Goal: Communication & Community: Answer question/provide support

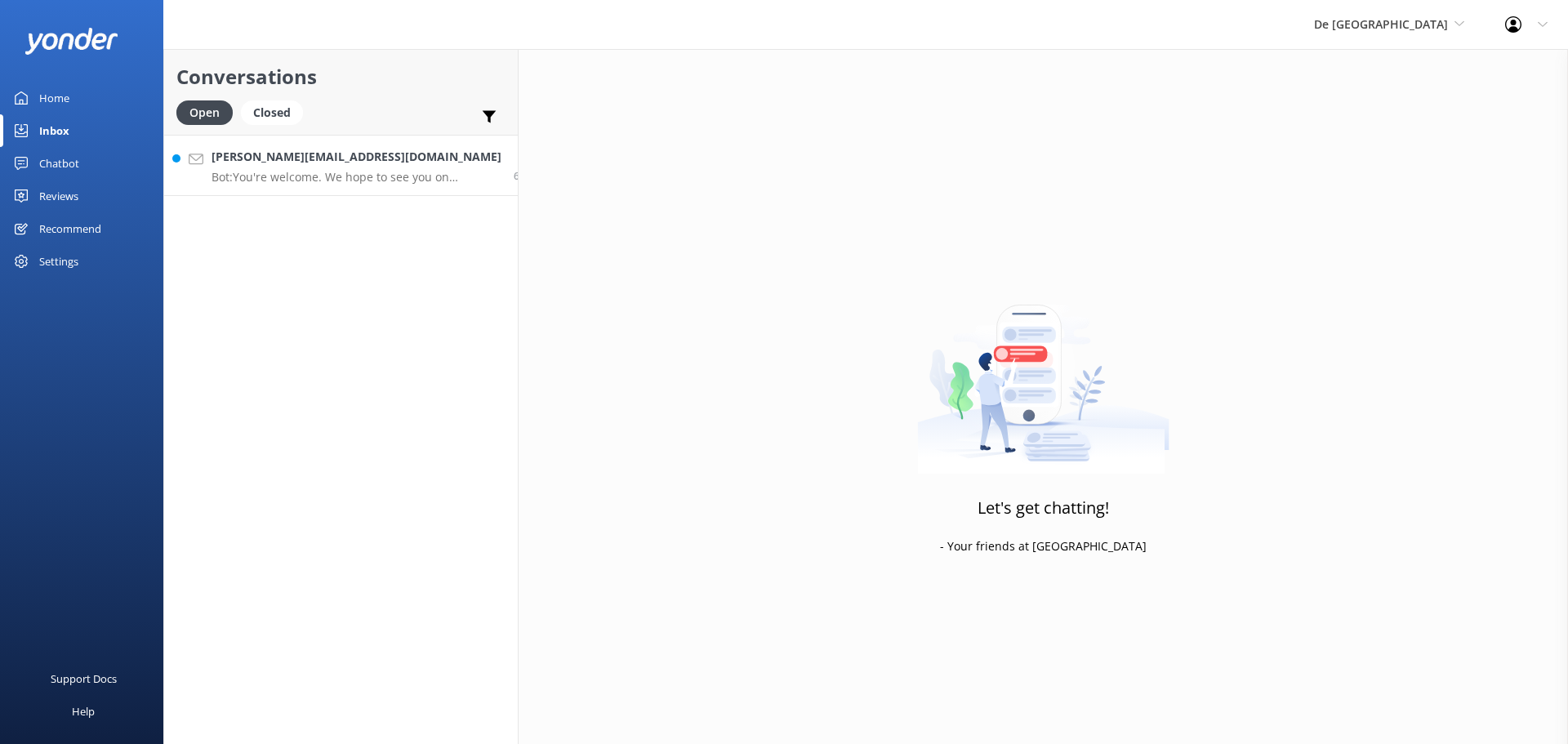
click at [338, 182] on p "Bot: You're welcome. We hope to see you on De Palm Island soon!" at bounding box center [357, 177] width 290 height 15
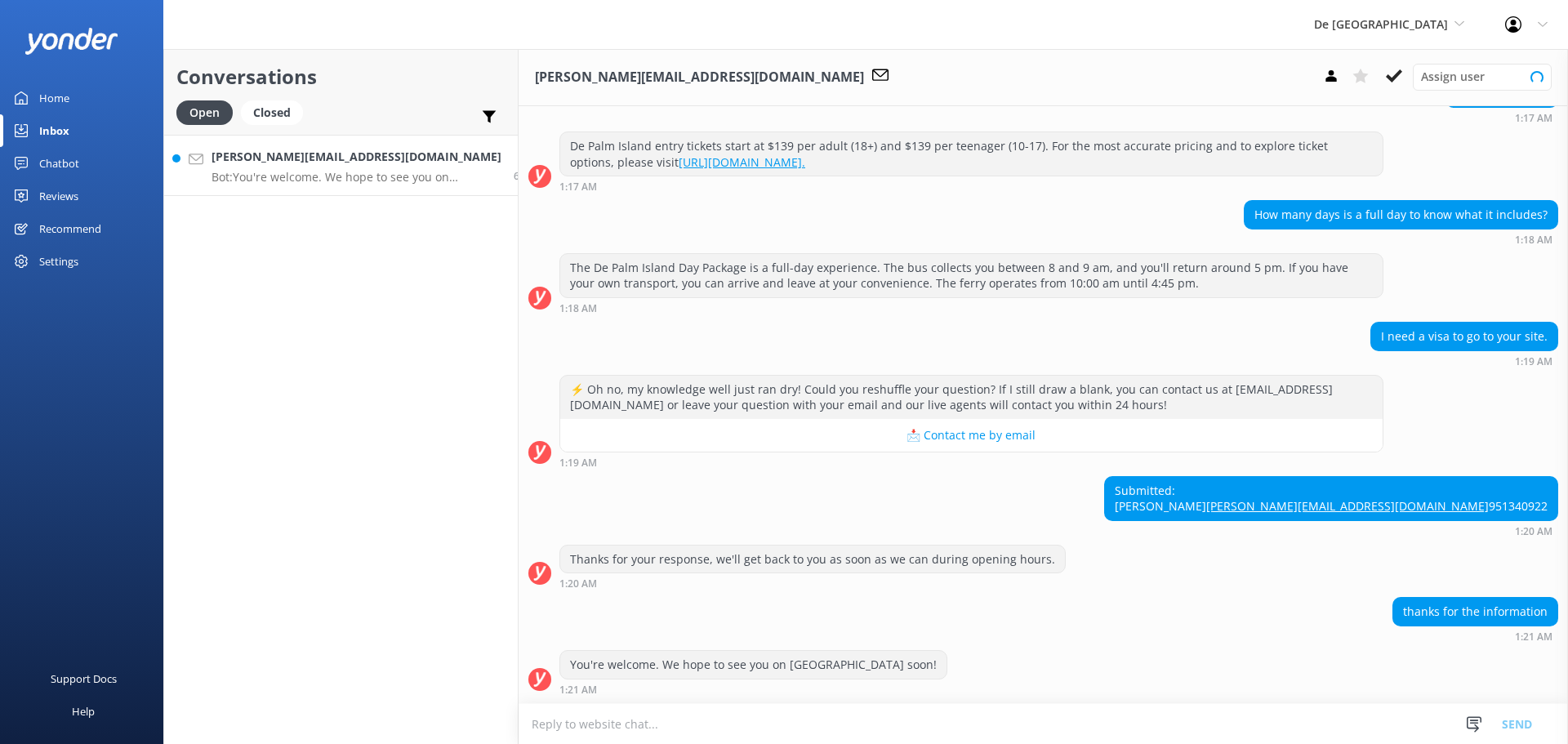
scroll to position [361, 0]
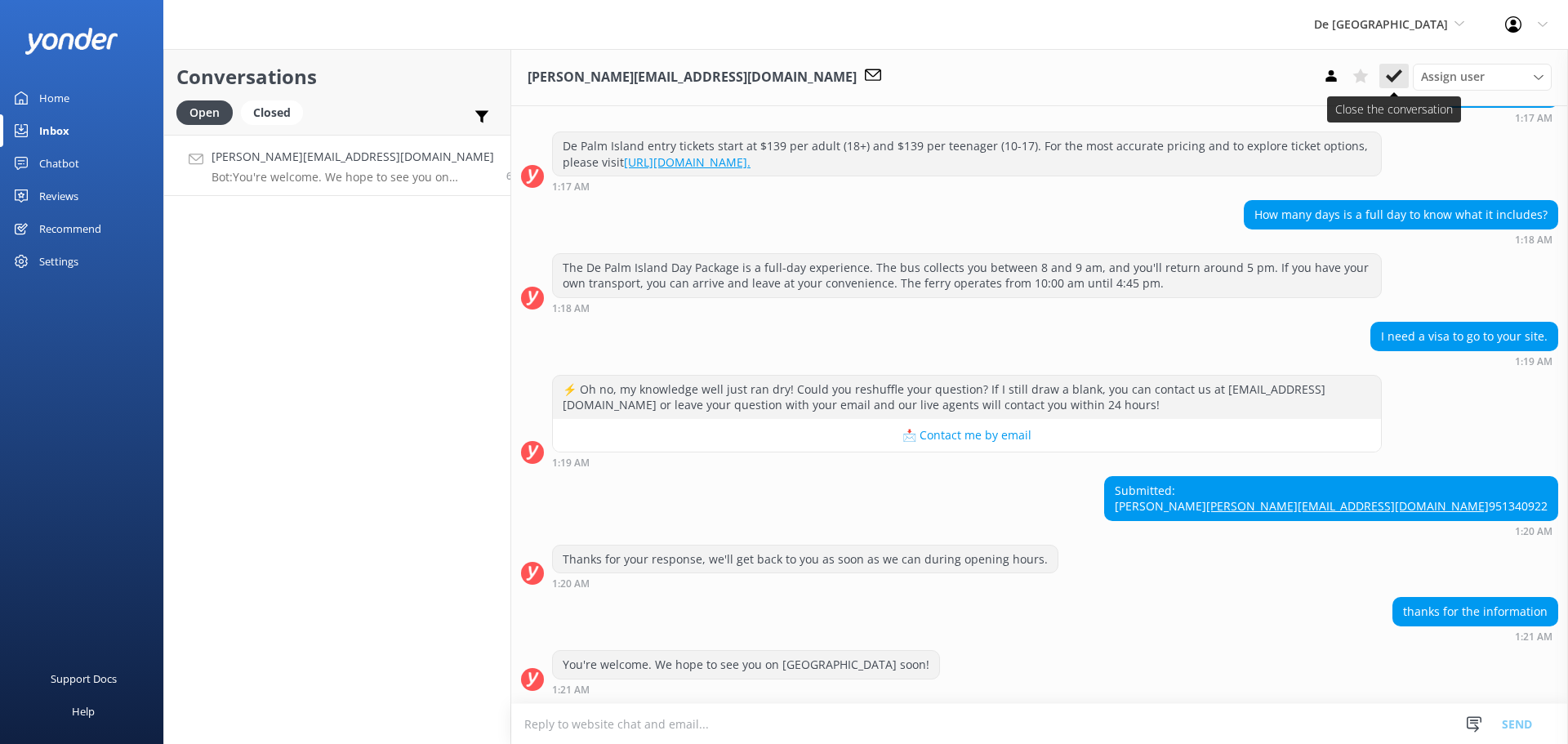
click at [1397, 84] on icon at bounding box center [1395, 76] width 17 height 17
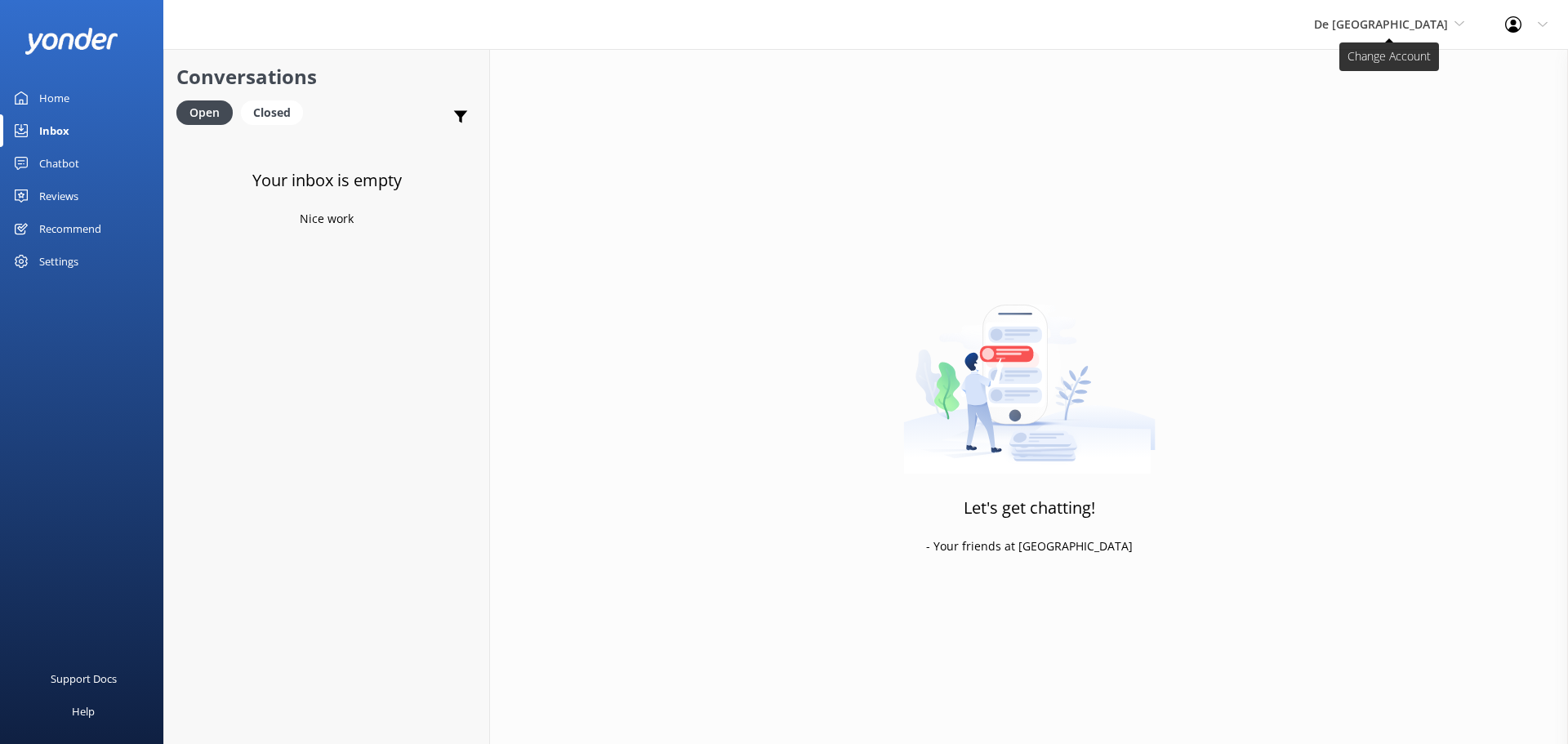
click at [1406, 18] on span "De [GEOGRAPHIC_DATA]" at bounding box center [1381, 24] width 134 height 16
click at [1382, 106] on link "Aruba's Activities Expert" at bounding box center [1376, 107] width 163 height 39
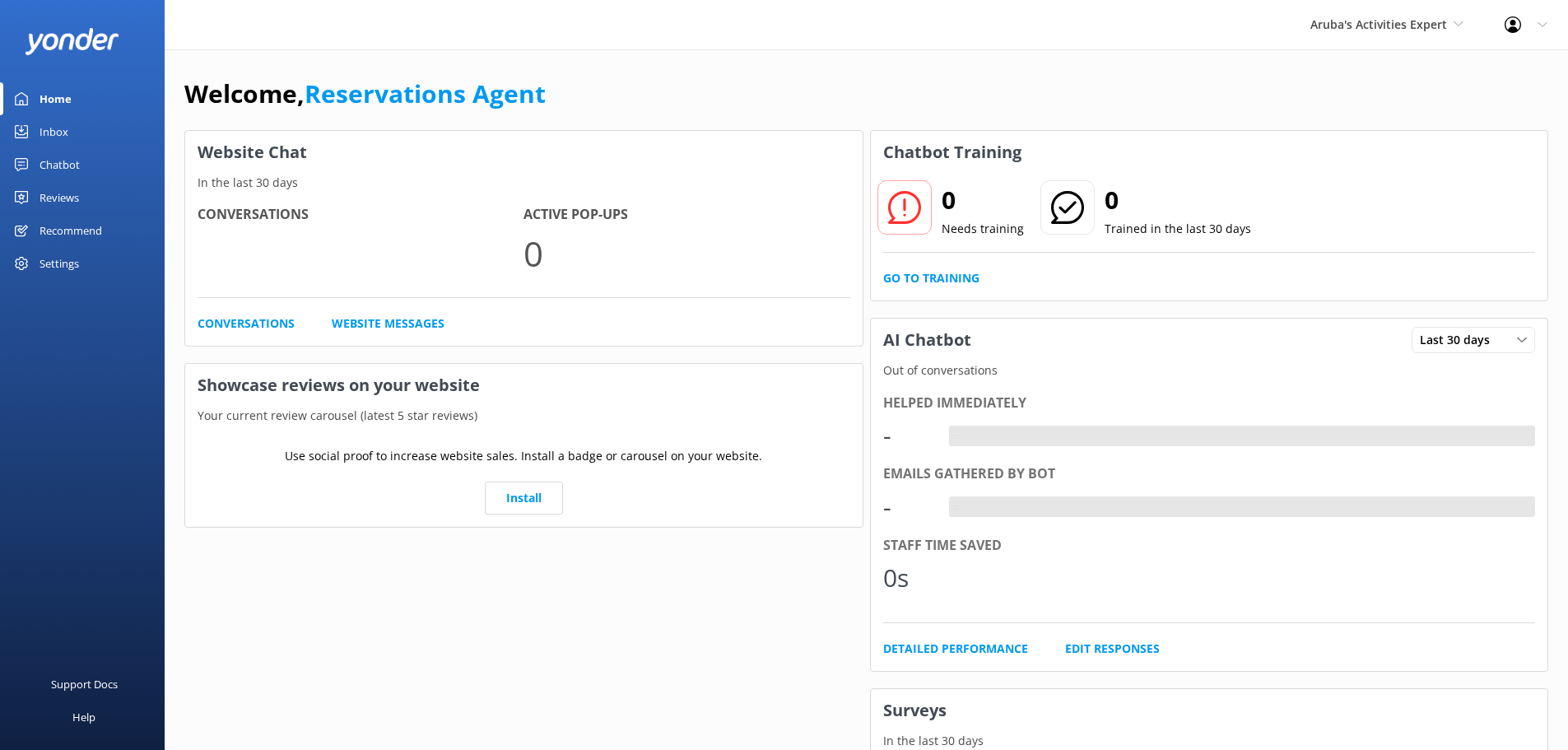
click at [66, 133] on div "Inbox" at bounding box center [53, 131] width 28 height 33
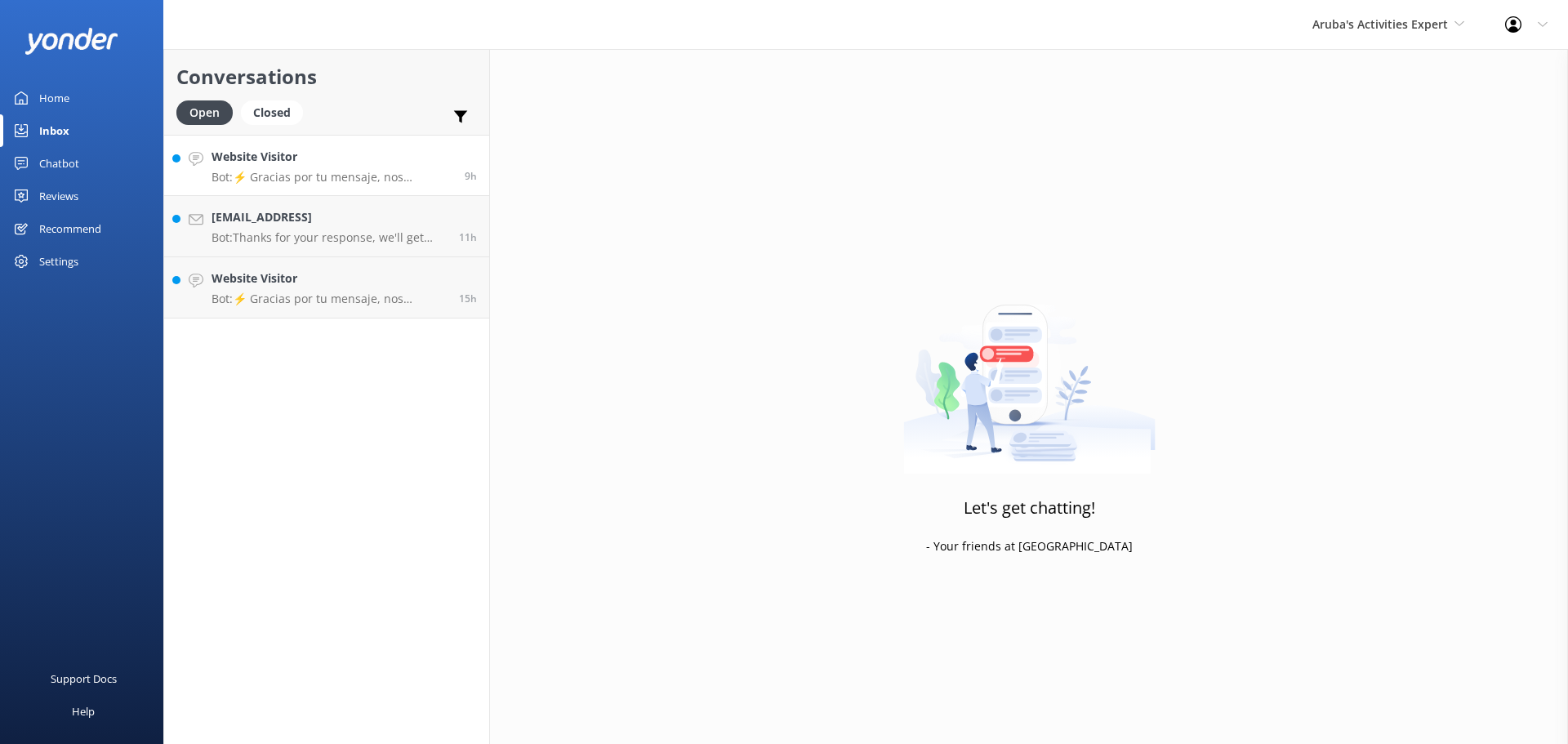
click at [299, 162] on h4 "Website Visitor" at bounding box center [332, 157] width 241 height 18
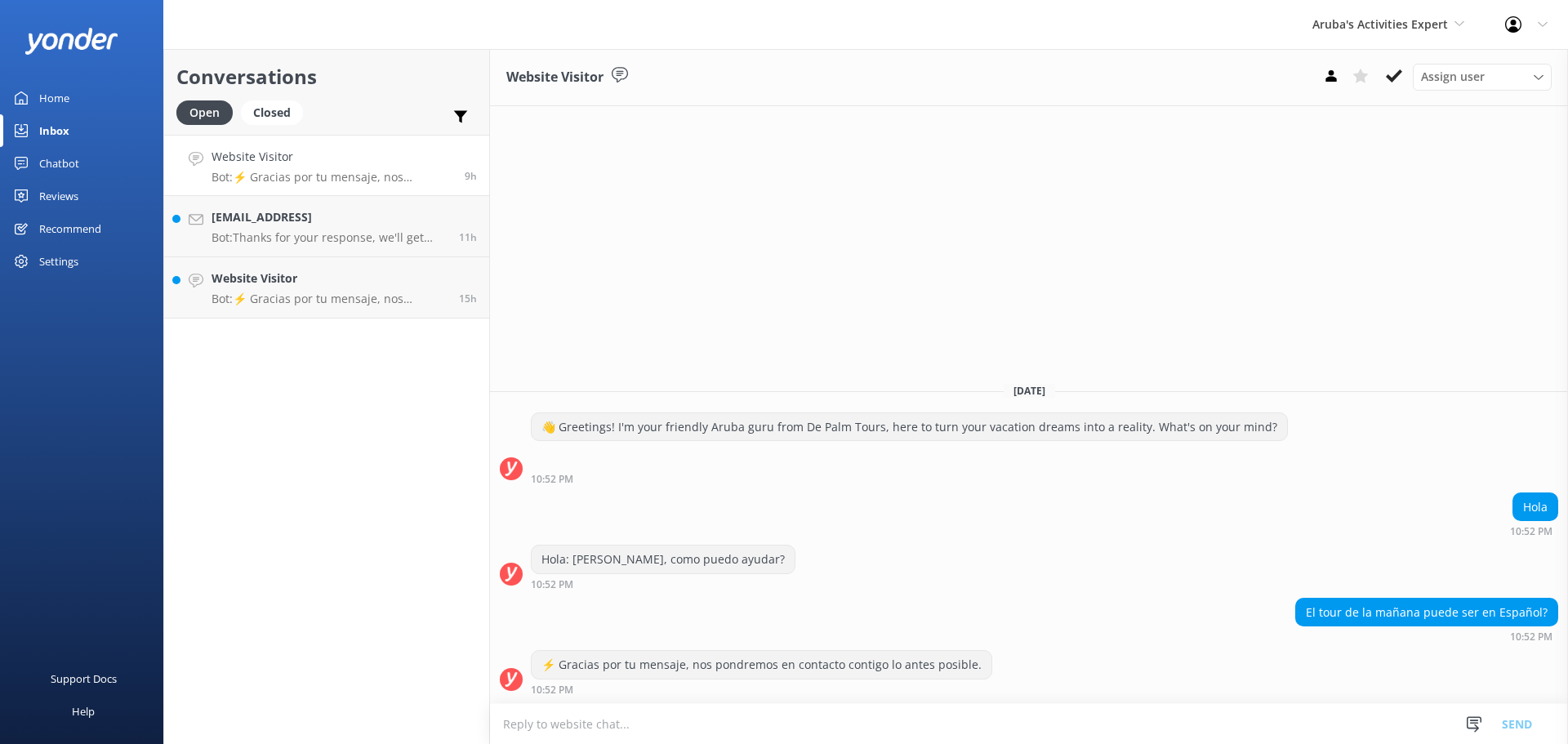
click at [1378, 79] on div "Assign user Merienys Frances Casandra Dijkhoff Alberto Tromp Pauline Naddall Ch…" at bounding box center [1434, 77] width 236 height 27
click at [1391, 79] on use at bounding box center [1395, 76] width 17 height 13
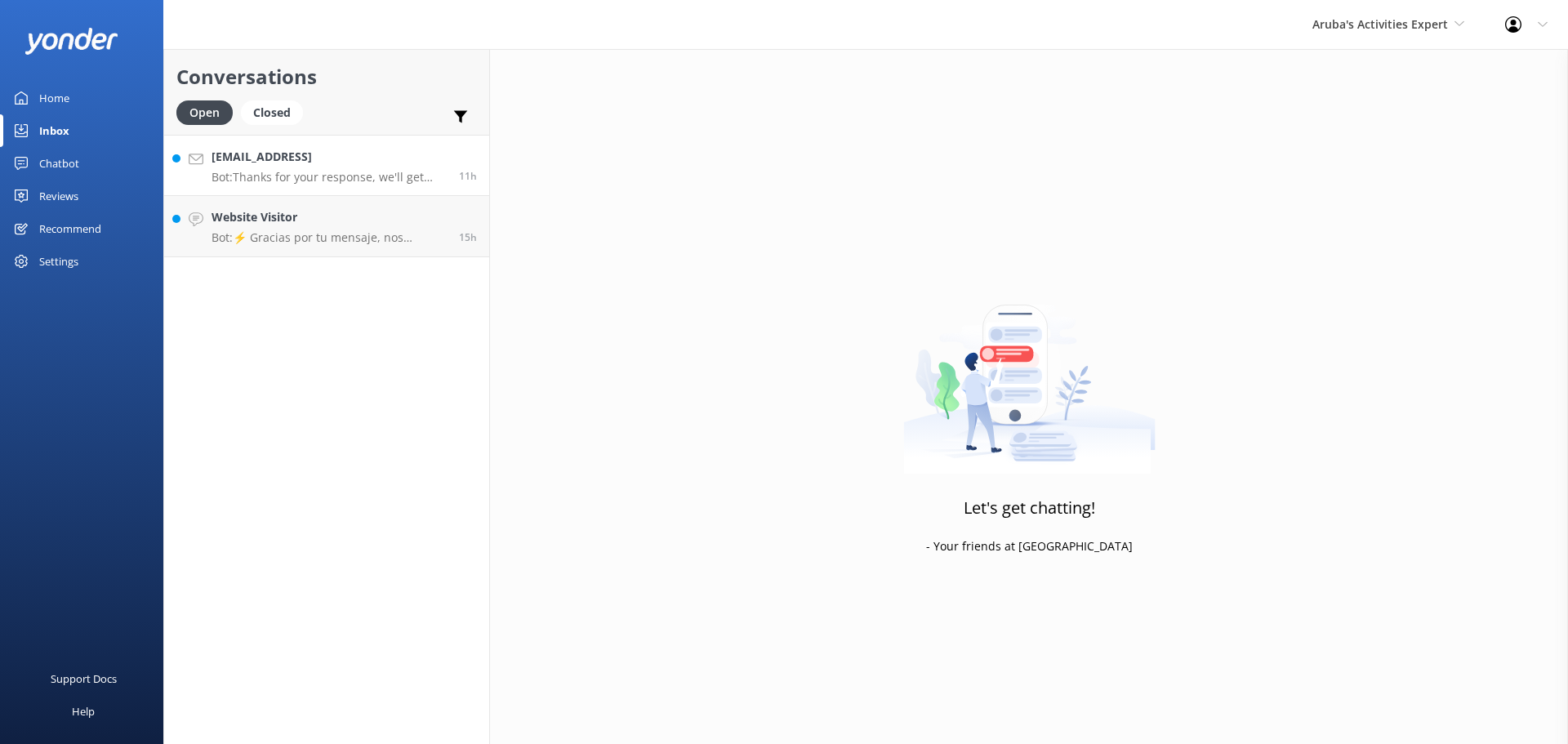
click at [297, 182] on p "Bot: Thanks for your response, we'll get back to you as soon as we can during o…" at bounding box center [329, 177] width 236 height 15
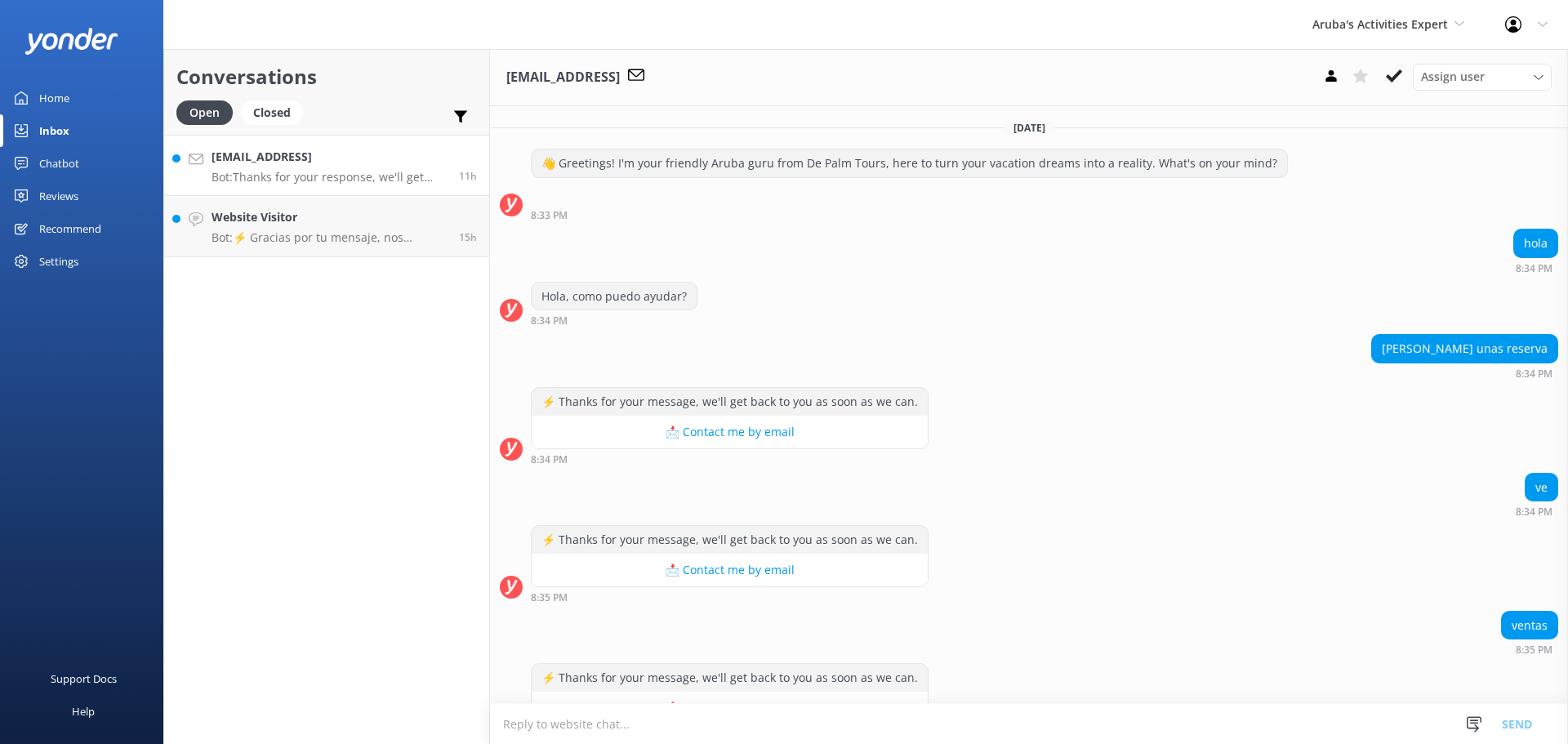
scroll to position [199, 0]
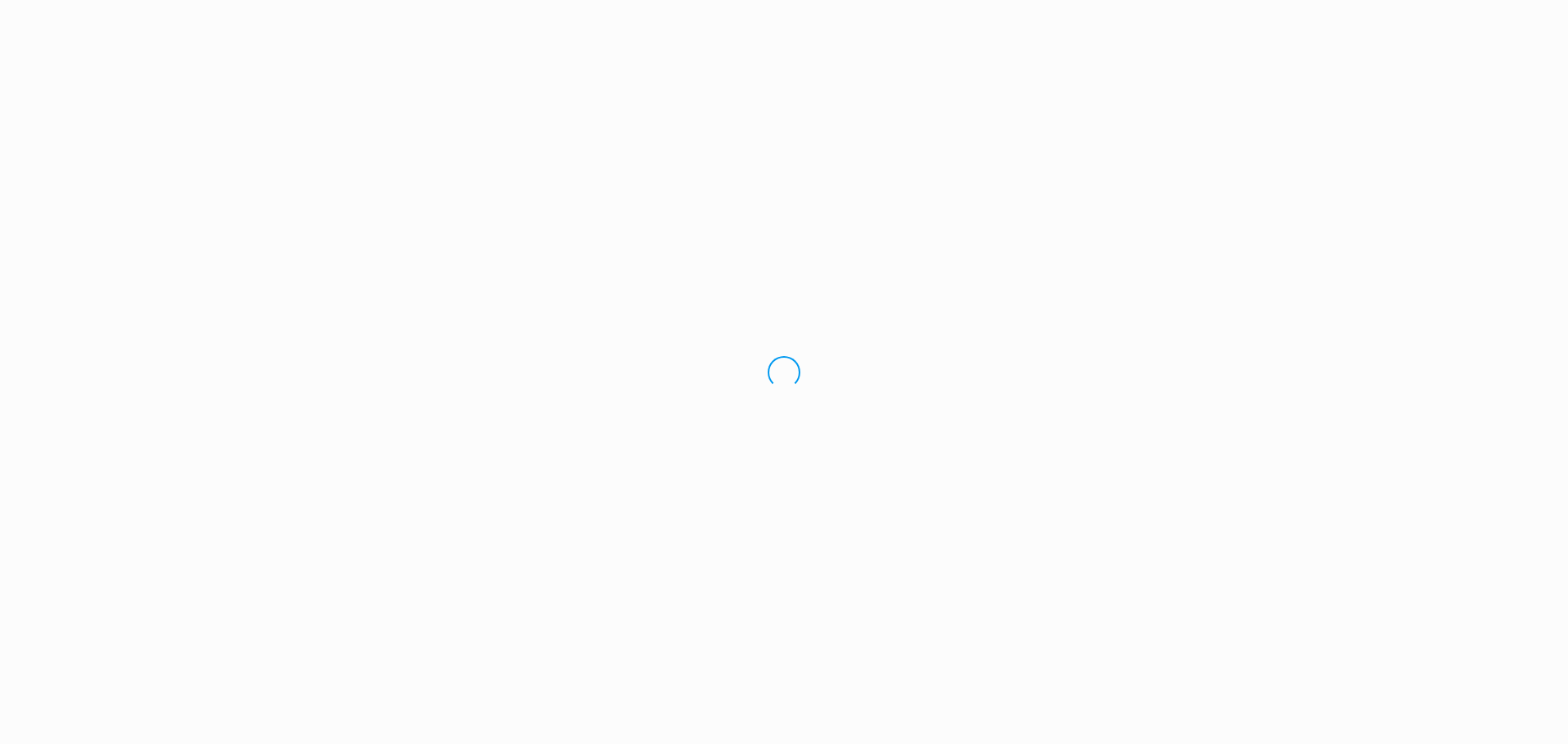
click at [1390, 80] on div "Loading.." at bounding box center [784, 372] width 1568 height 744
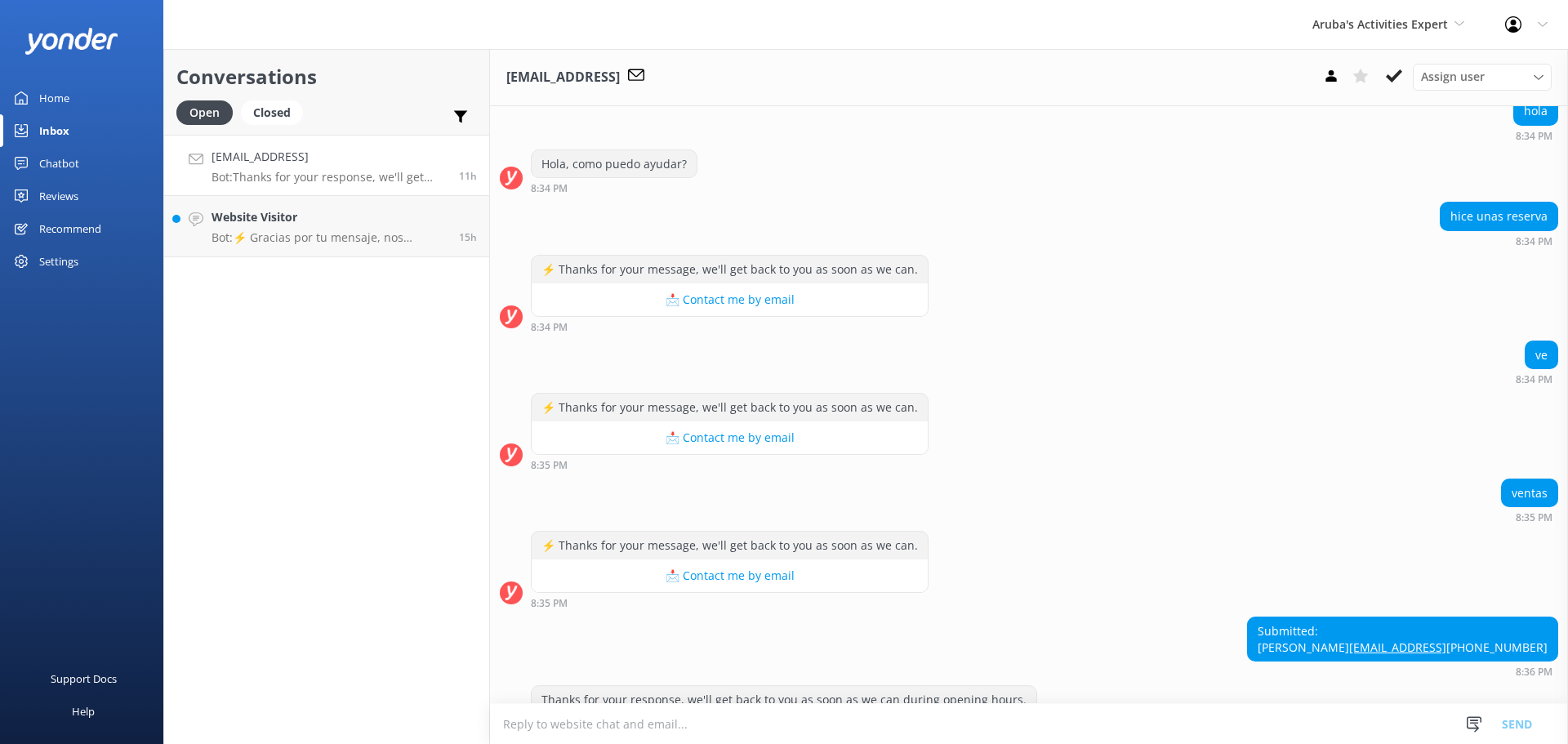
scroll to position [199, 0]
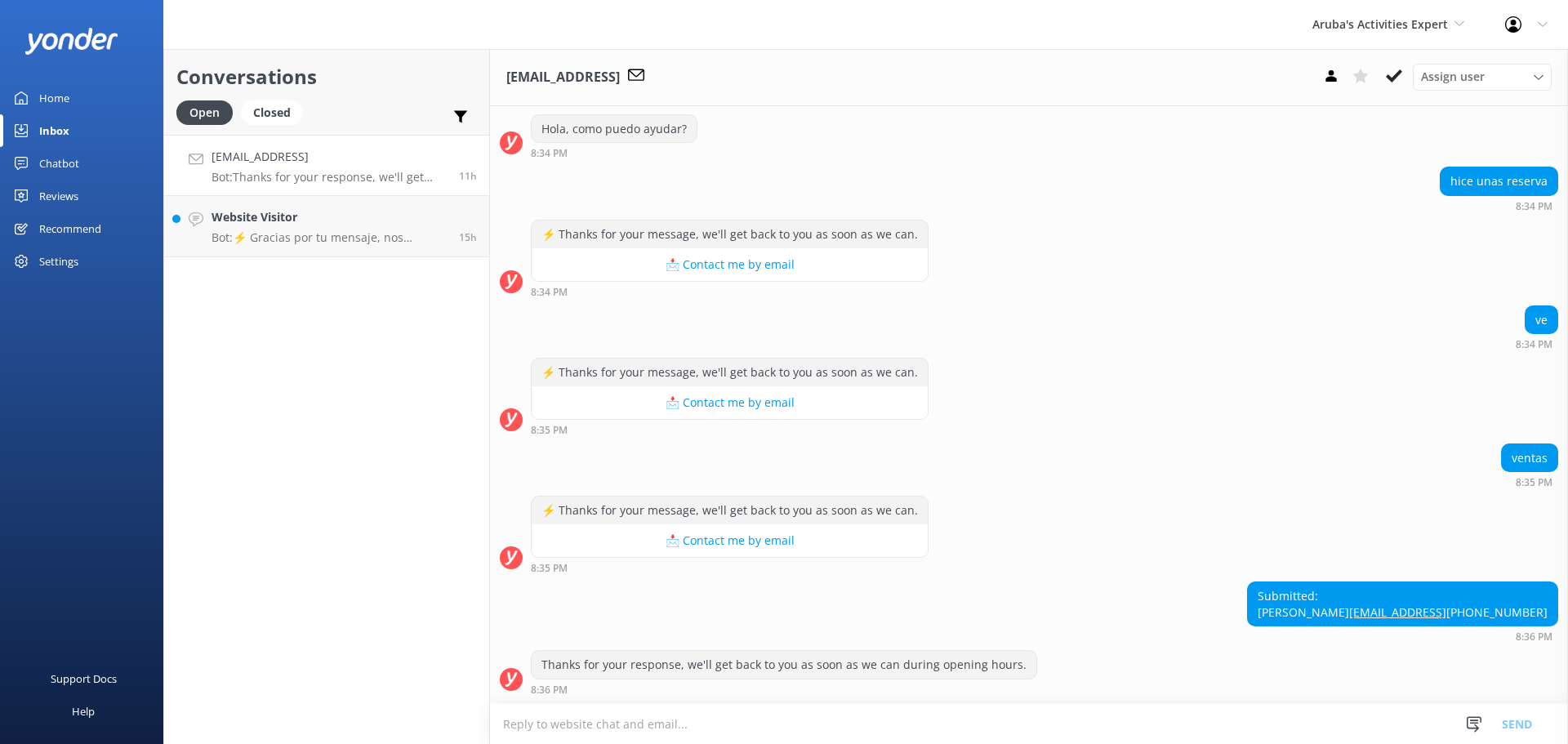
click at [576, 720] on textarea at bounding box center [1030, 724] width 1079 height 40
type textarea "A"
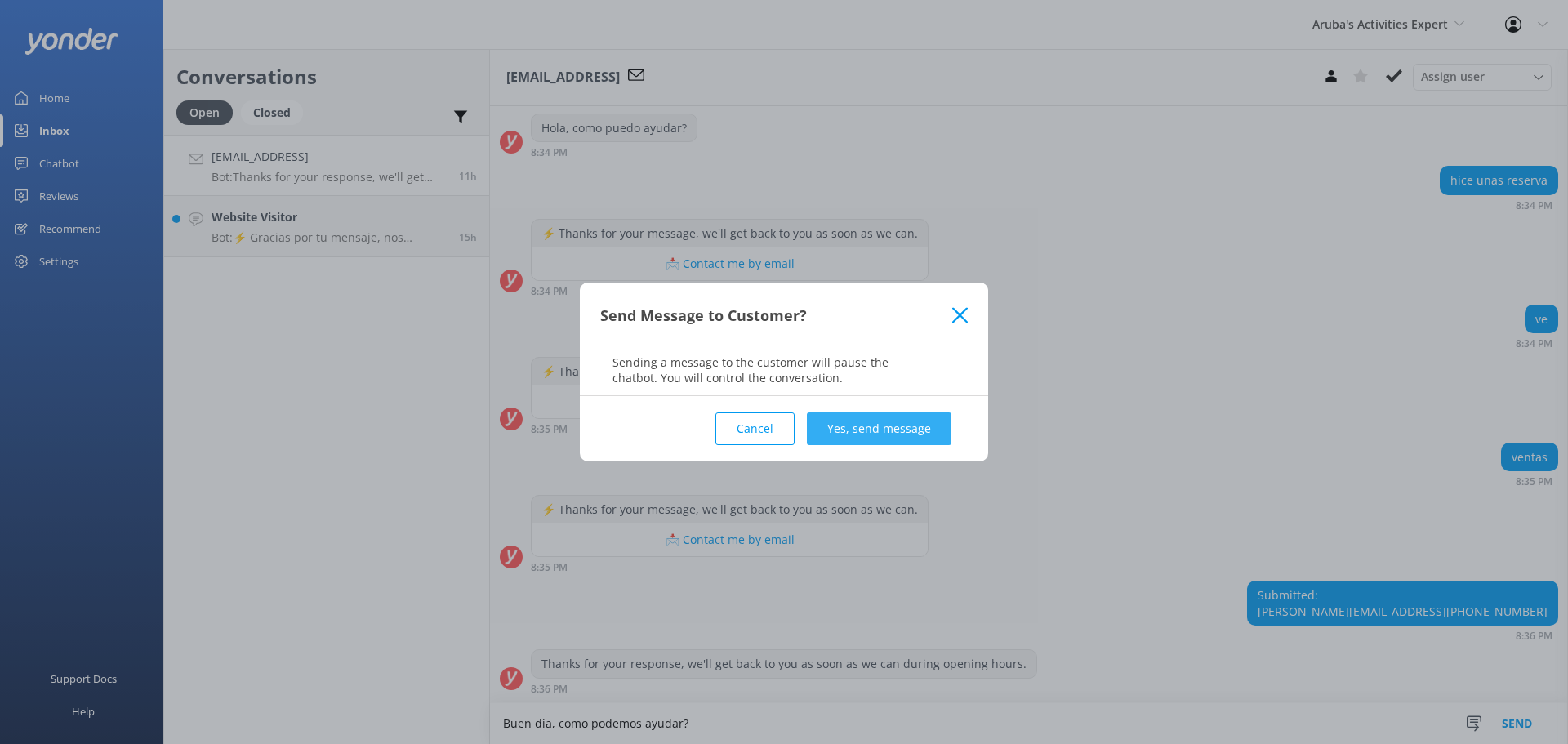
type textarea "Buen dia, como podemos ayudar?"
click at [894, 423] on button "Yes, send message" at bounding box center [879, 428] width 144 height 32
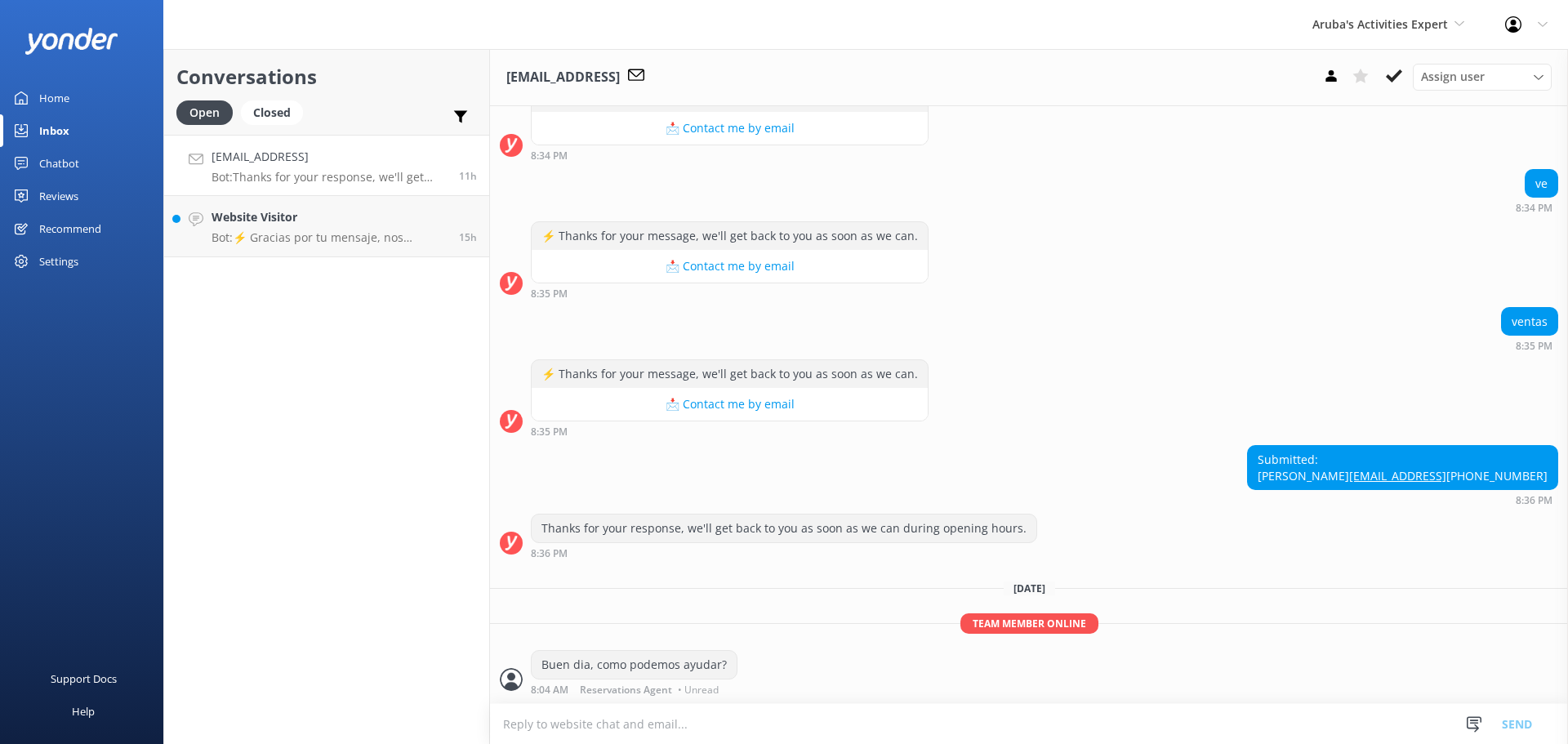
scroll to position [337, 0]
click at [1392, 71] on icon at bounding box center [1395, 76] width 17 height 17
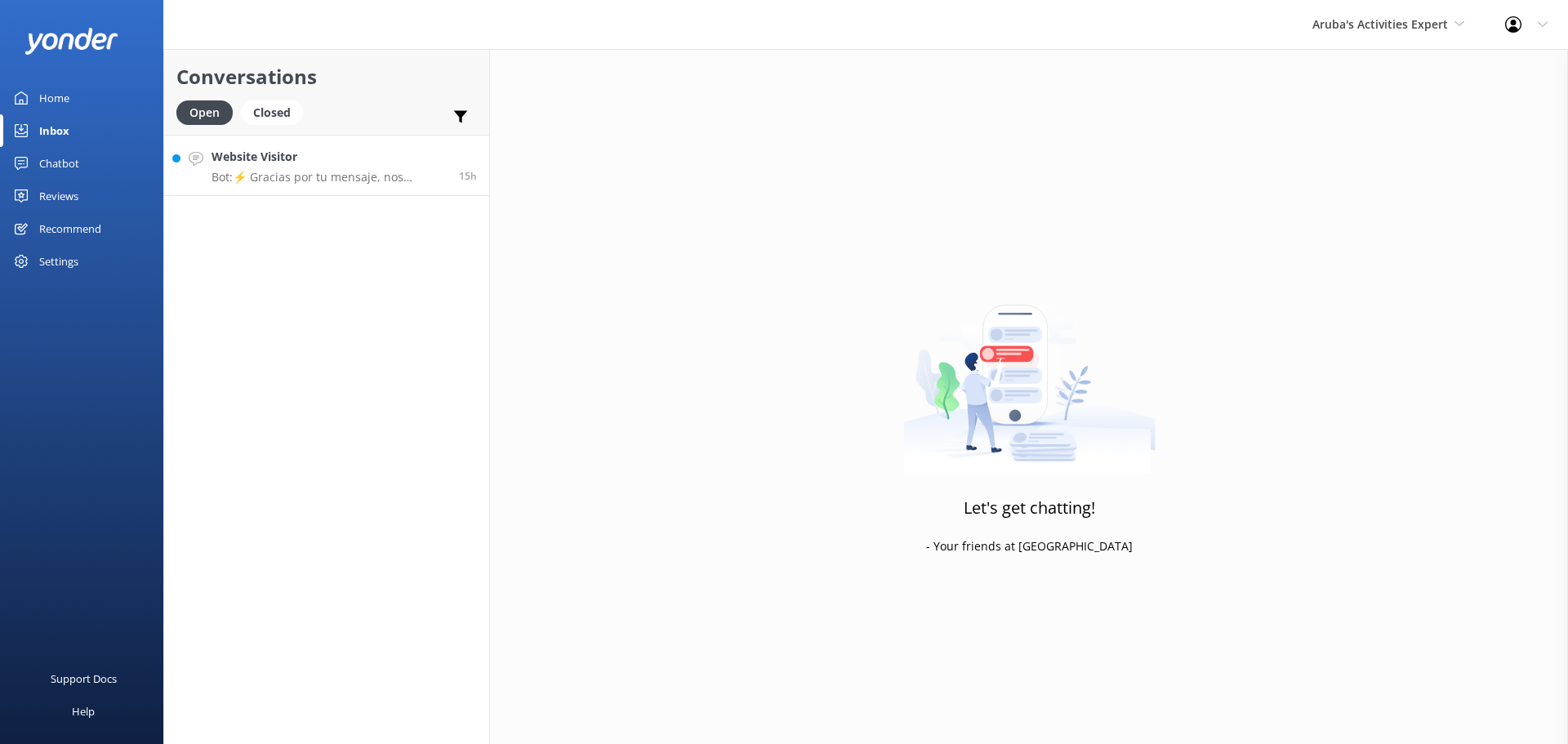
click at [329, 191] on link "Website Visitor Bot: ⚡ Gracias por tu mensaje, nos pondremos en contacto contig…" at bounding box center [327, 165] width 325 height 61
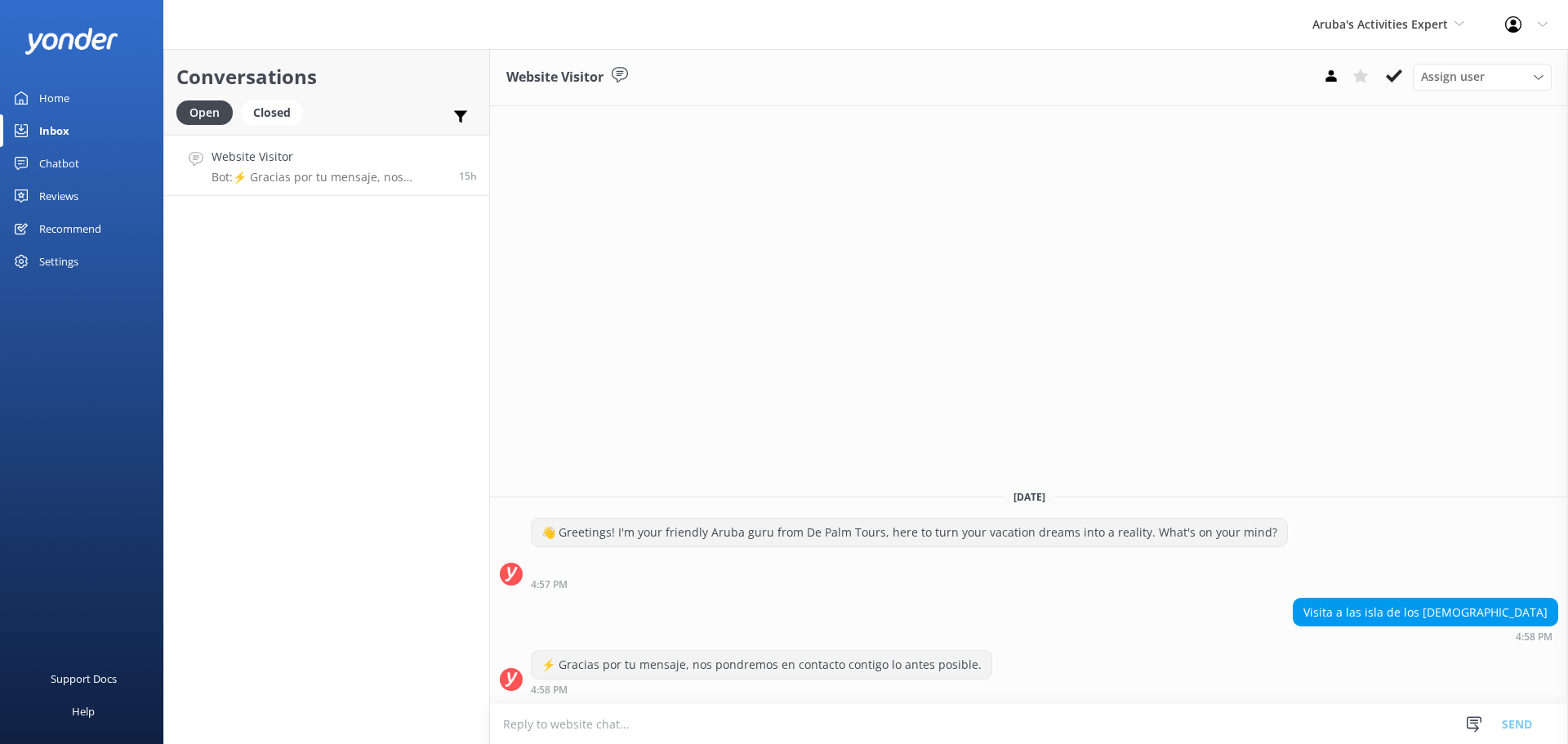
click at [905, 723] on textarea at bounding box center [1030, 724] width 1079 height 40
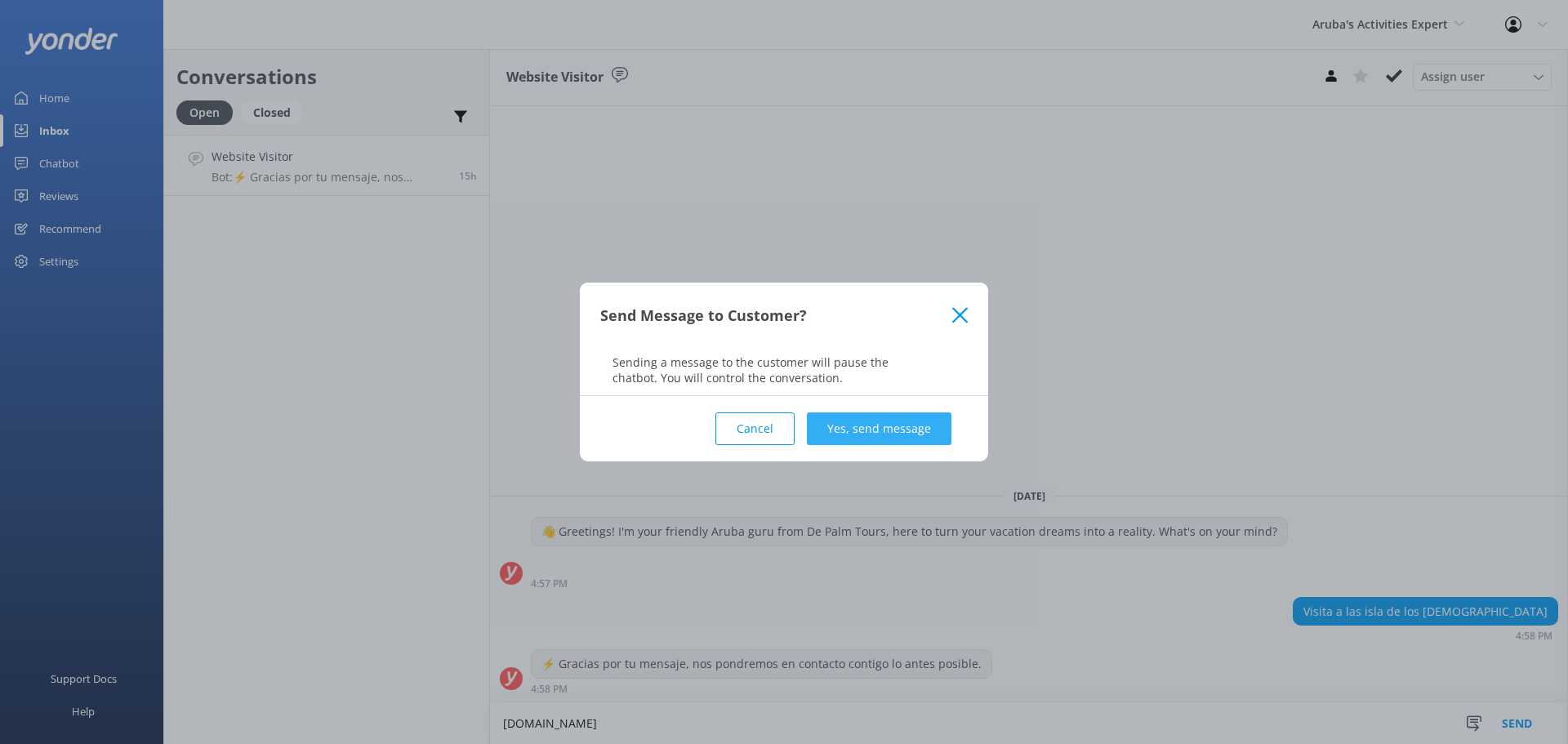
type textarea "www.depalmtours.com"
click at [908, 434] on button "Yes, send message" at bounding box center [879, 428] width 144 height 32
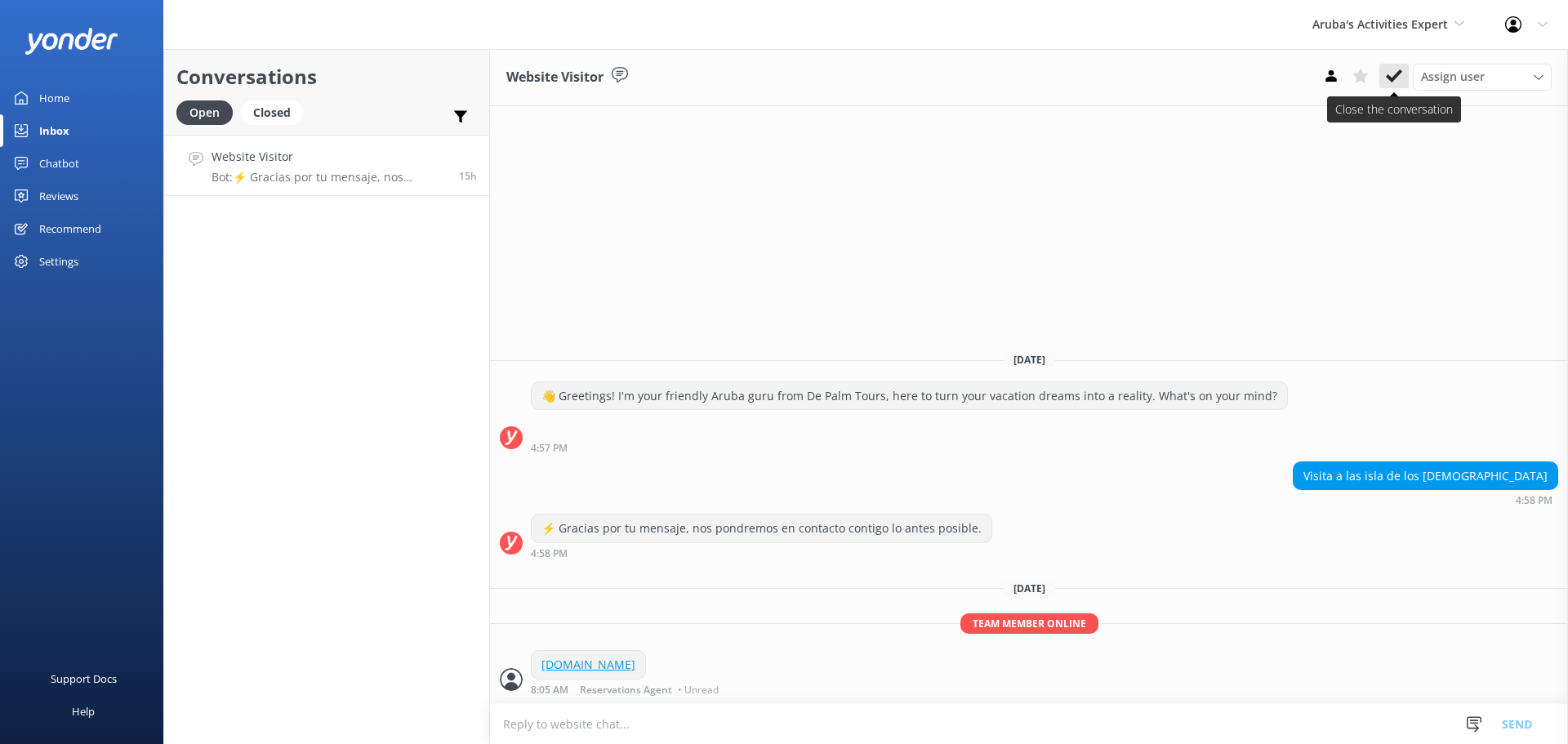
click at [1398, 72] on icon at bounding box center [1395, 76] width 17 height 17
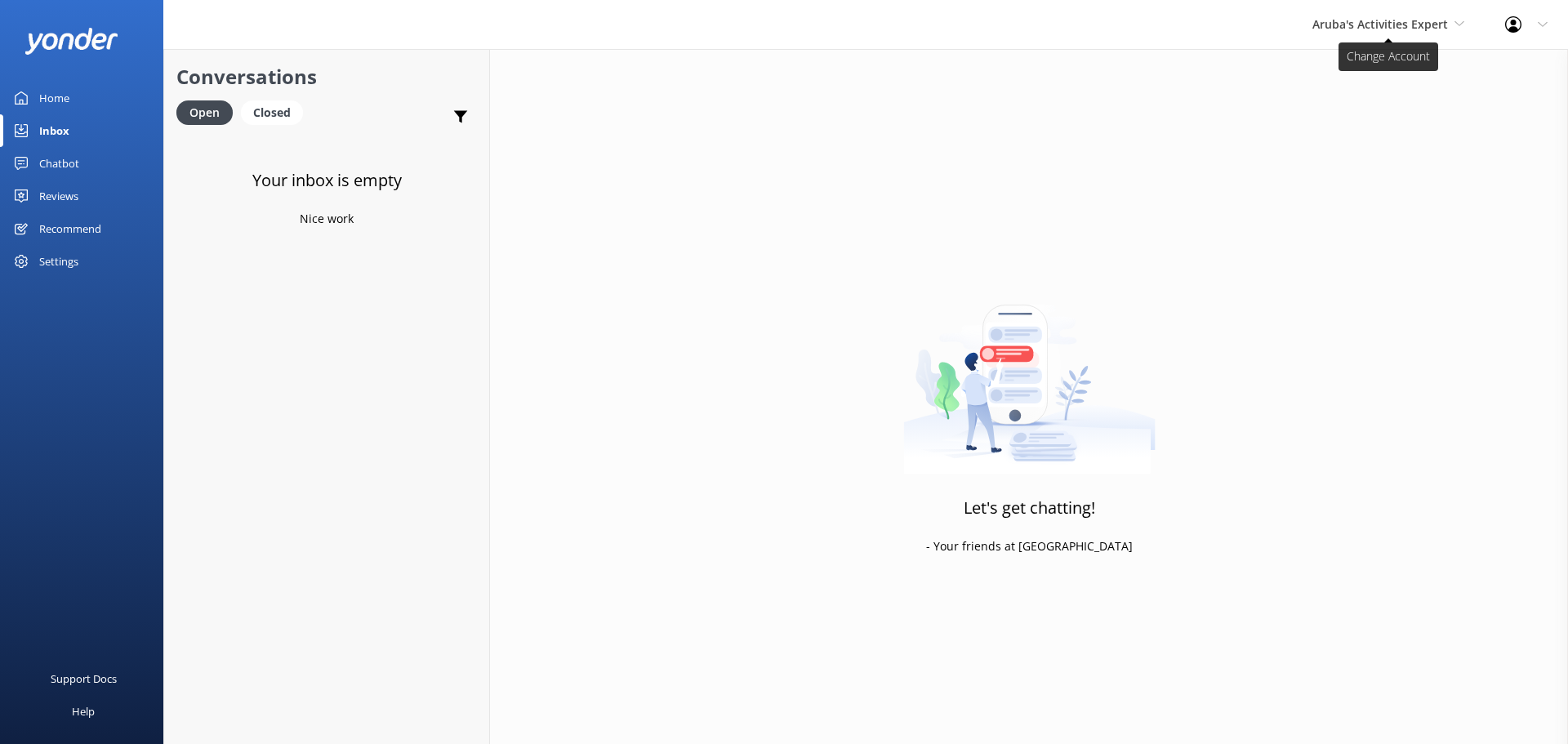
click at [1368, 22] on span "Aruba's Activities Expert" at bounding box center [1380, 24] width 135 height 16
click at [1316, 151] on link "The Captain" at bounding box center [1374, 147] width 163 height 39
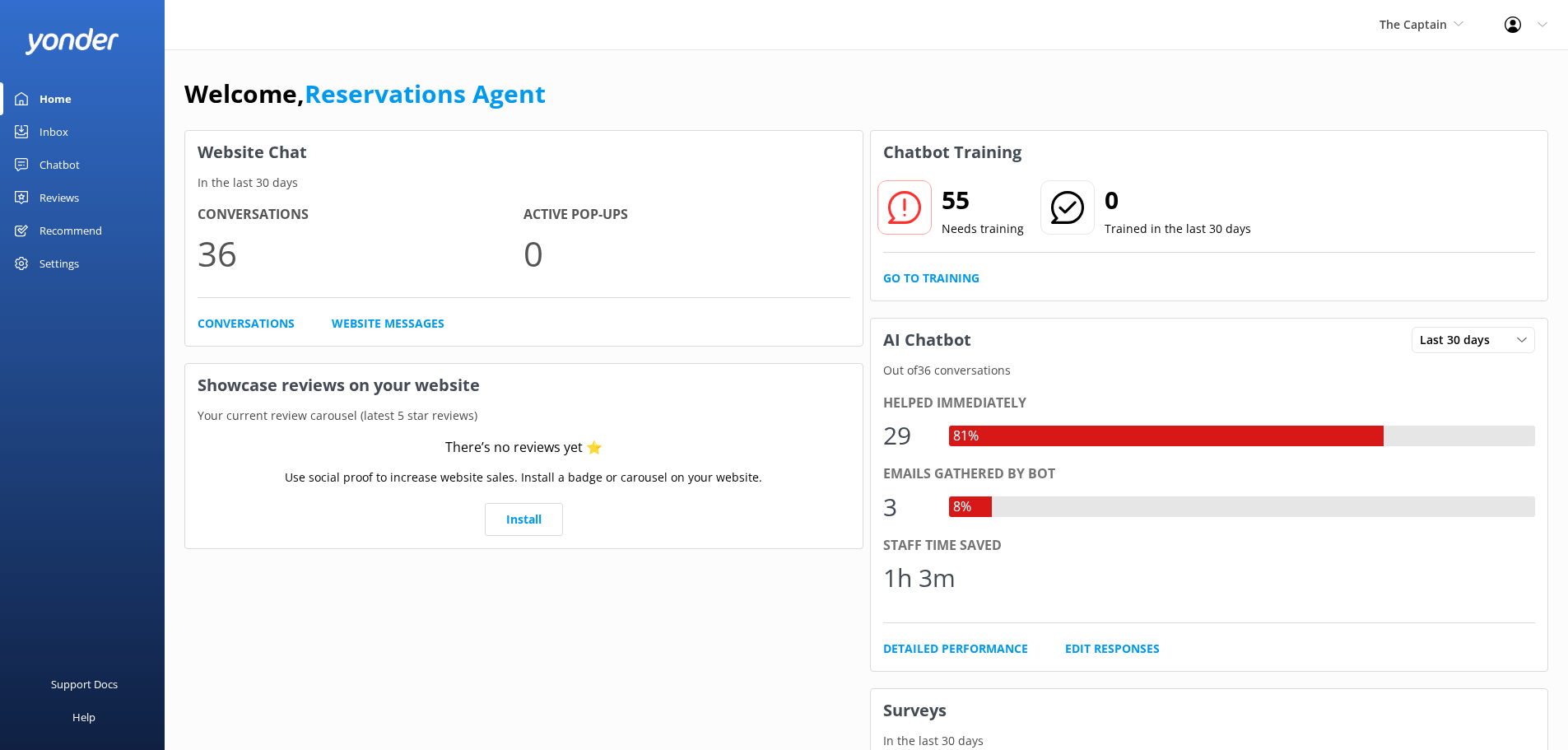
click at [33, 130] on link "Inbox" at bounding box center [82, 131] width 165 height 33
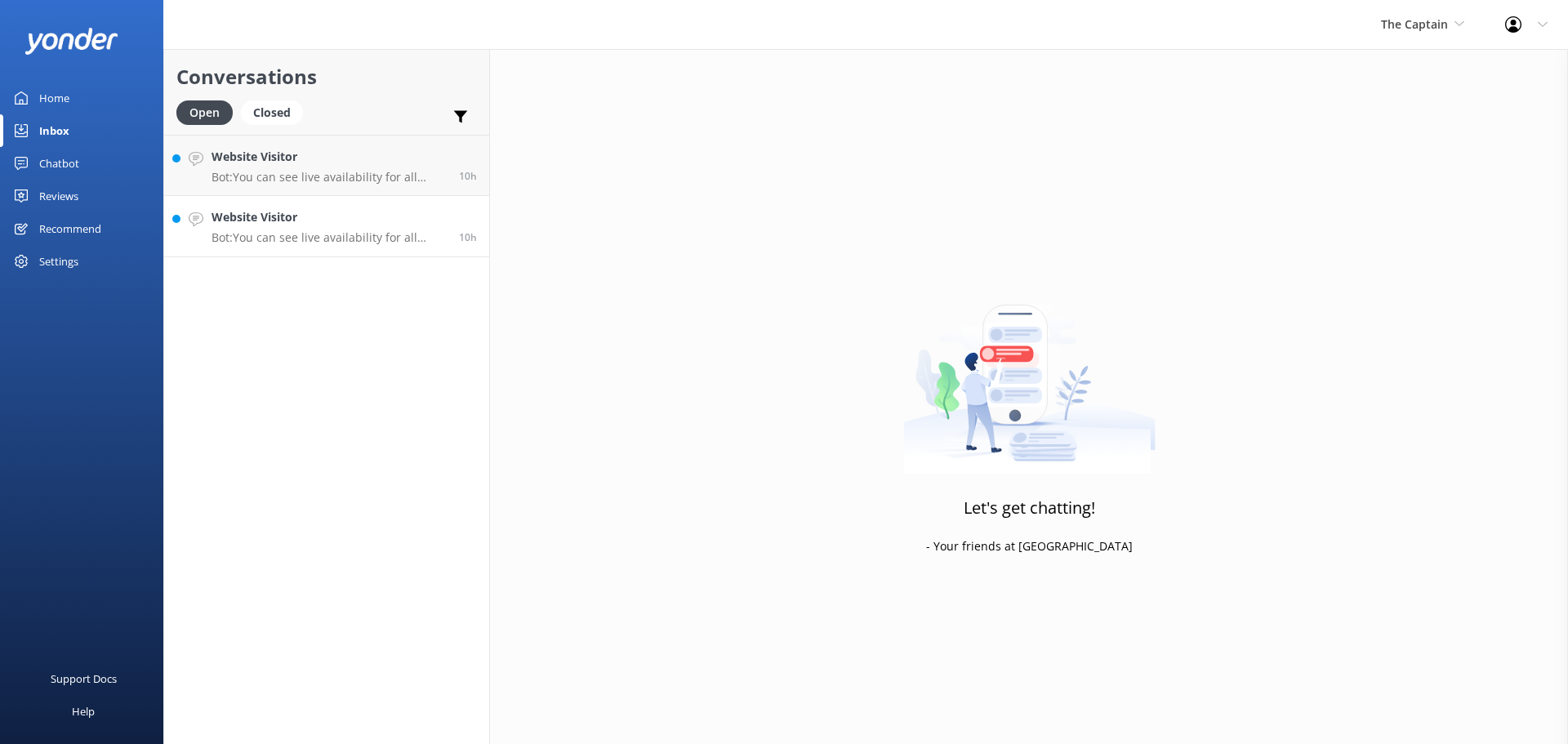
click at [285, 224] on h4 "Website Visitor" at bounding box center [329, 217] width 236 height 18
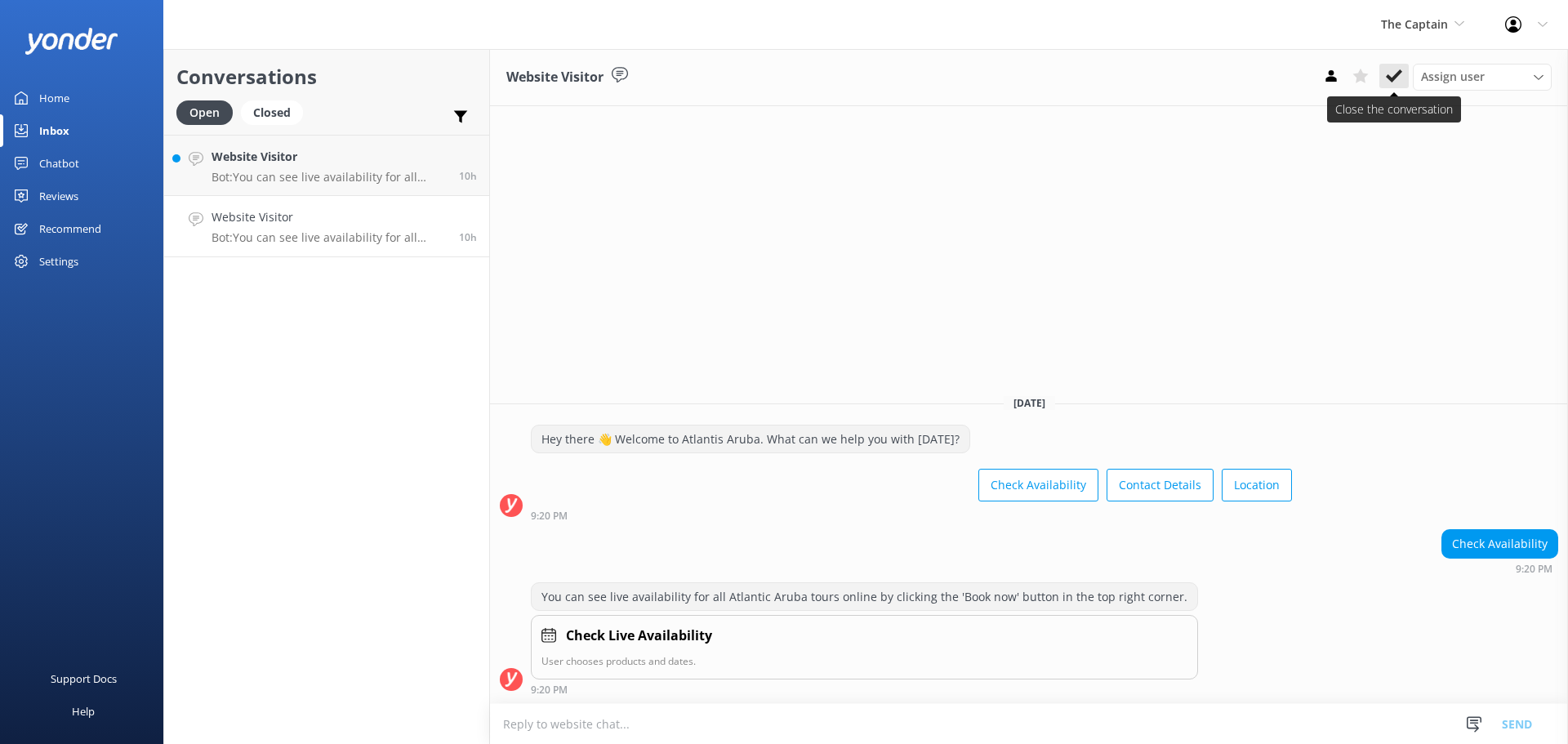
click at [1404, 75] on button at bounding box center [1394, 76] width 29 height 25
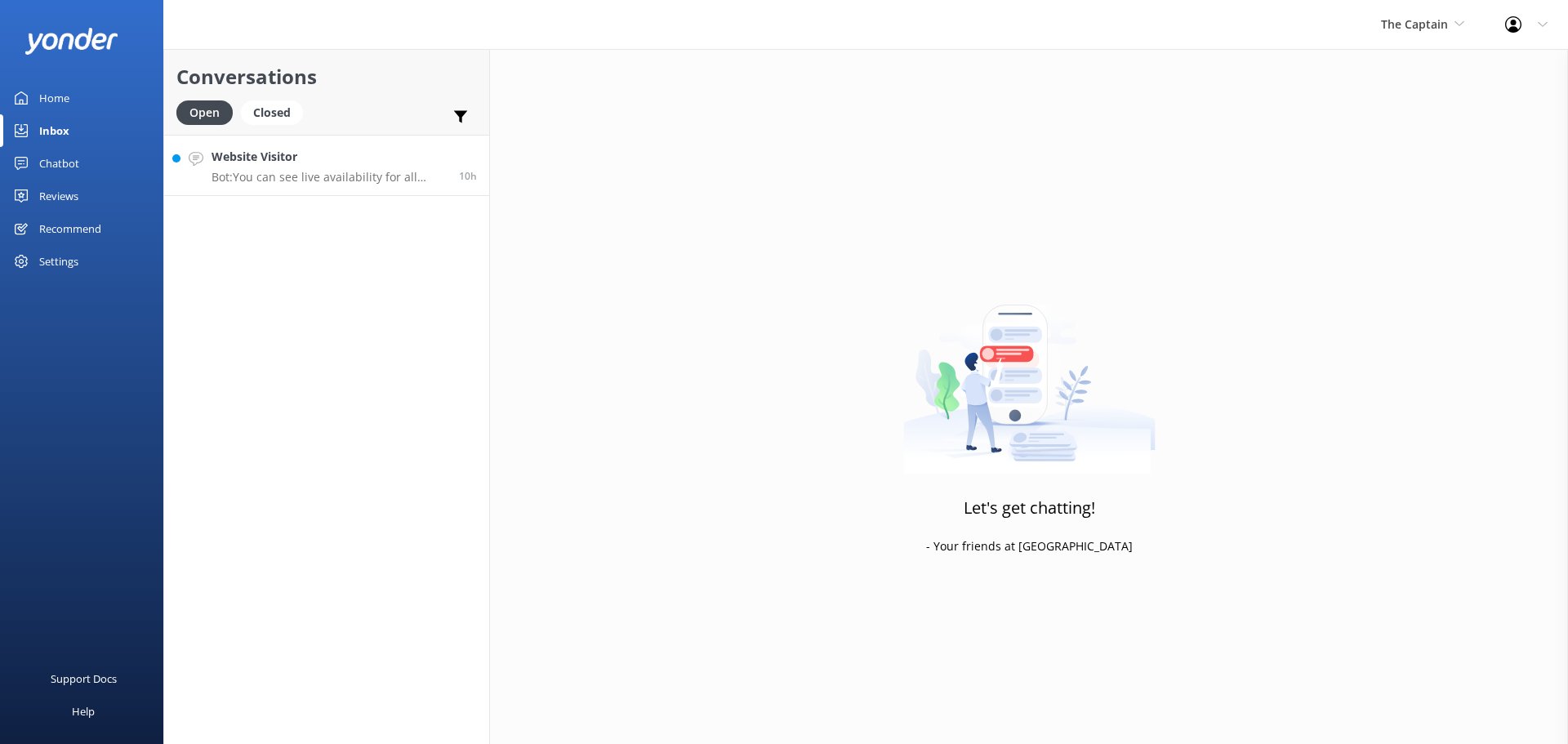
click at [343, 143] on link "Website Visitor Bot: You can see live availability for all Atlantic Aruba tours…" at bounding box center [327, 165] width 325 height 61
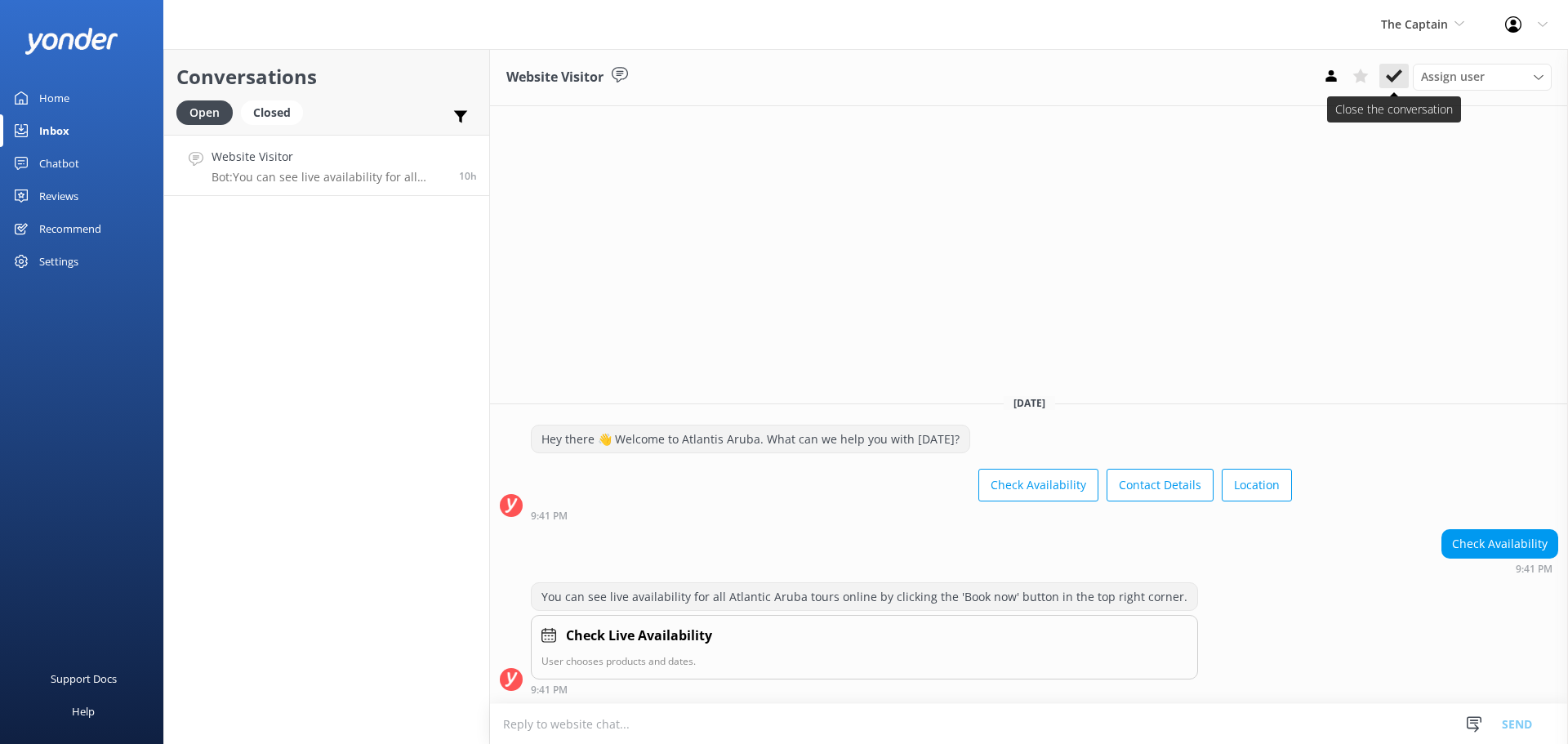
click at [1391, 75] on icon at bounding box center [1395, 76] width 17 height 17
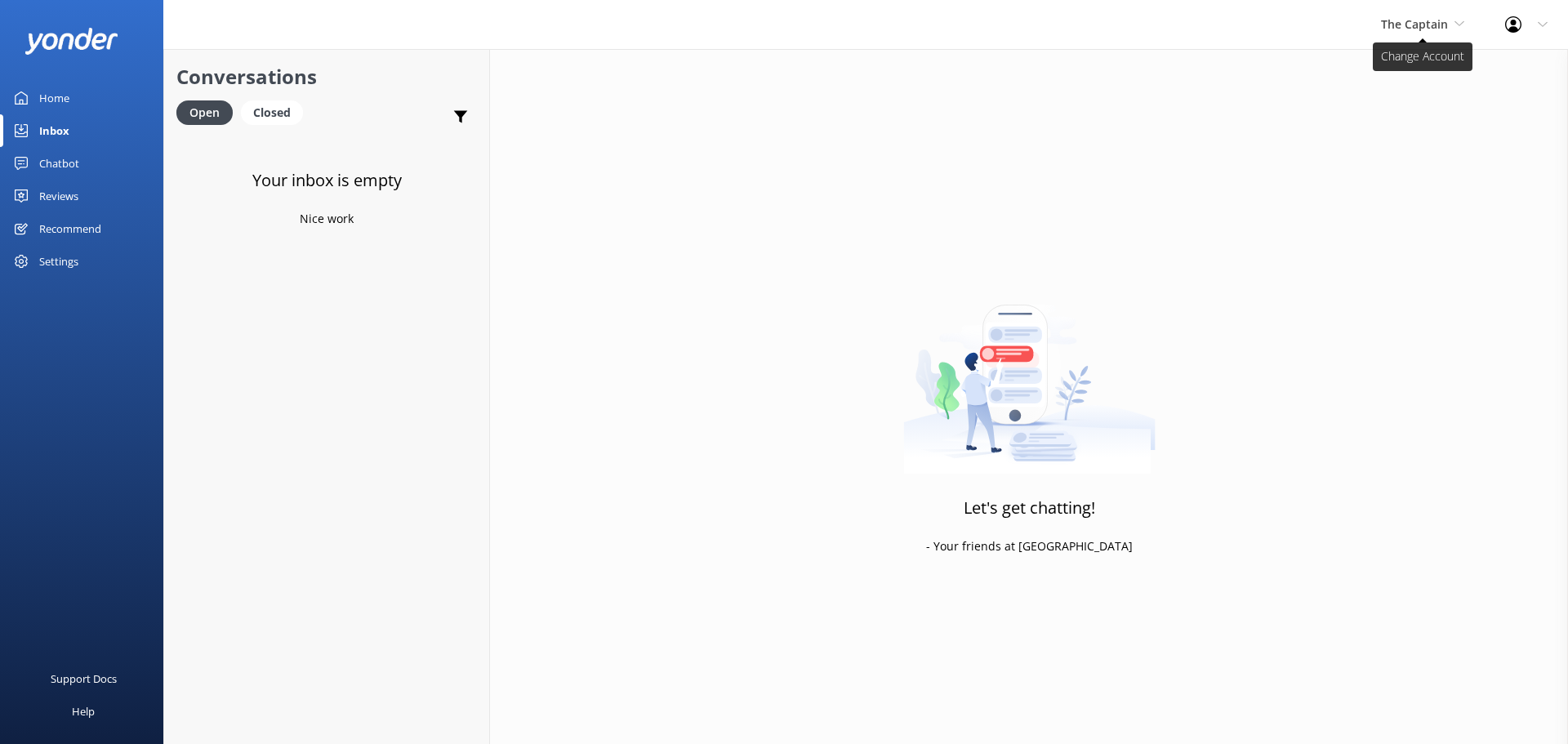
click at [1422, 31] on span "The Captain" at bounding box center [1415, 24] width 67 height 16
click at [1407, 82] on link "De [GEOGRAPHIC_DATA]" at bounding box center [1442, 68] width 163 height 39
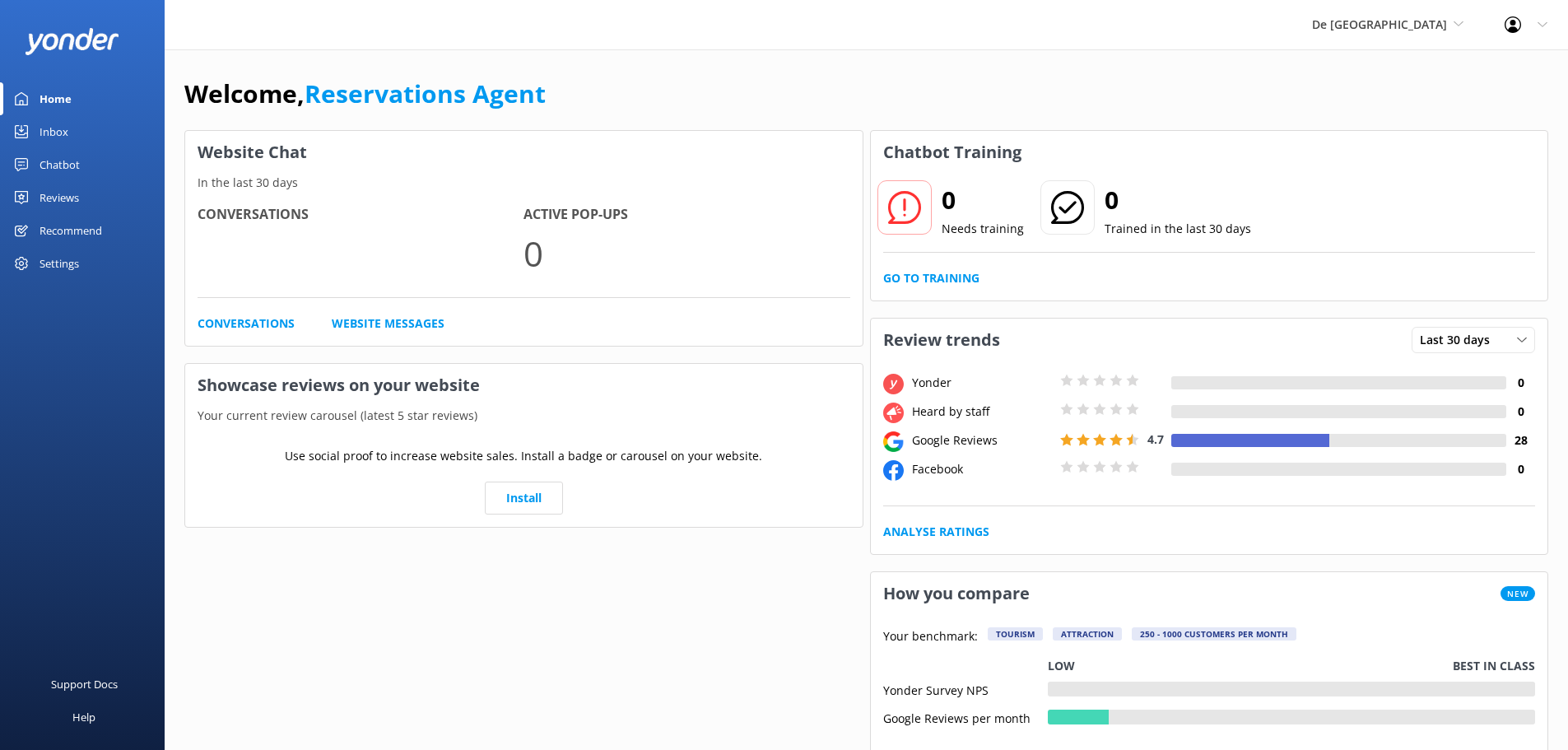
click at [69, 130] on link "Inbox" at bounding box center [82, 131] width 165 height 33
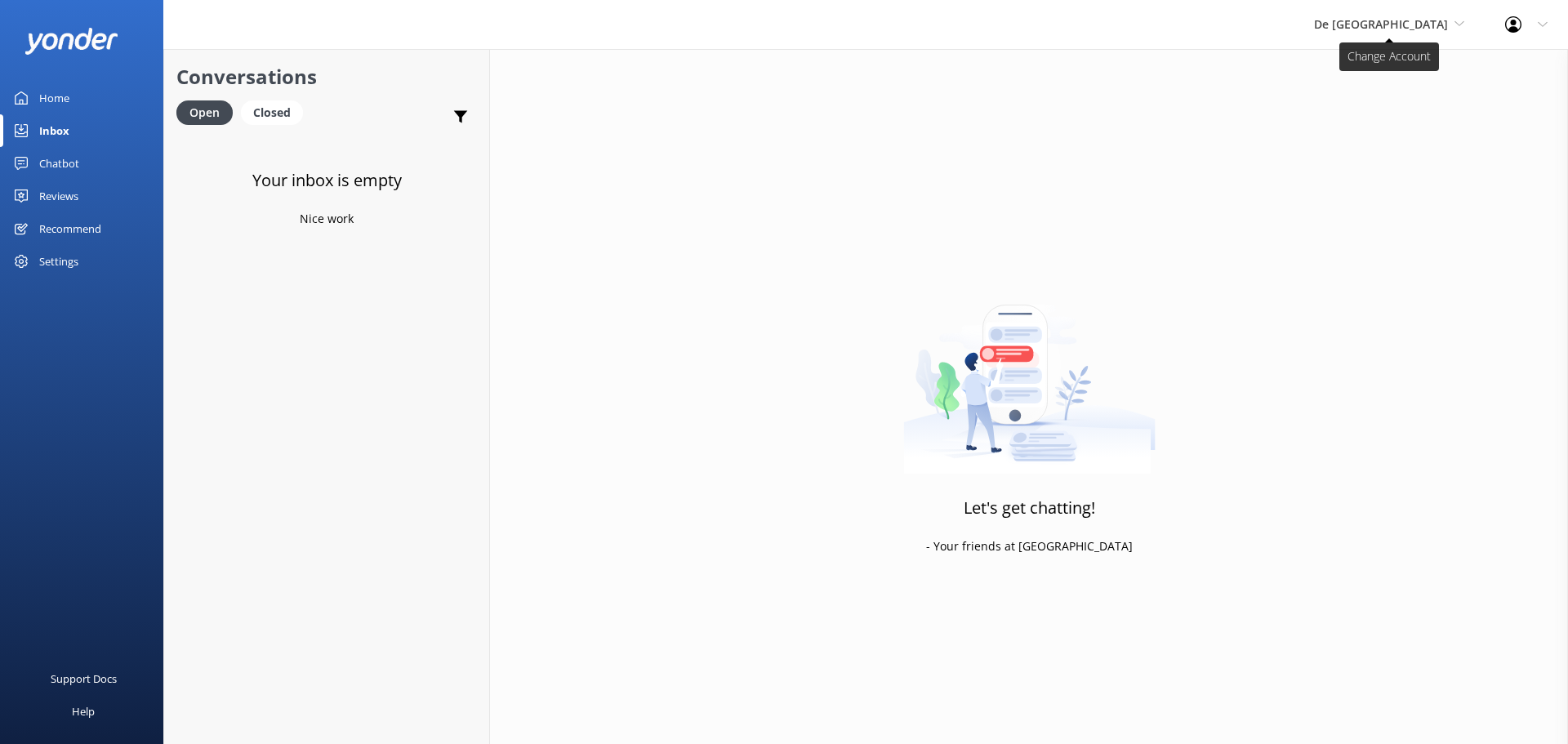
click at [1424, 27] on span "De [GEOGRAPHIC_DATA]" at bounding box center [1381, 24] width 134 height 16
click at [1410, 106] on link "Aruba's Activities Expert" at bounding box center [1376, 107] width 163 height 39
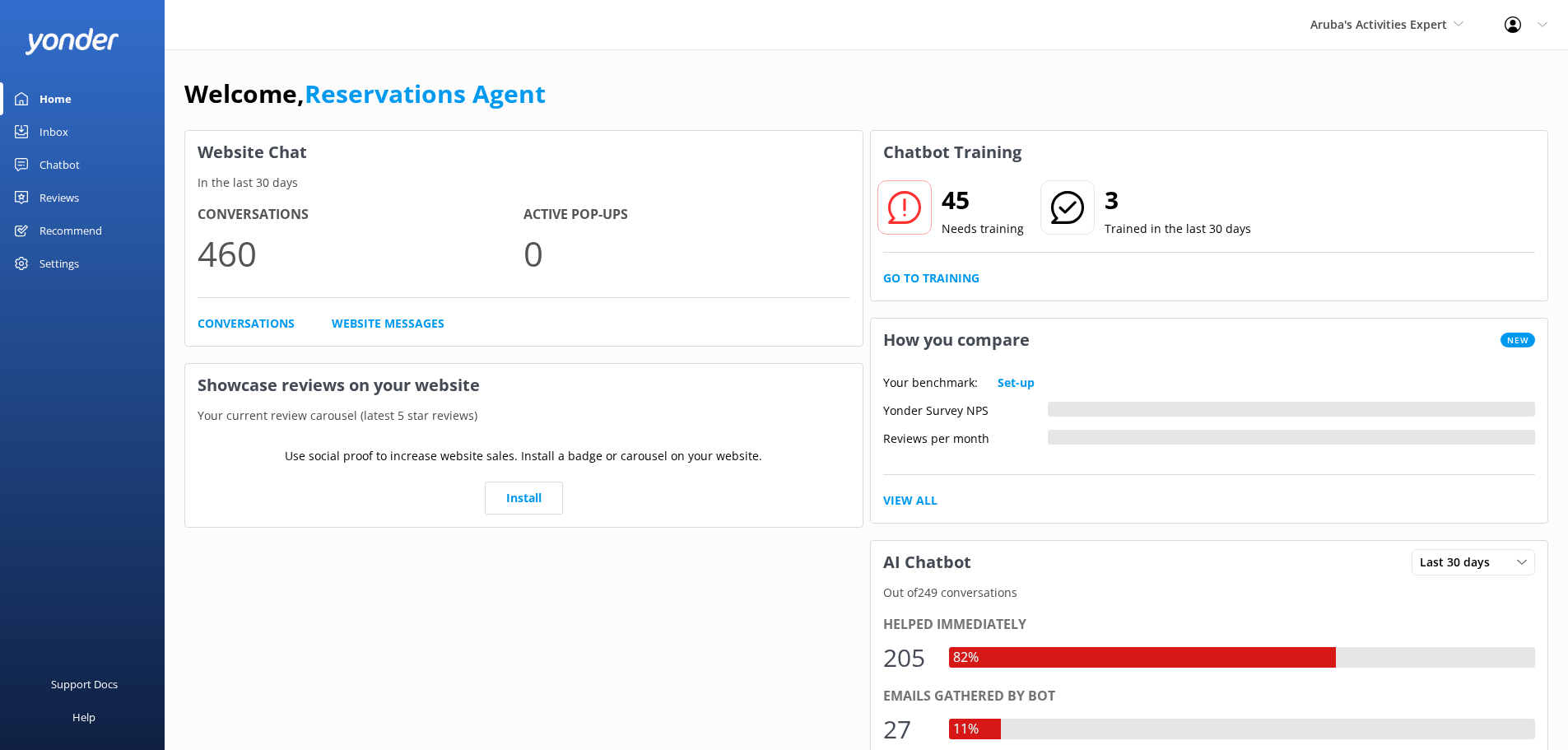
click at [71, 124] on link "Inbox" at bounding box center [82, 131] width 165 height 33
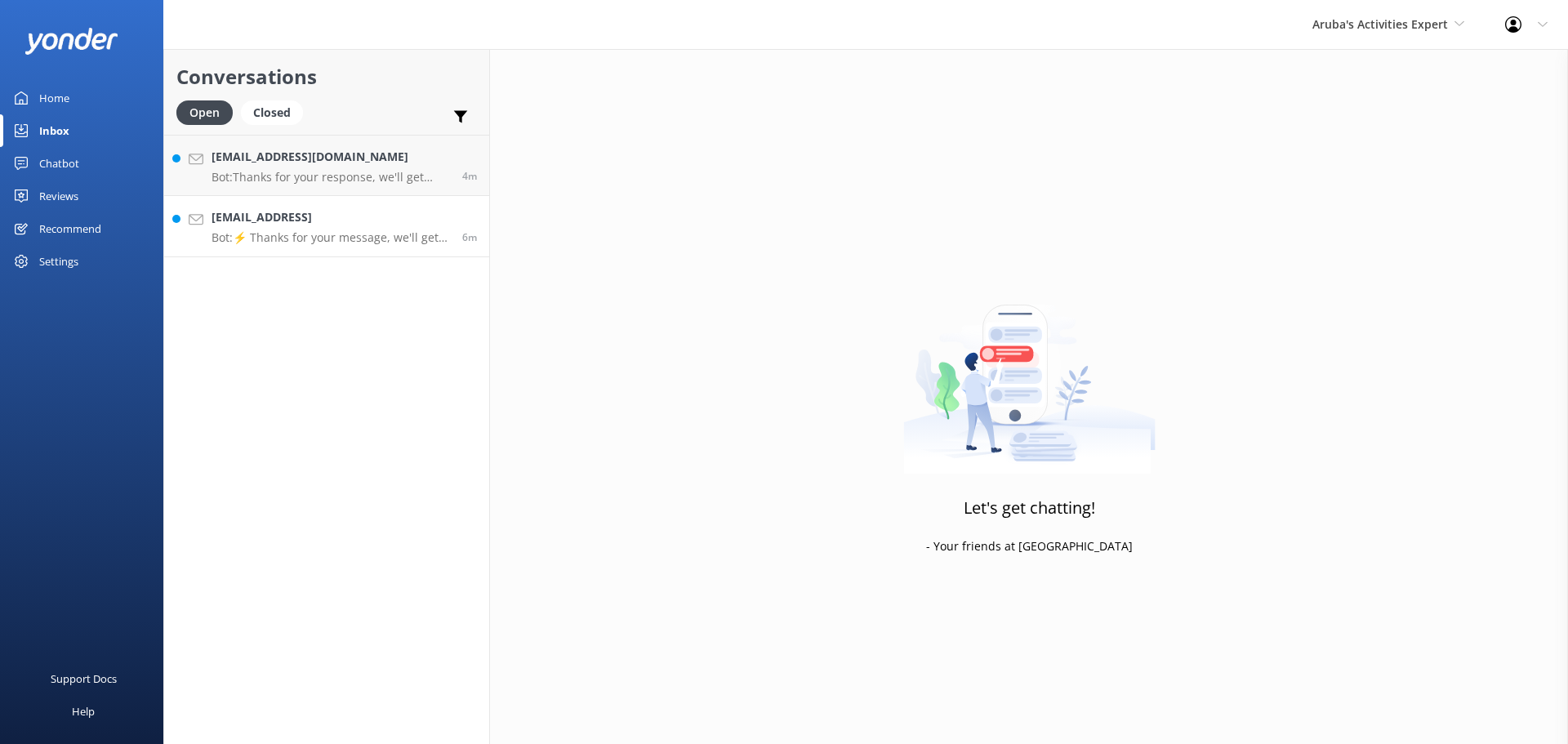
click at [370, 233] on p "Bot: ⚡ Thanks for your message, we'll get back to you as soon as we can." at bounding box center [331, 238] width 239 height 15
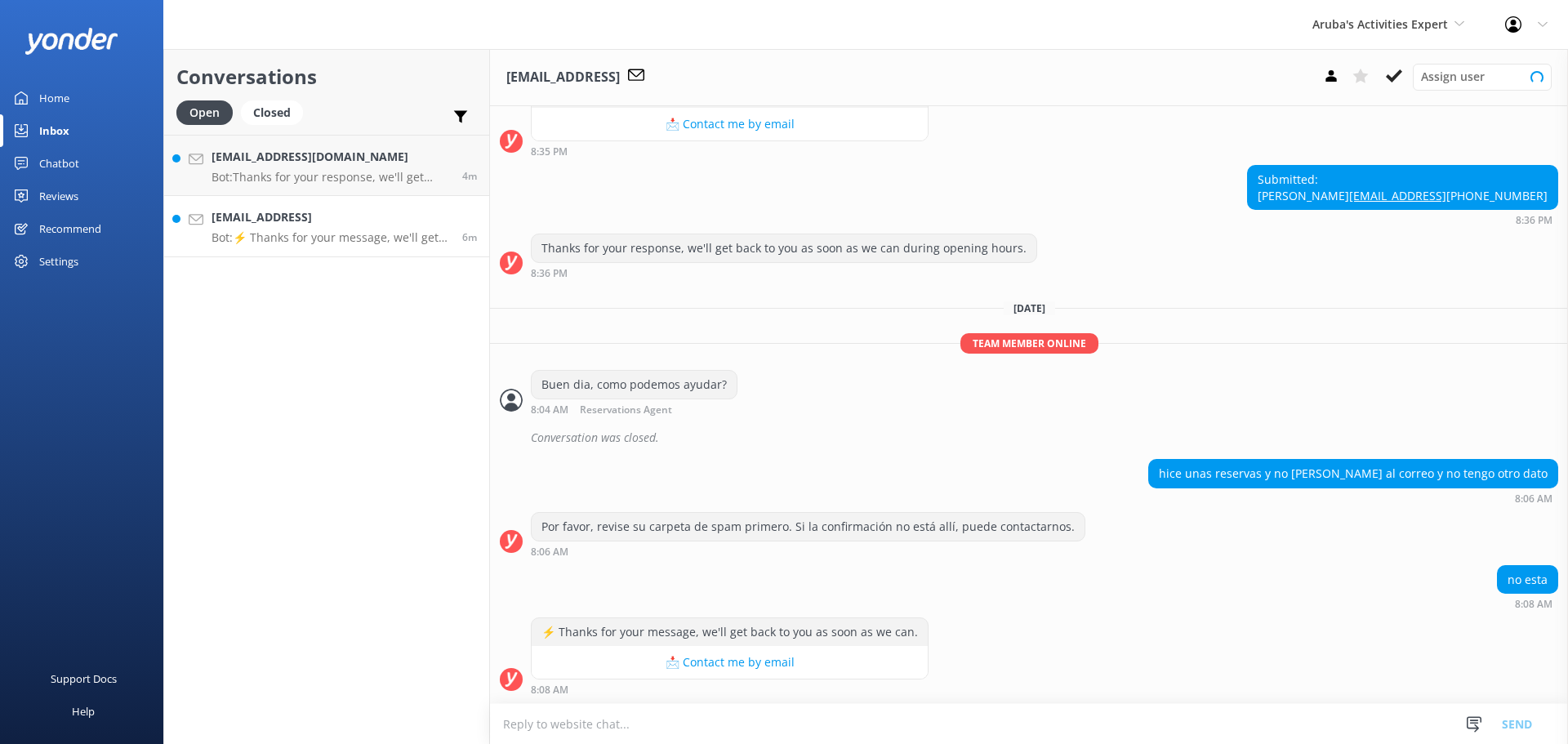
scroll to position [615, 0]
click at [668, 721] on textarea at bounding box center [1030, 724] width 1079 height 40
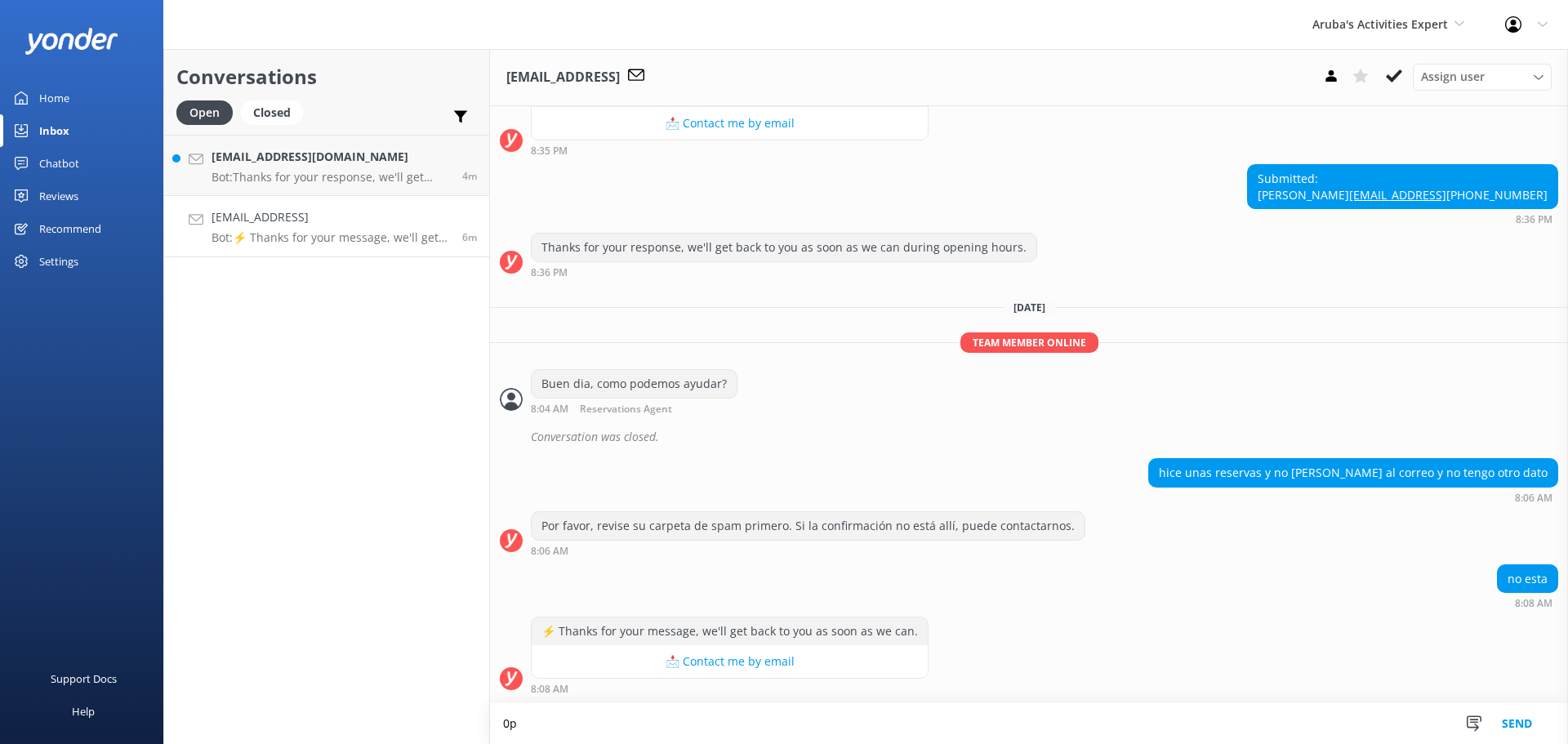
type textarea "0"
type textarea "p"
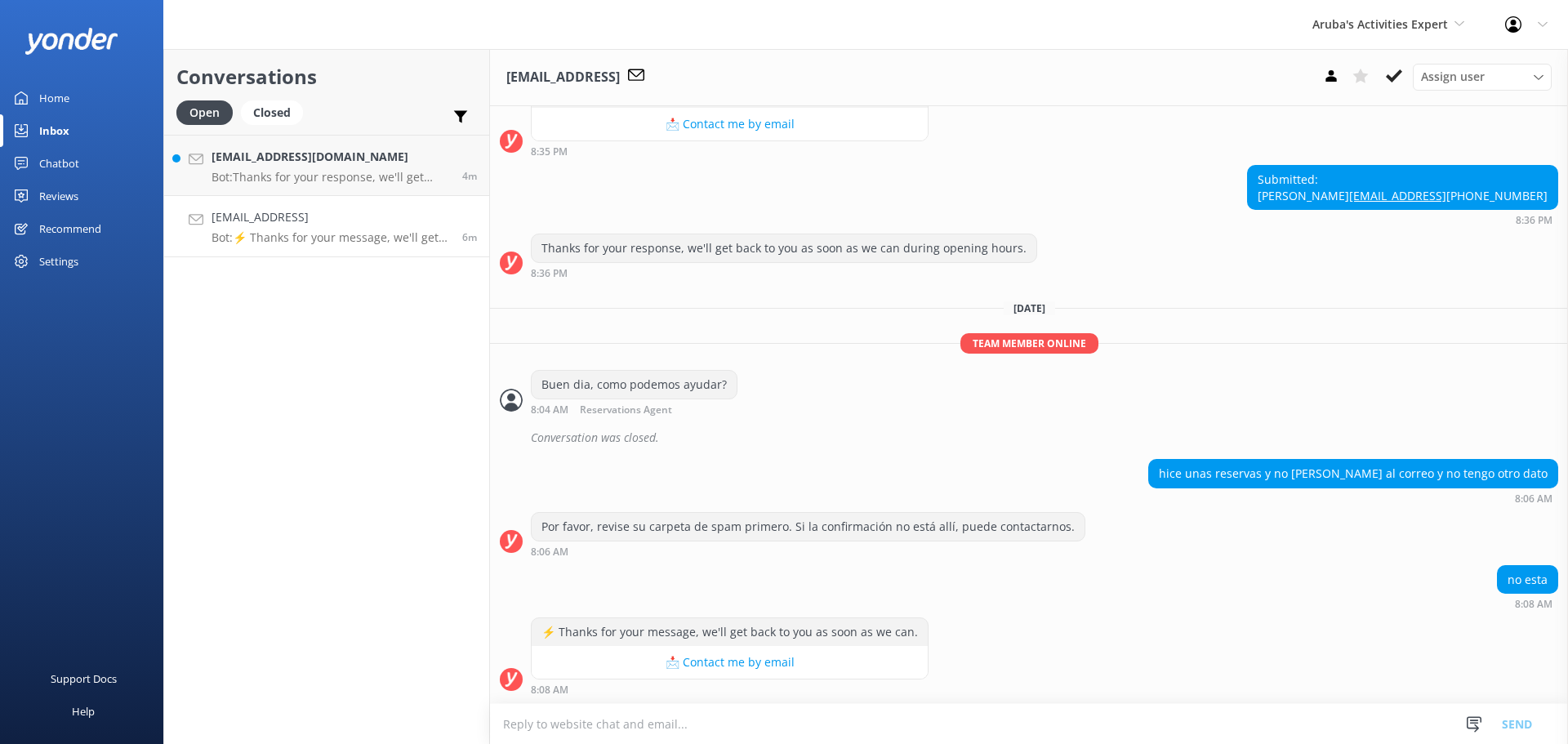
type textarea "r"
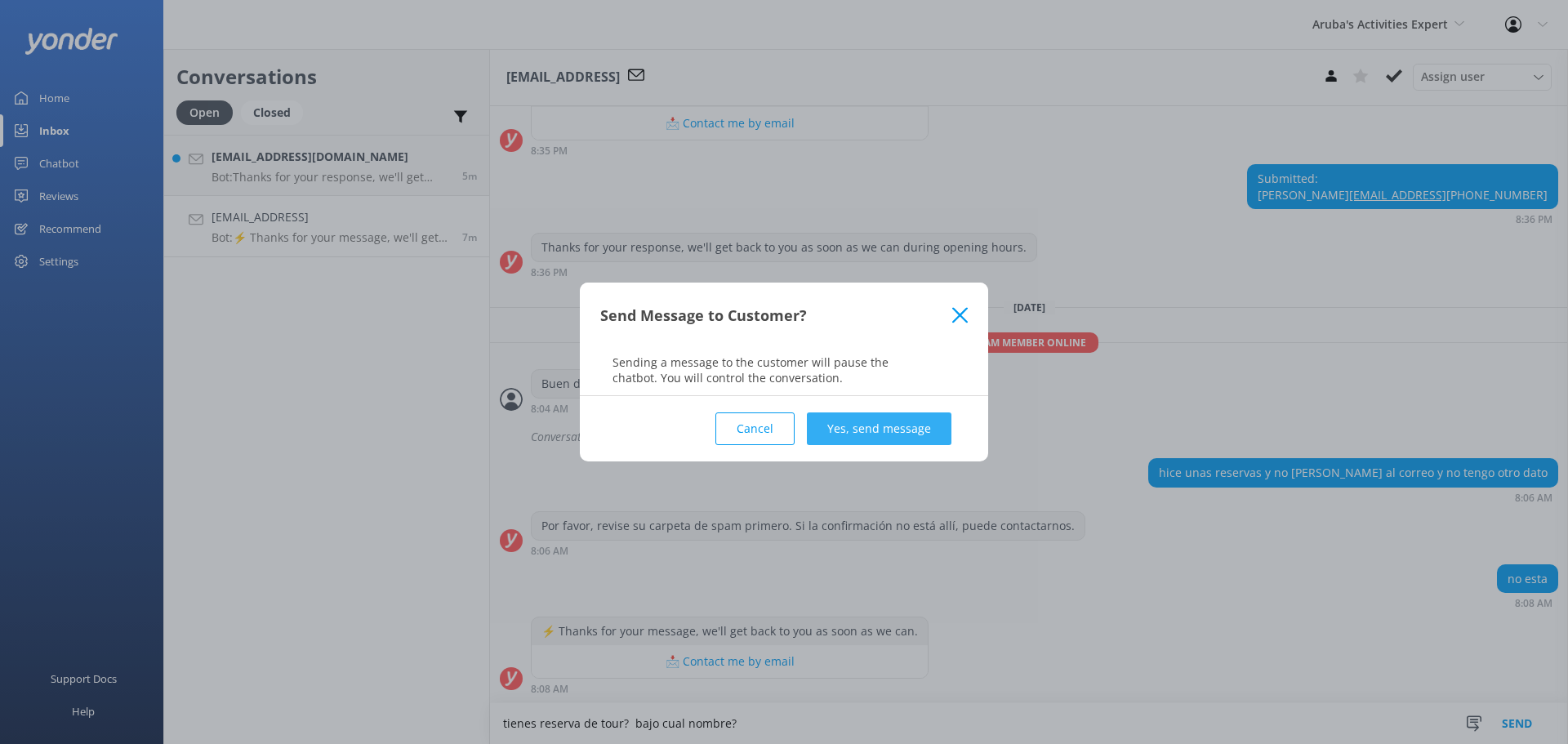
type textarea "tienes reserva de tour? bajo cual nombre?"
click at [855, 441] on button "Yes, send message" at bounding box center [879, 428] width 144 height 32
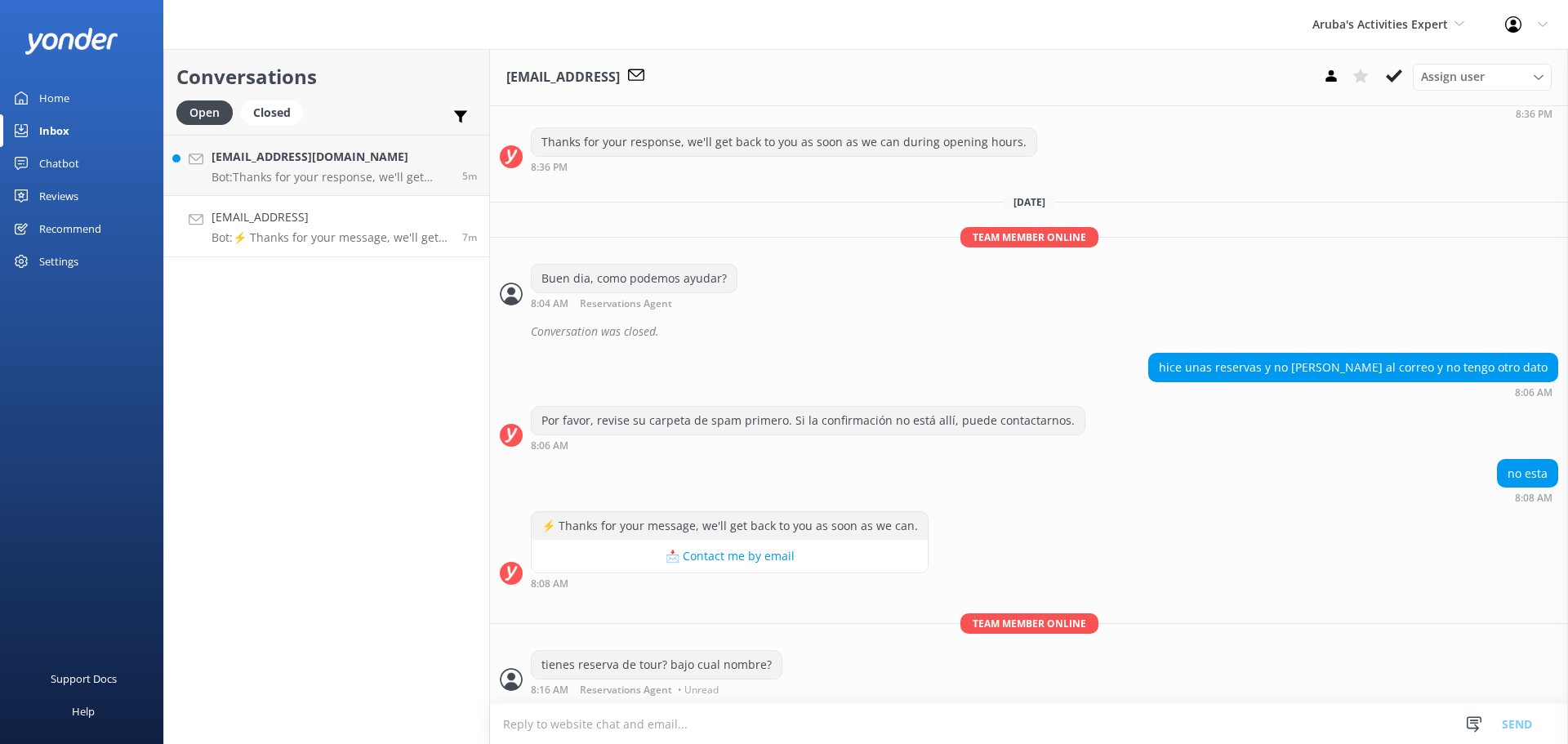
scroll to position [722, 0]
click at [377, 187] on link "Ericscottschwartz@gmail.com Bot: Thanks for your response, we'll get back to yo…" at bounding box center [327, 165] width 325 height 61
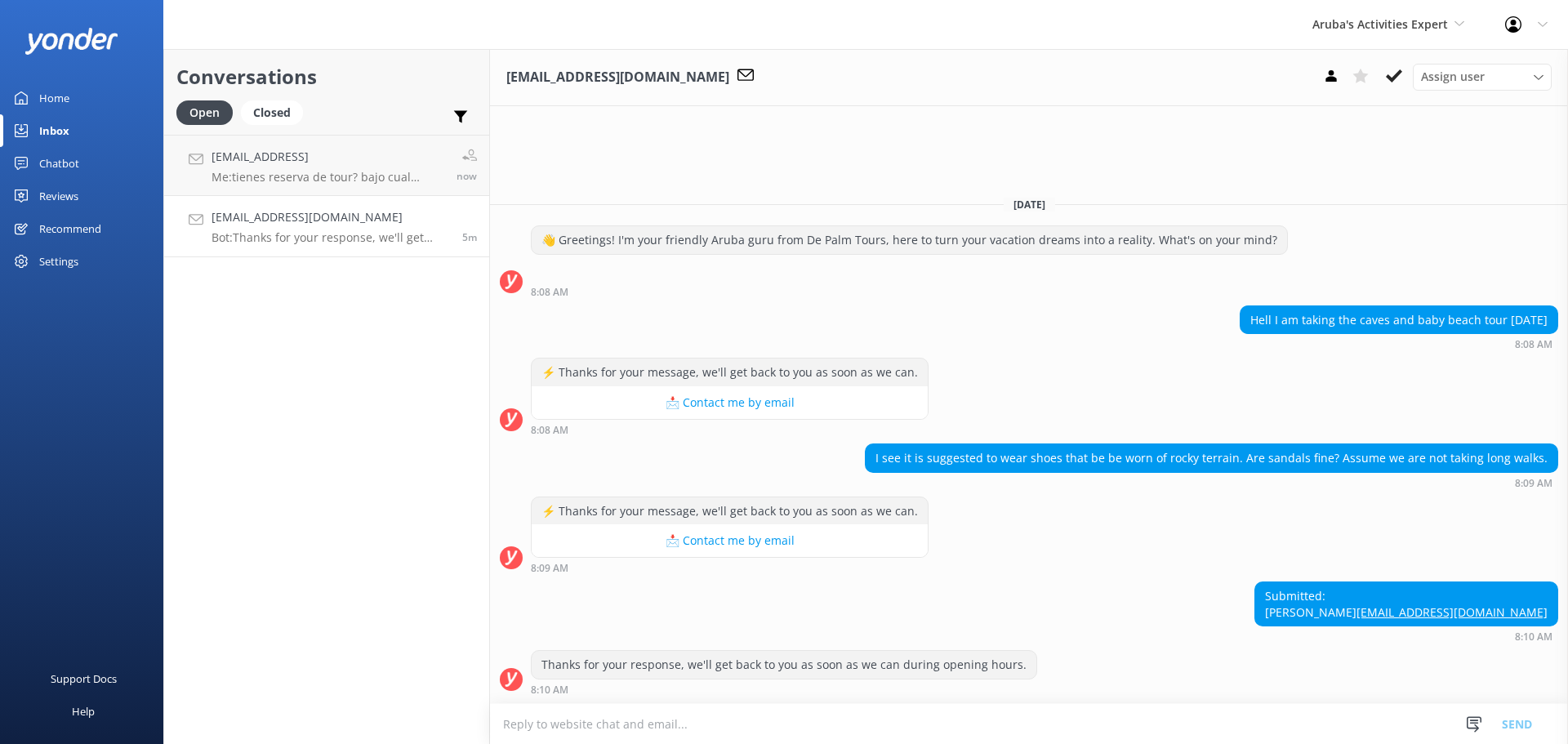
click at [901, 722] on textarea at bounding box center [1030, 724] width 1079 height 40
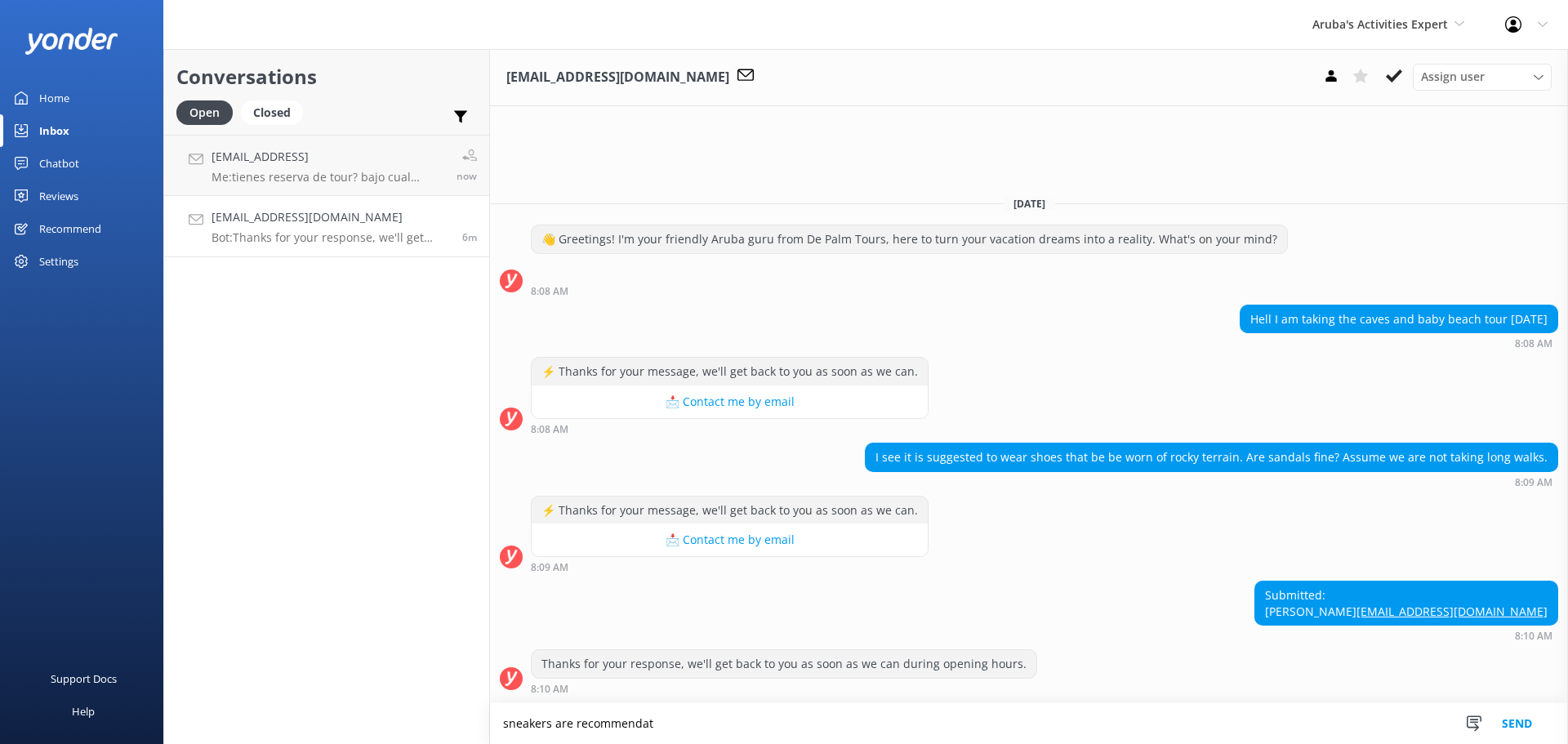
click at [596, 728] on textarea "sneakers are recommendat" at bounding box center [1030, 723] width 1079 height 41
type textarea "sneakers are recommended but sandals are fine also"
click at [1519, 718] on button "Send" at bounding box center [1517, 723] width 61 height 41
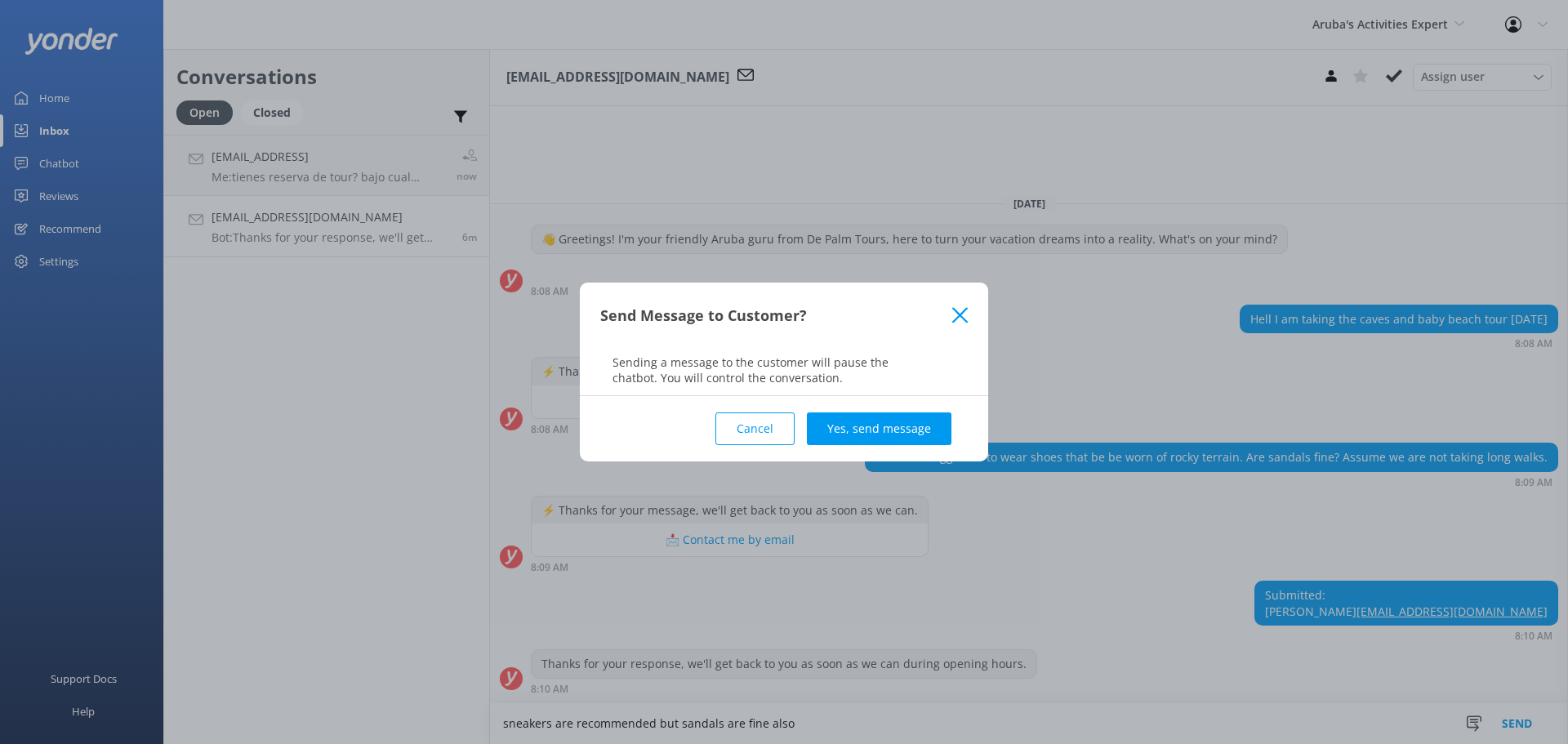
click at [894, 452] on div "Cancel Yes, send message" at bounding box center [784, 429] width 368 height 66
click at [893, 444] on button "Yes, send message" at bounding box center [879, 428] width 144 height 32
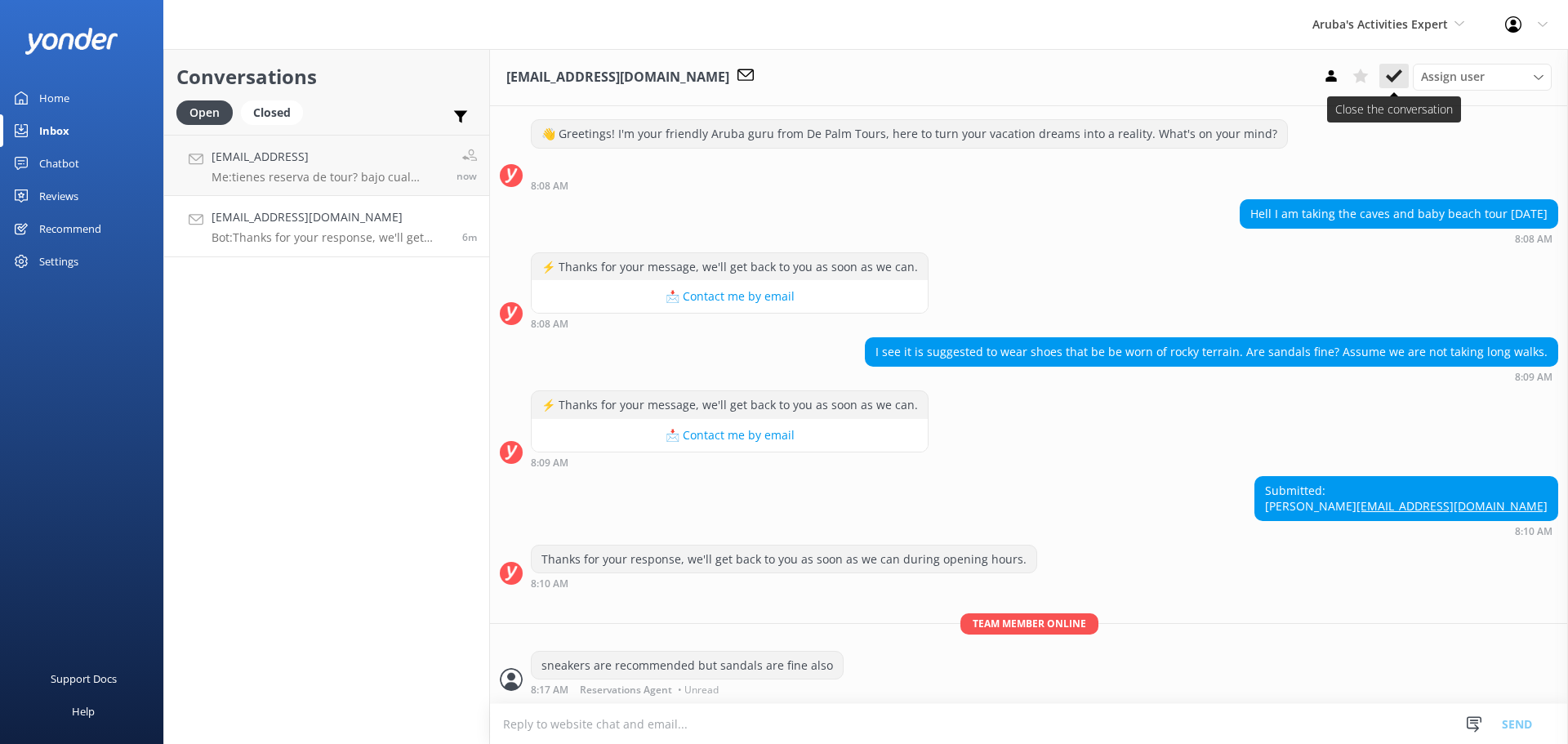
scroll to position [46, 0]
click at [1385, 65] on button at bounding box center [1394, 76] width 29 height 25
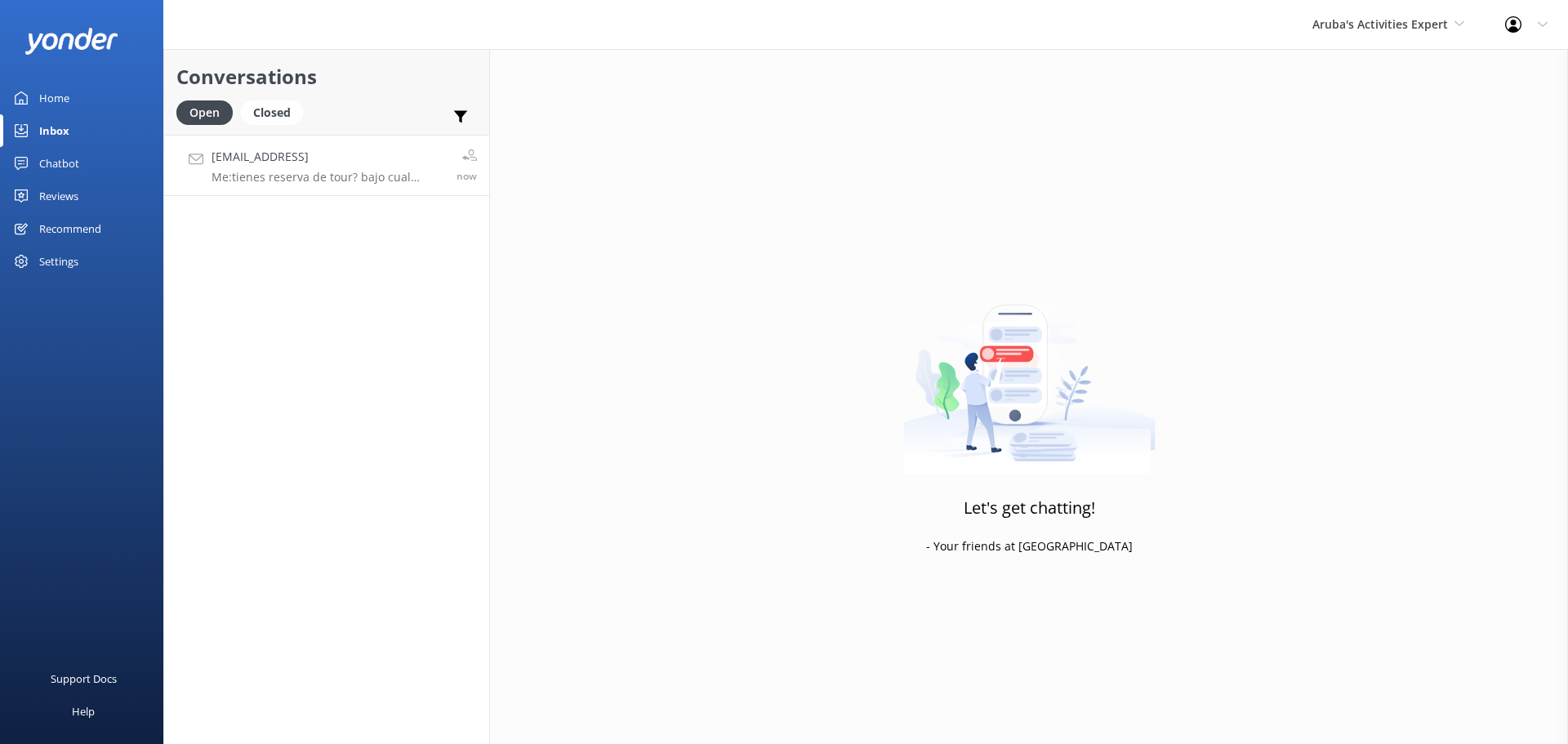
click at [346, 170] on p "Me: tienes reserva de tour? bajo cual nombre?" at bounding box center [328, 177] width 233 height 15
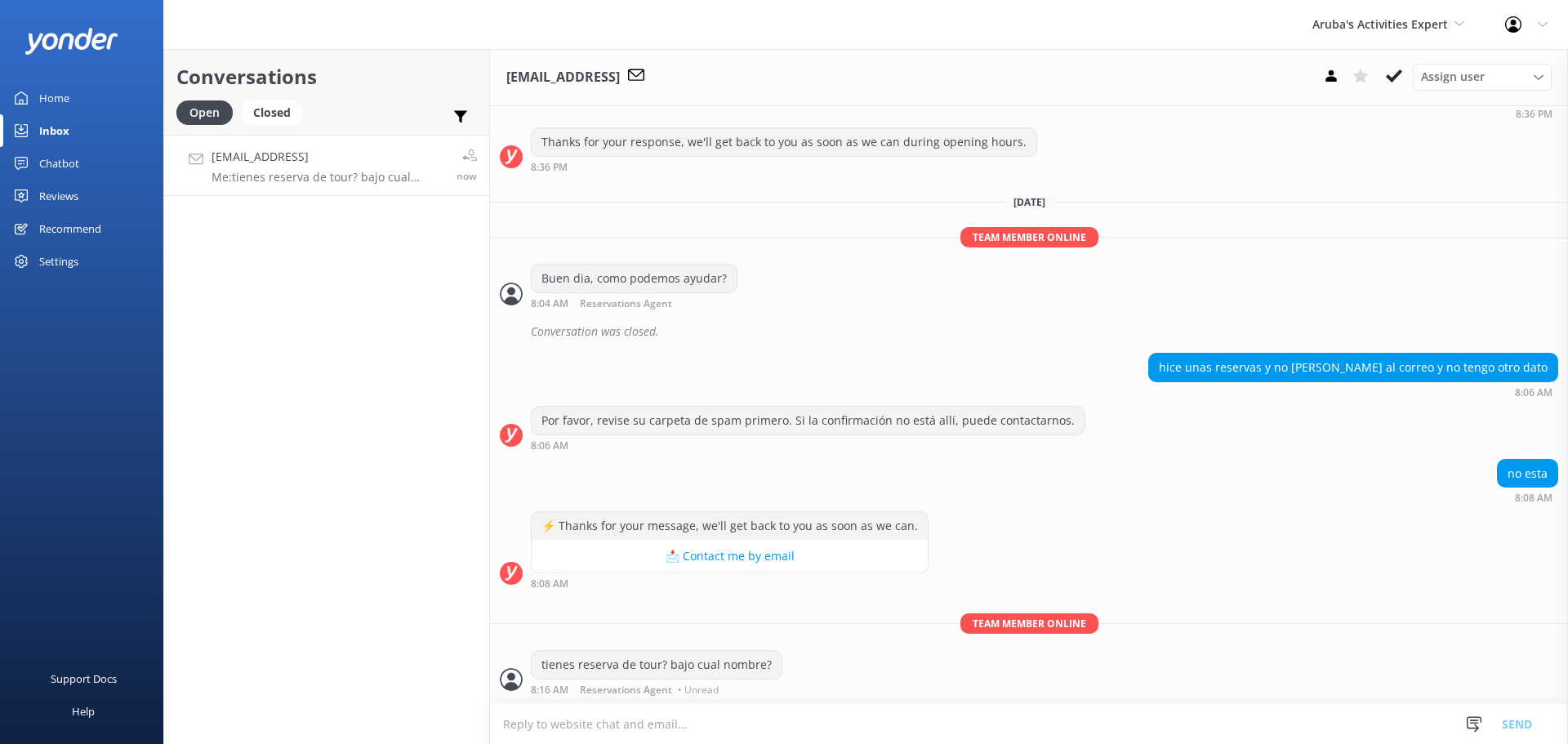
scroll to position [722, 0]
click at [1376, 27] on span "Aruba's Activities Expert" at bounding box center [1380, 24] width 135 height 16
click at [1370, 149] on link "The Captain" at bounding box center [1374, 147] width 163 height 39
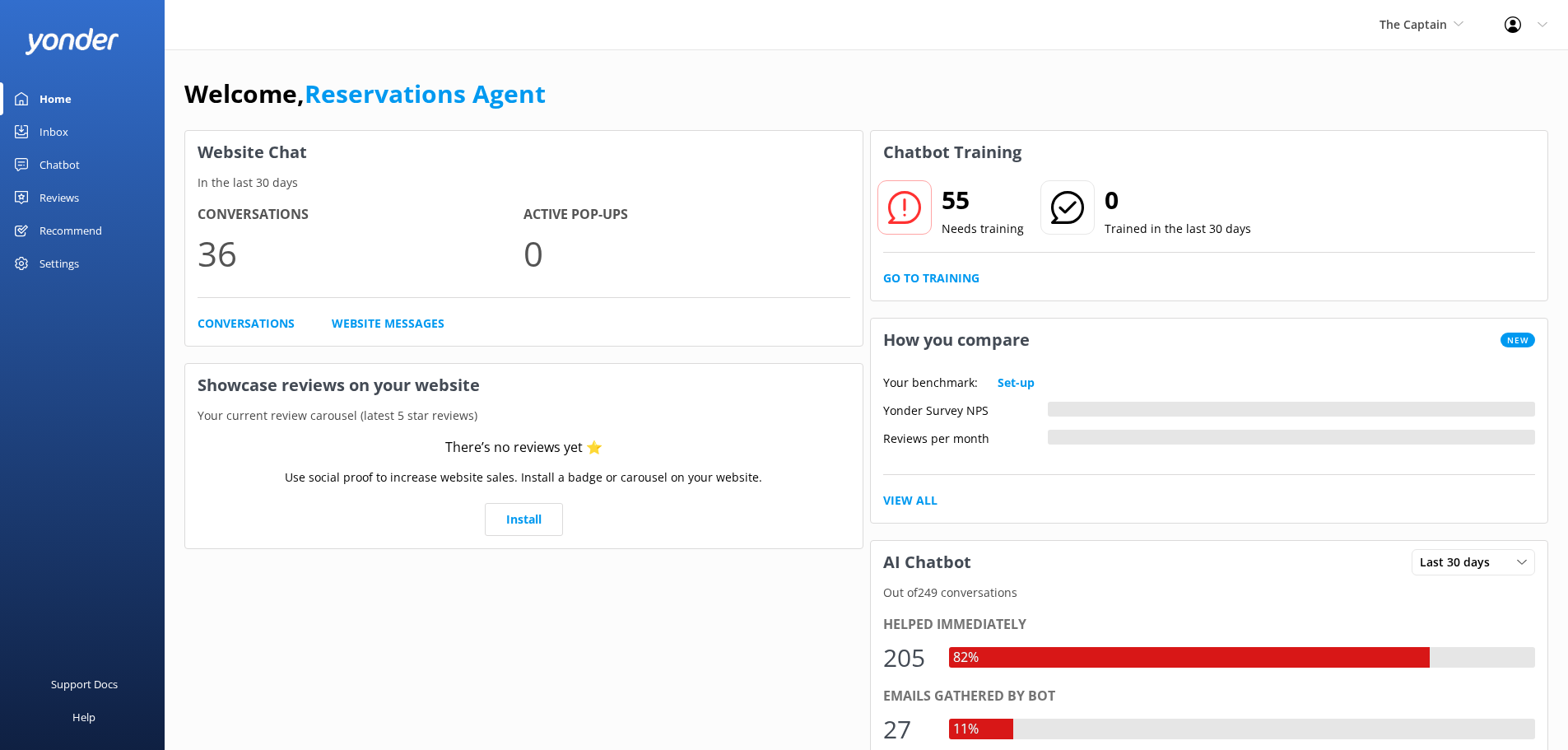
click at [84, 141] on link "Inbox" at bounding box center [82, 131] width 165 height 33
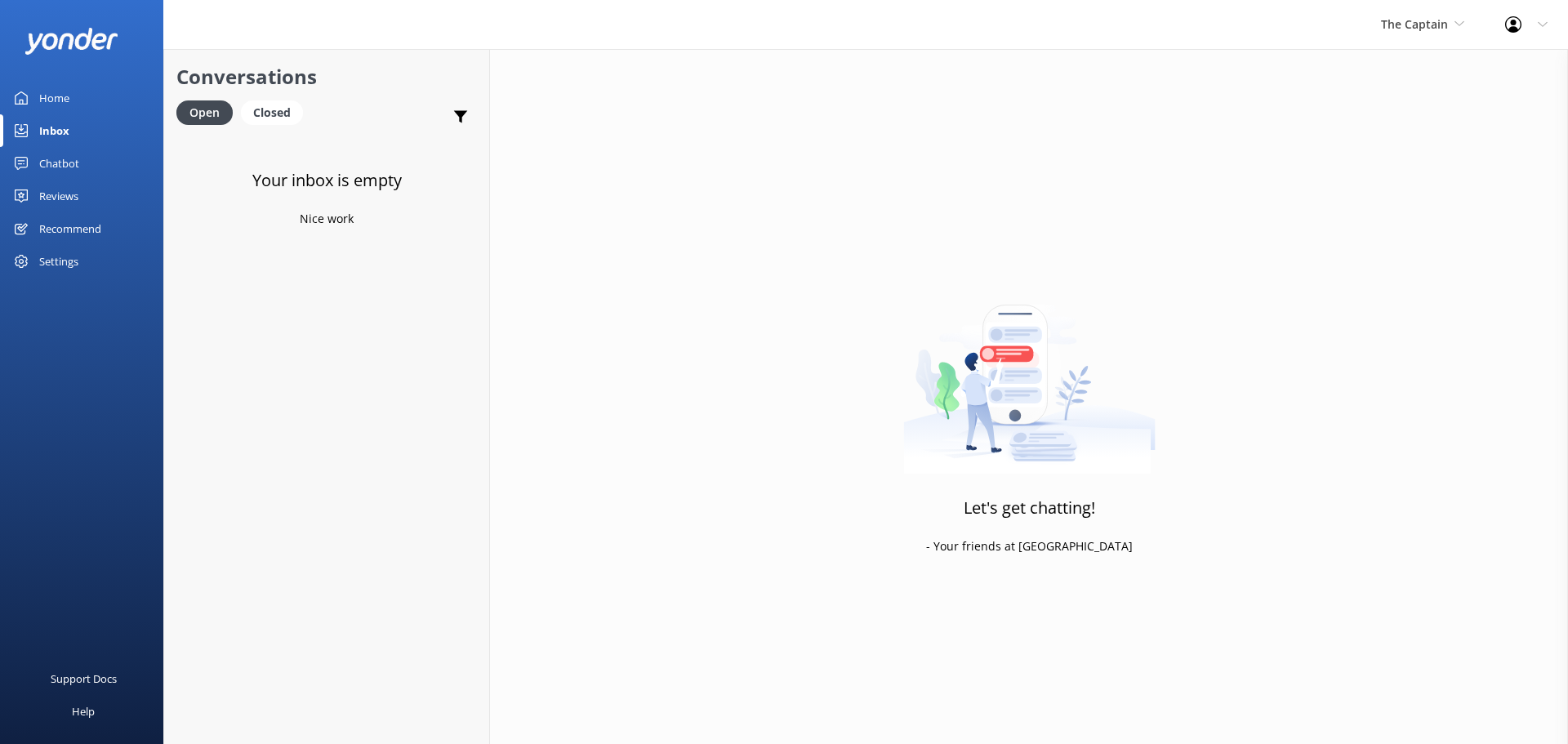
click at [236, 158] on div "Your inbox is empty Nice work" at bounding box center [327, 506] width 325 height 744
click at [1430, 28] on span "The Captain" at bounding box center [1415, 24] width 67 height 16
click at [1408, 80] on link "De [GEOGRAPHIC_DATA]" at bounding box center [1442, 68] width 163 height 39
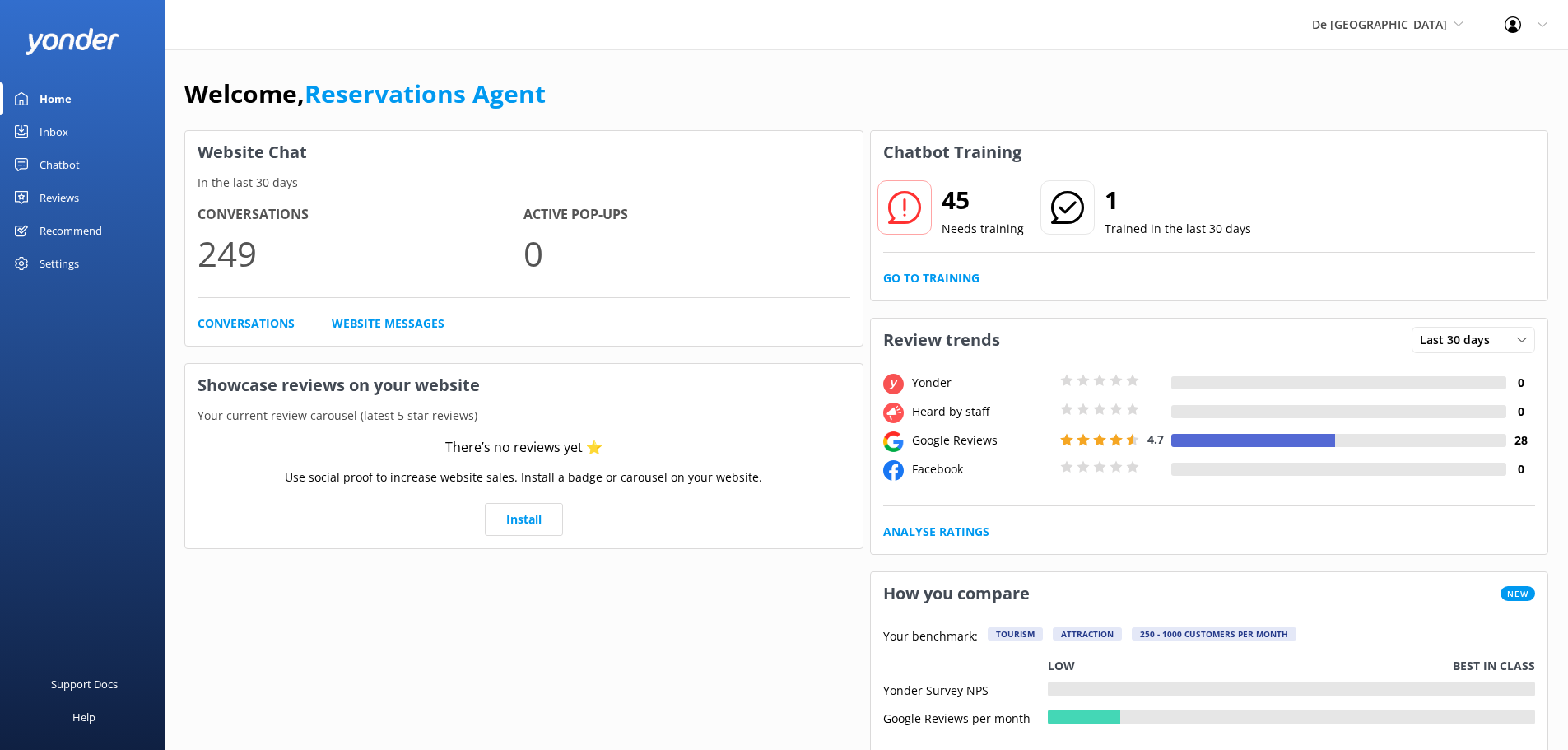
click at [34, 126] on link "Inbox" at bounding box center [82, 131] width 165 height 33
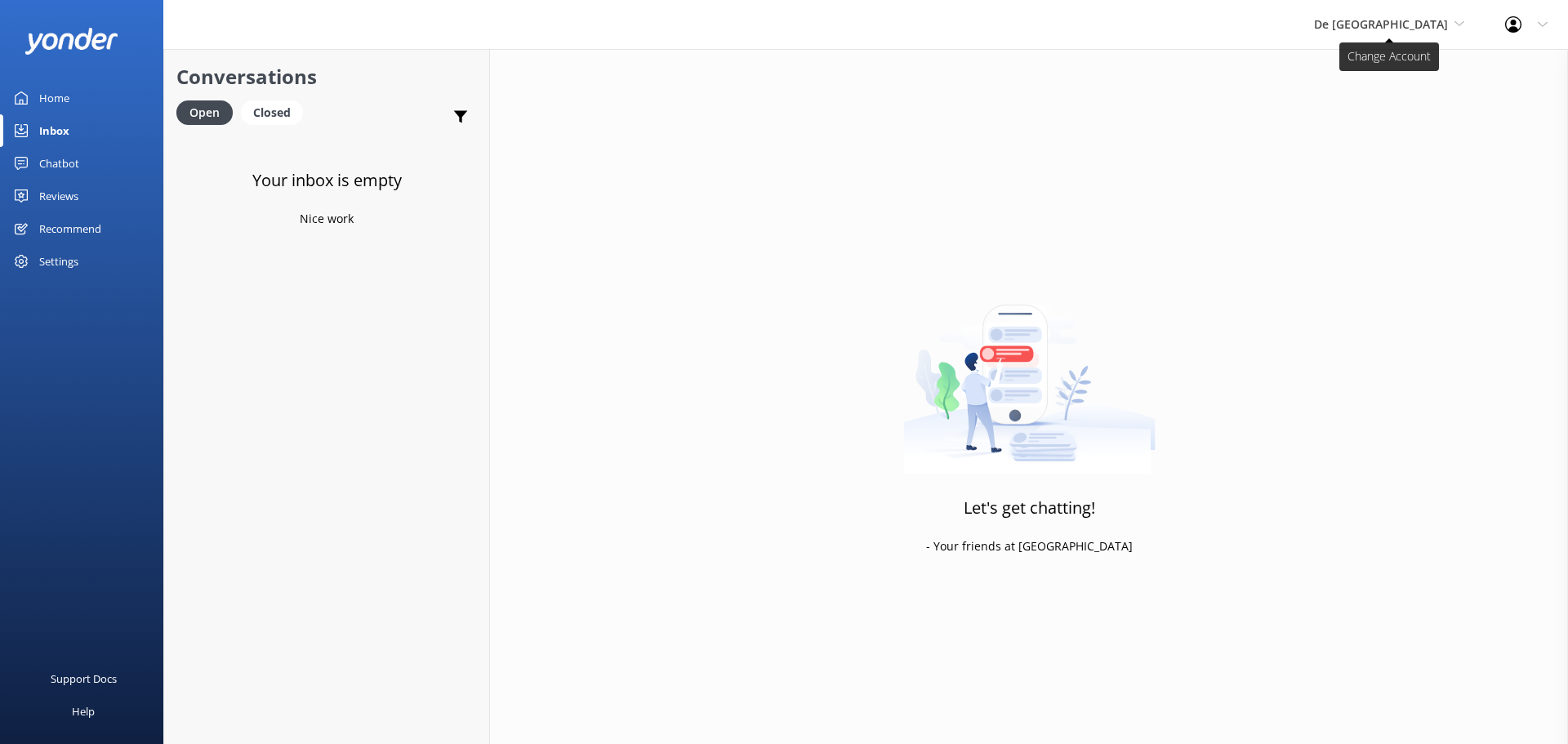
click at [1426, 28] on span "De [GEOGRAPHIC_DATA]" at bounding box center [1381, 24] width 134 height 16
click at [1387, 92] on link "Aruba's Activities Expert" at bounding box center [1376, 107] width 163 height 39
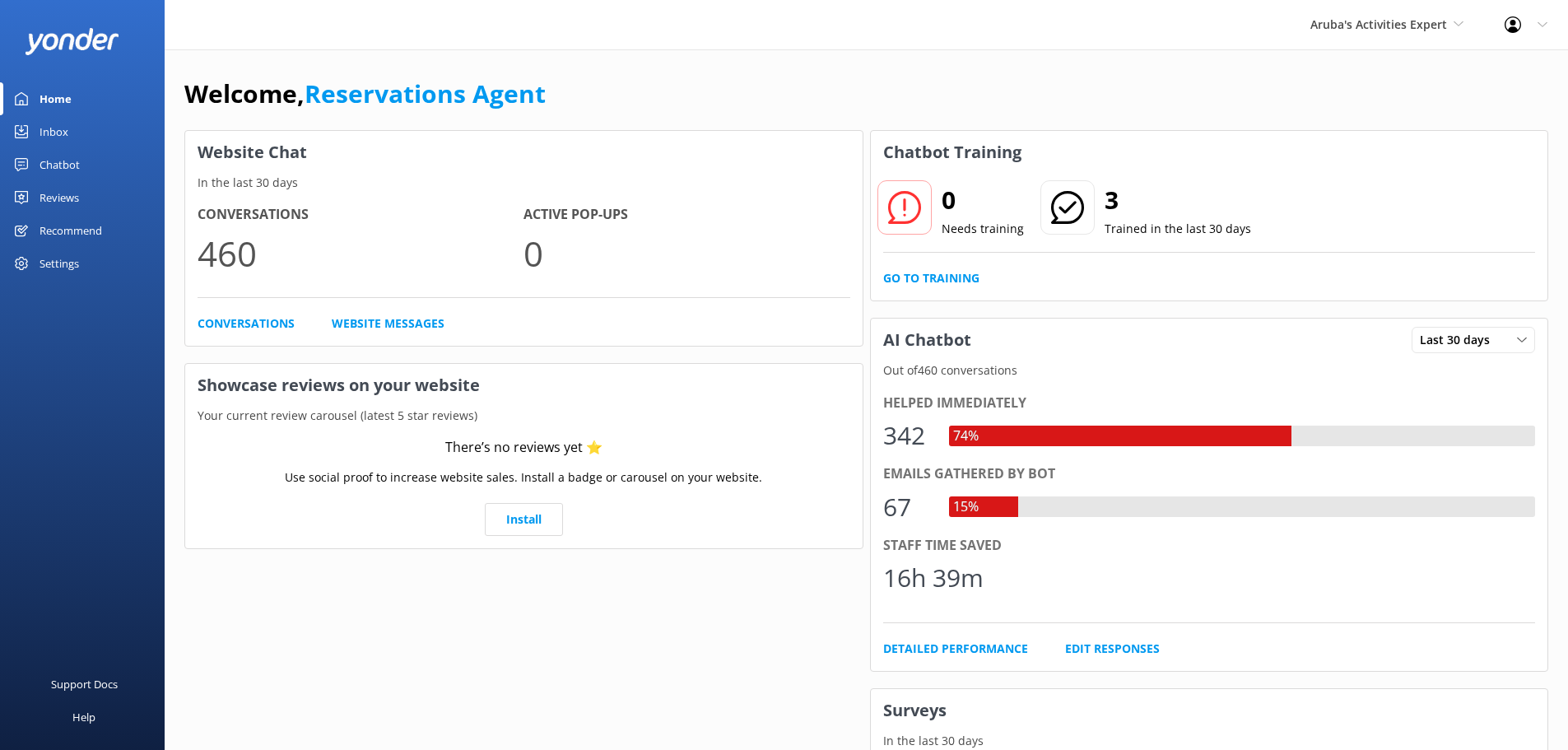
drag, startPoint x: 79, startPoint y: 141, endPoint x: 93, endPoint y: 132, distance: 16.6
click at [80, 141] on link "Inbox" at bounding box center [82, 131] width 165 height 33
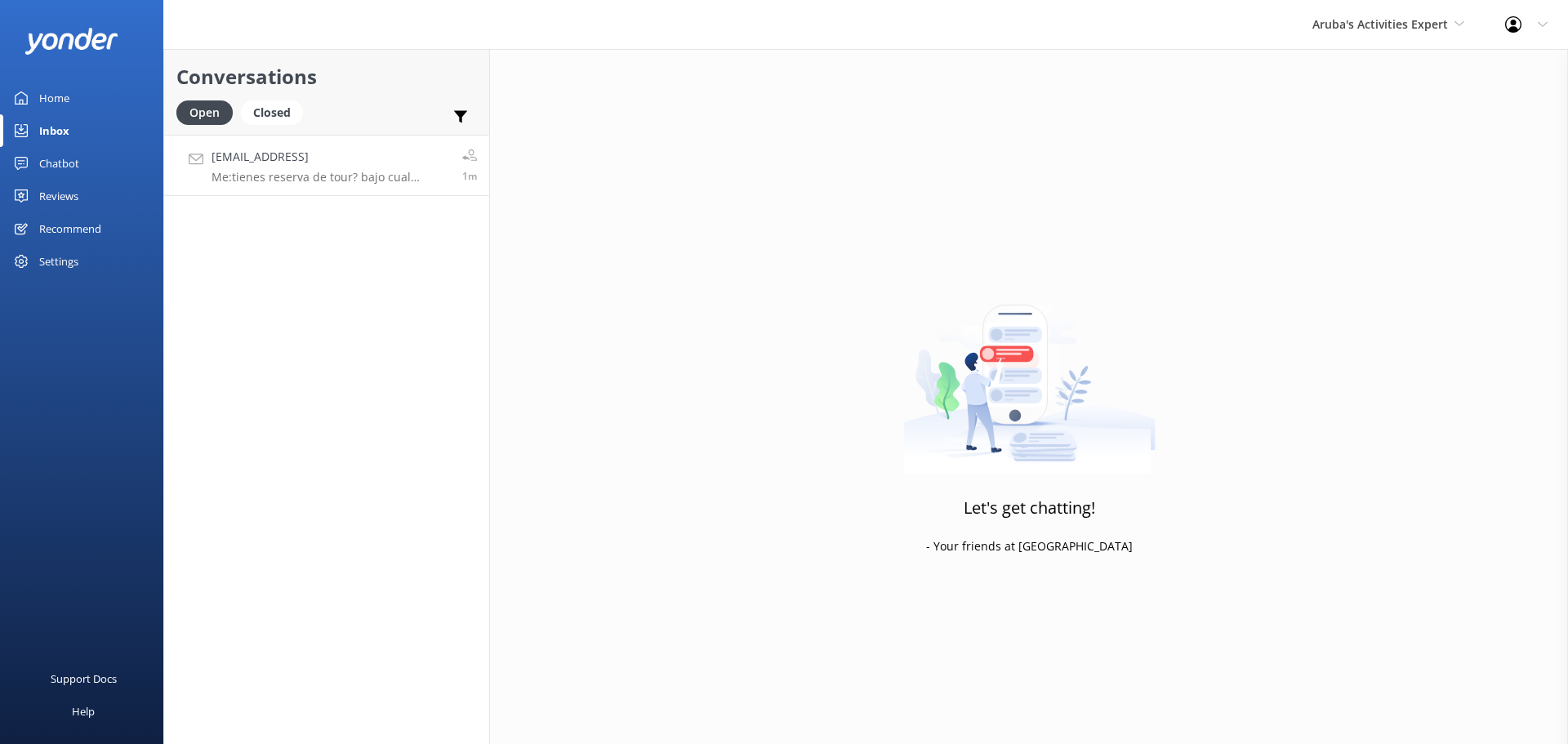
click at [334, 163] on h4 "[EMAIL_ADDRESS]" at bounding box center [331, 157] width 239 height 18
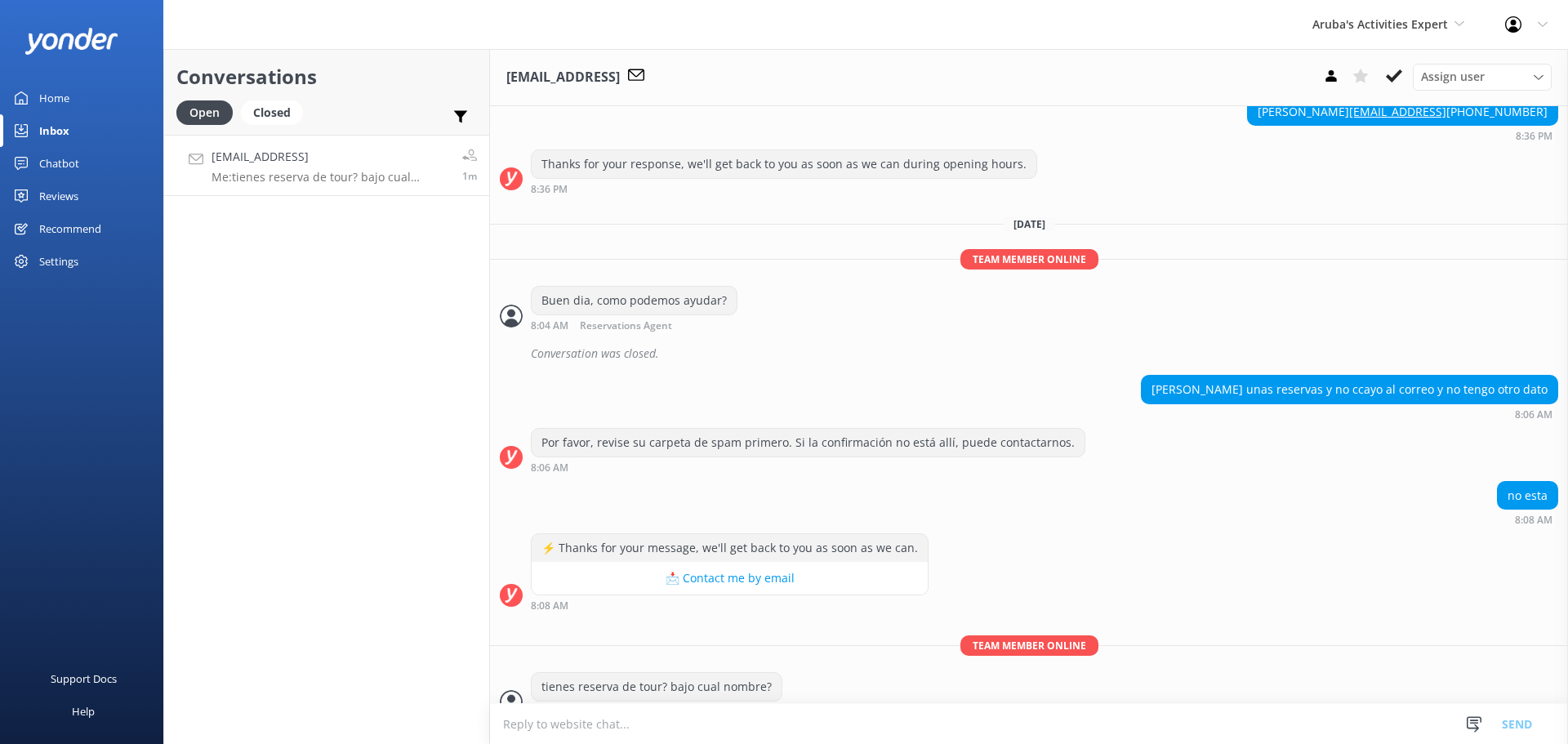
scroll to position [722, 0]
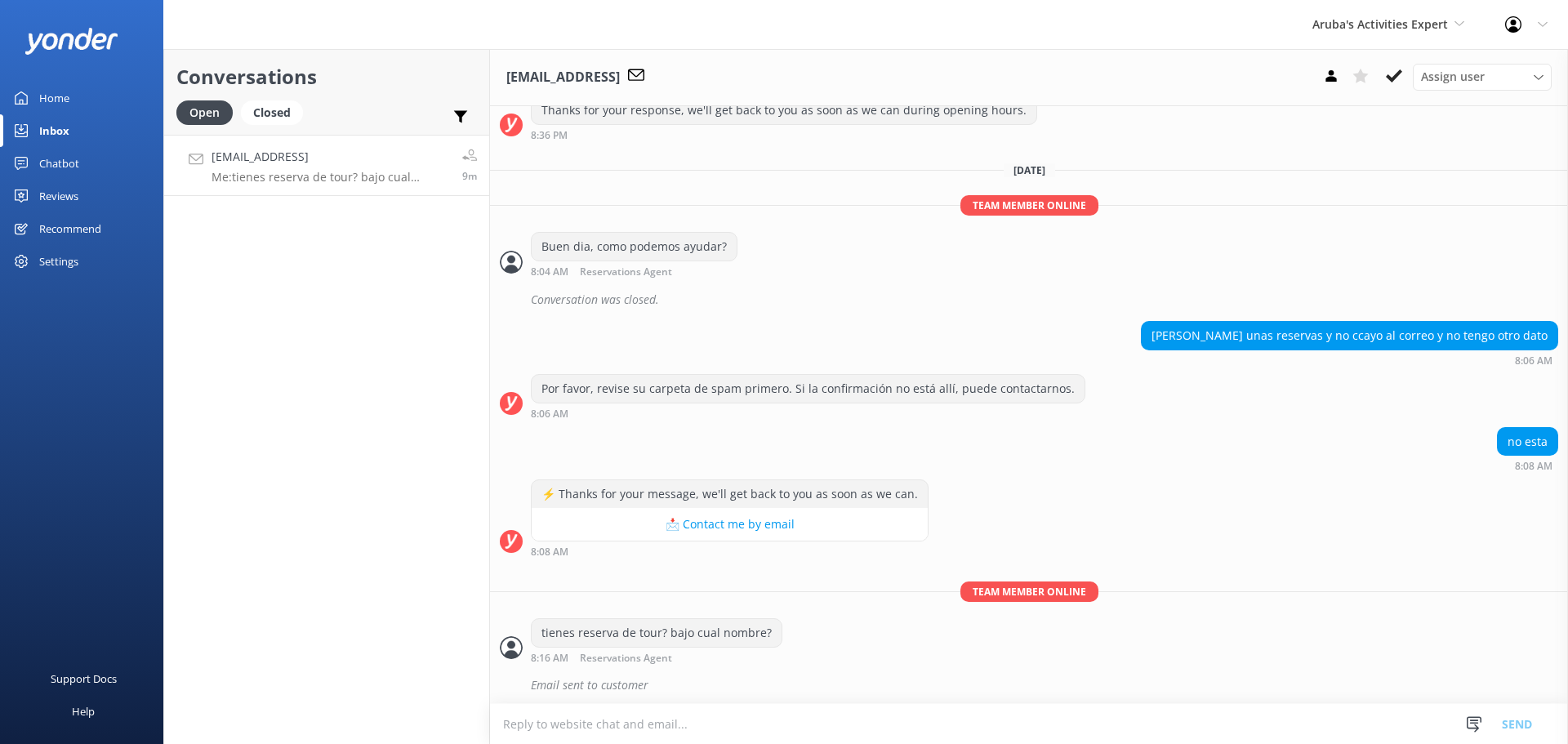
scroll to position [758, 0]
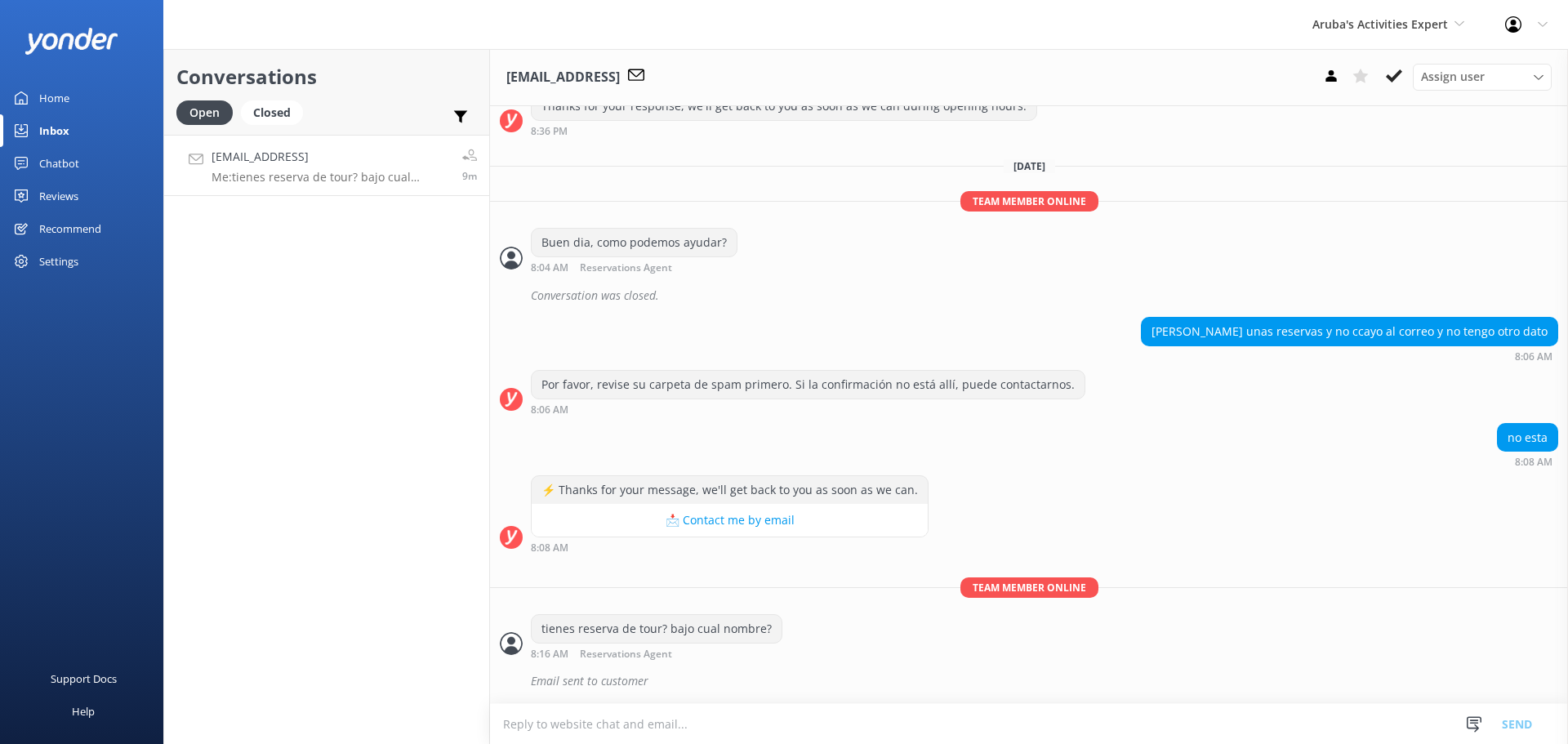
click at [345, 162] on h4 "[EMAIL_ADDRESS]" at bounding box center [331, 157] width 239 height 18
click at [1397, 82] on icon at bounding box center [1395, 76] width 17 height 17
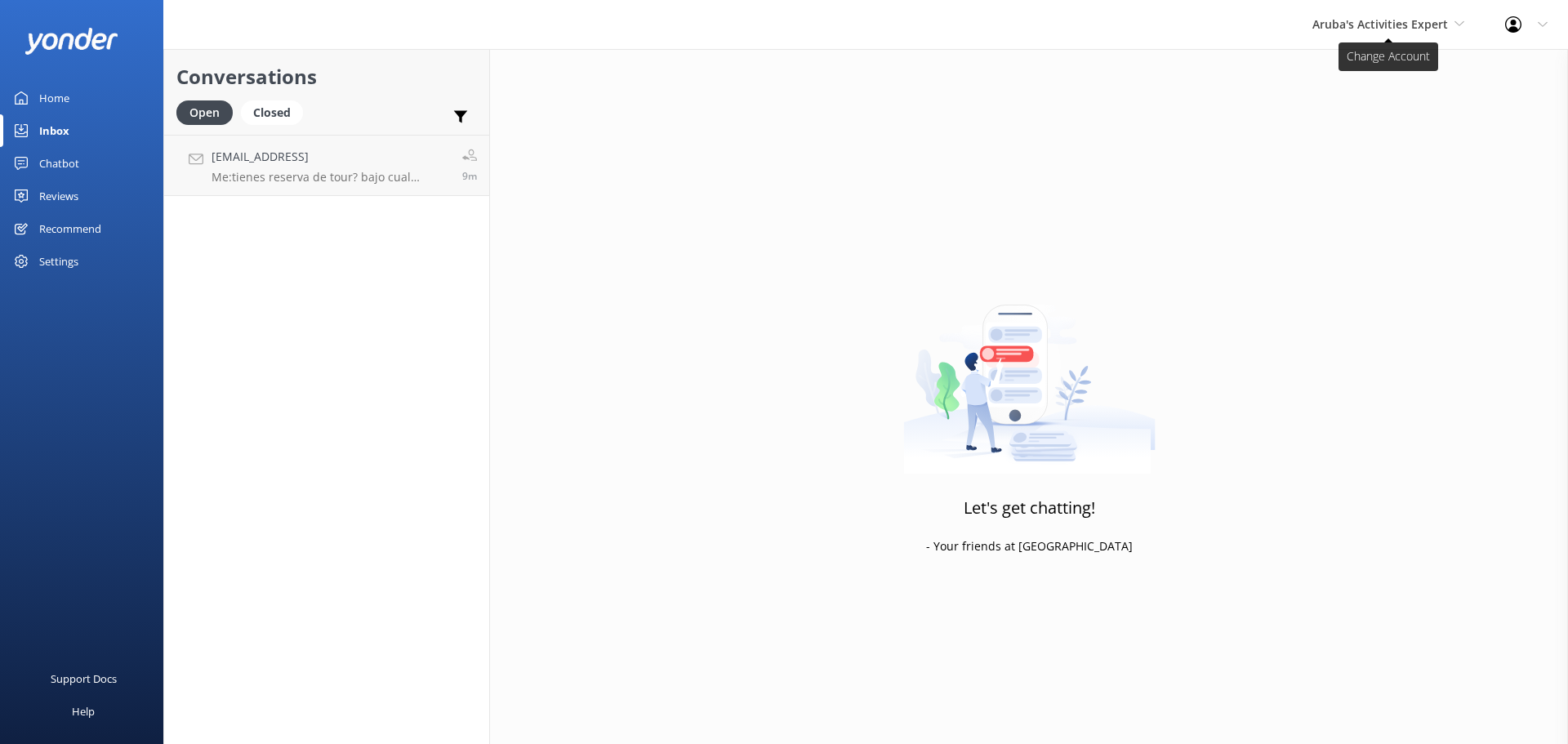
click at [1398, 20] on span "Aruba's Activities Expert" at bounding box center [1380, 24] width 135 height 16
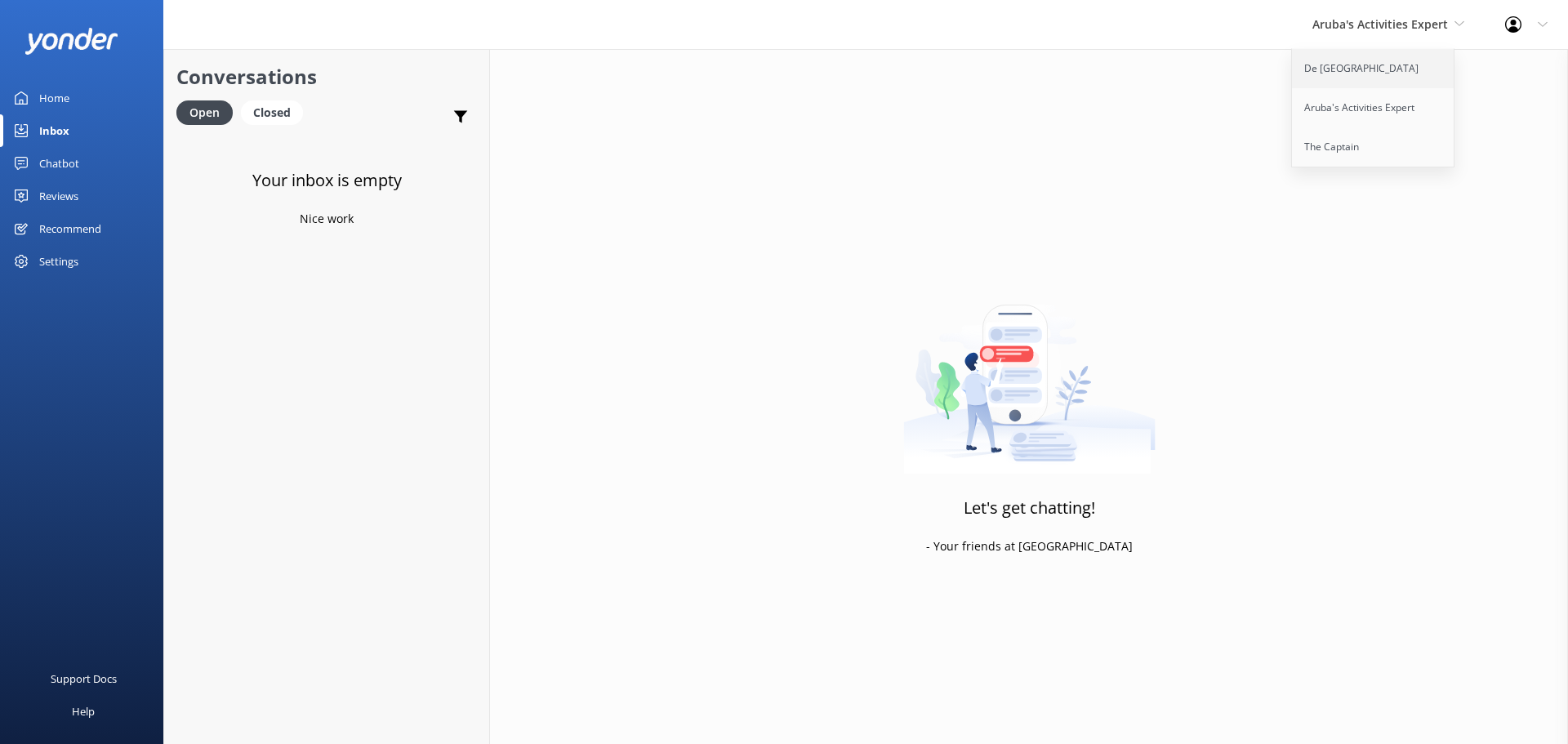
click at [1346, 62] on link "De [GEOGRAPHIC_DATA]" at bounding box center [1374, 68] width 163 height 39
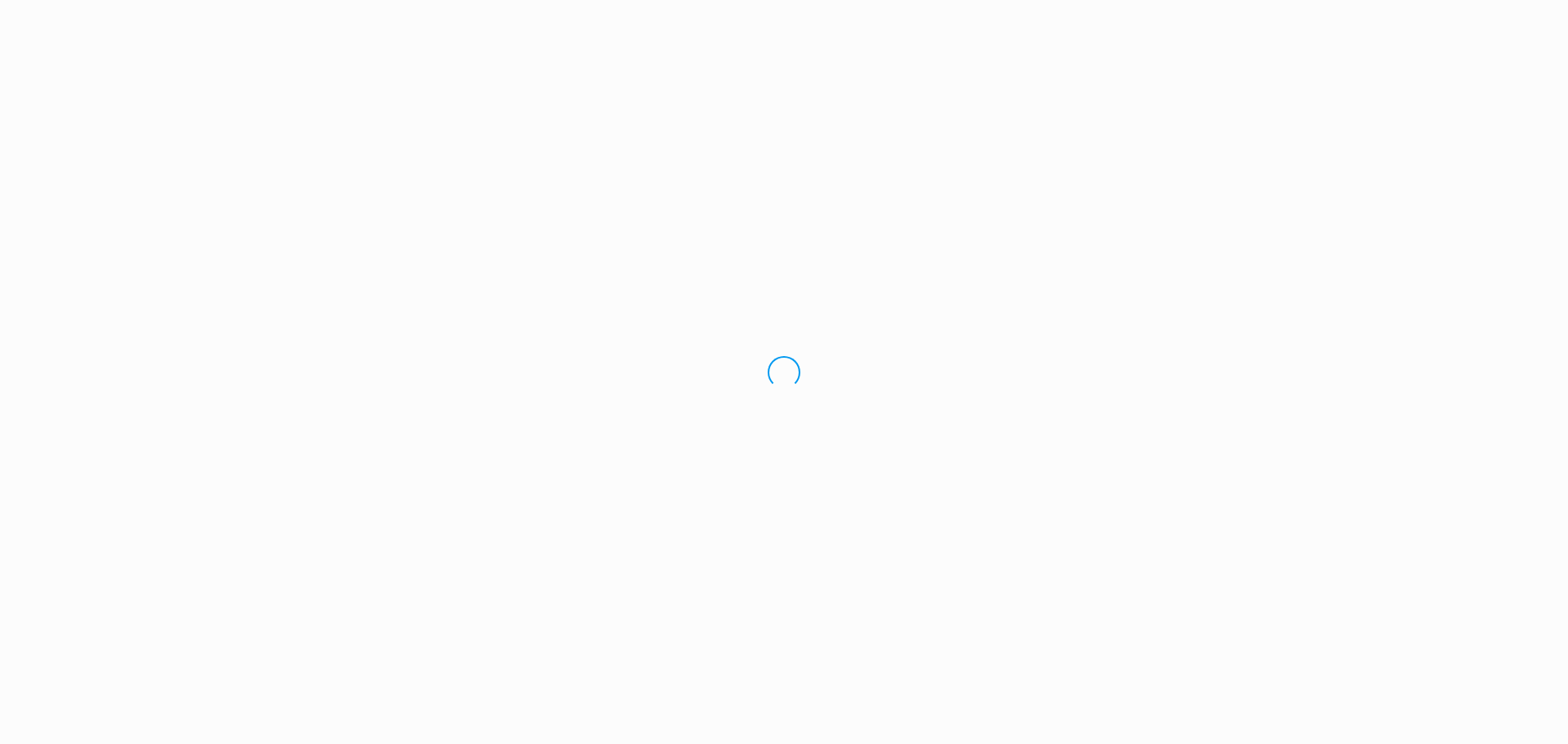
click at [76, 135] on div "Loading.." at bounding box center [784, 372] width 1568 height 744
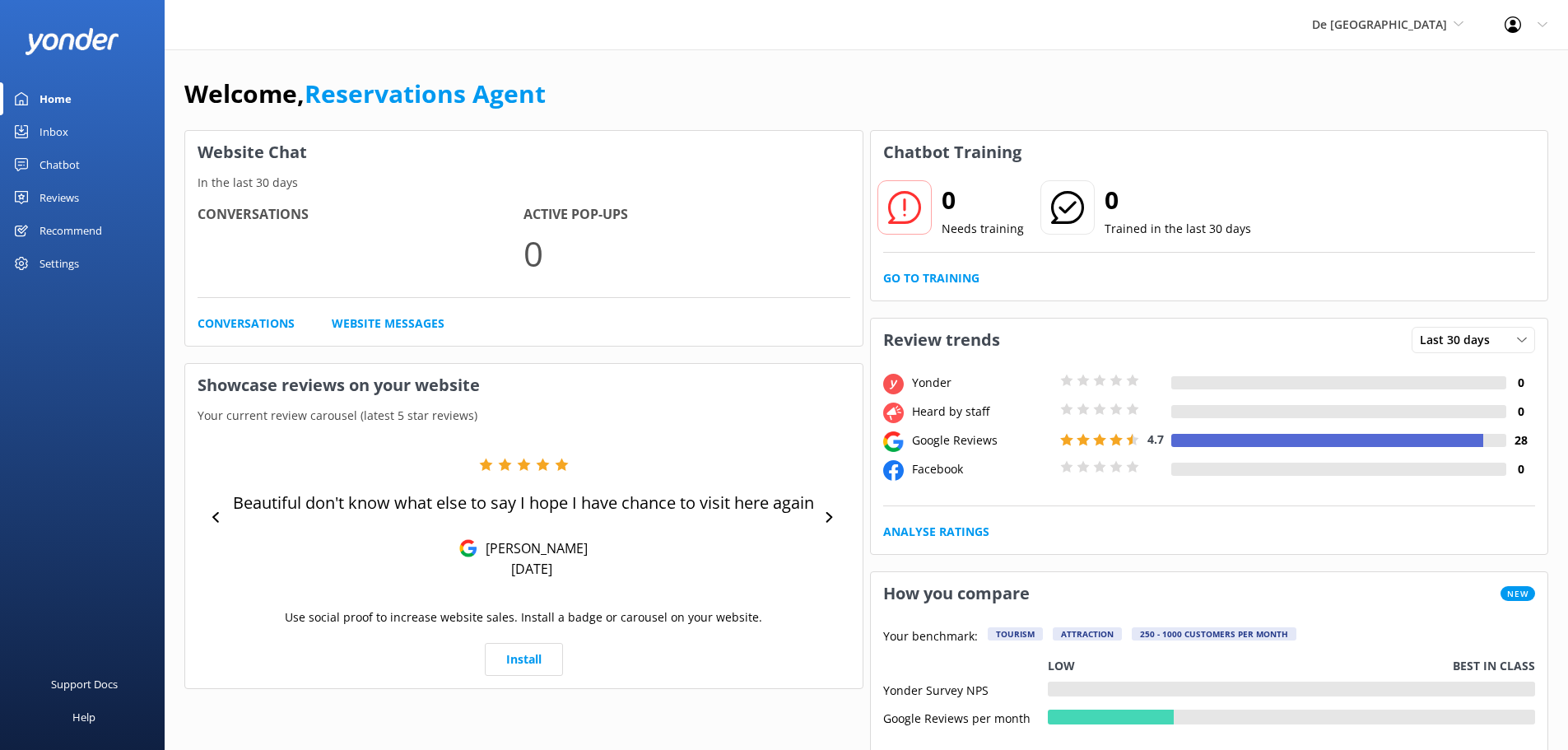
click at [84, 130] on link "Inbox" at bounding box center [82, 131] width 165 height 33
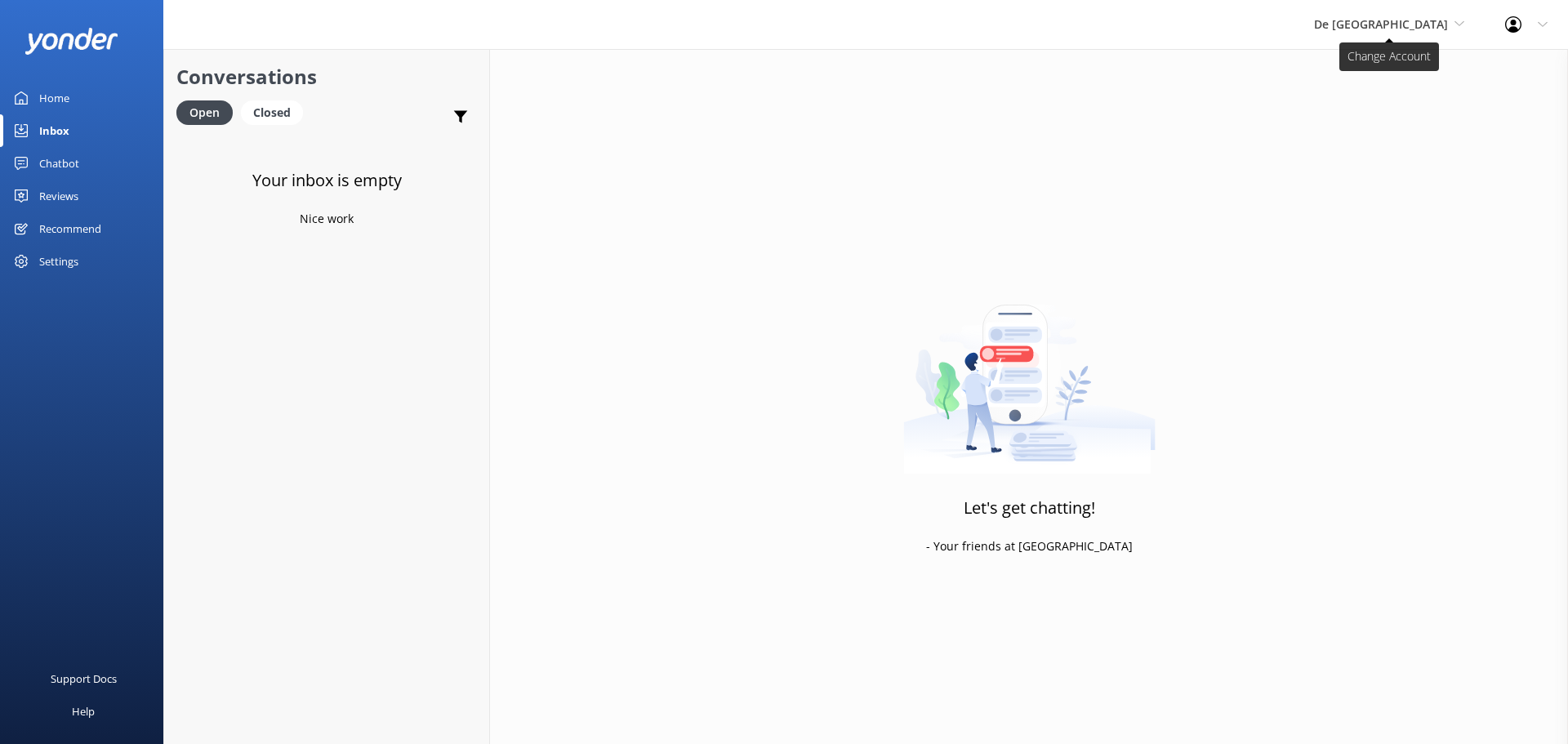
click at [1388, 23] on span "De [GEOGRAPHIC_DATA]" at bounding box center [1381, 24] width 134 height 16
click at [1392, 59] on link "De [GEOGRAPHIC_DATA]" at bounding box center [1376, 68] width 163 height 39
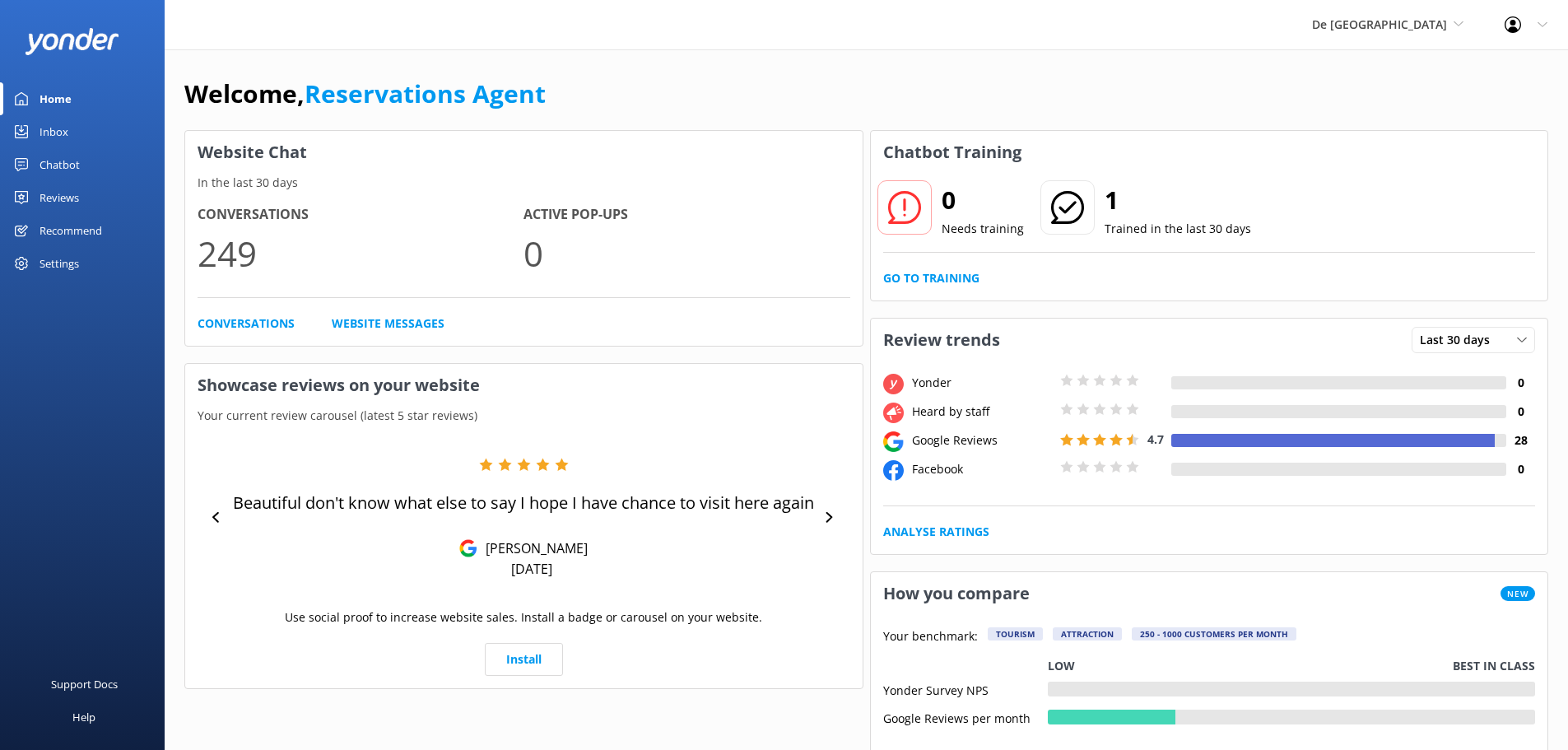
click at [52, 127] on div "Inbox" at bounding box center [53, 131] width 28 height 33
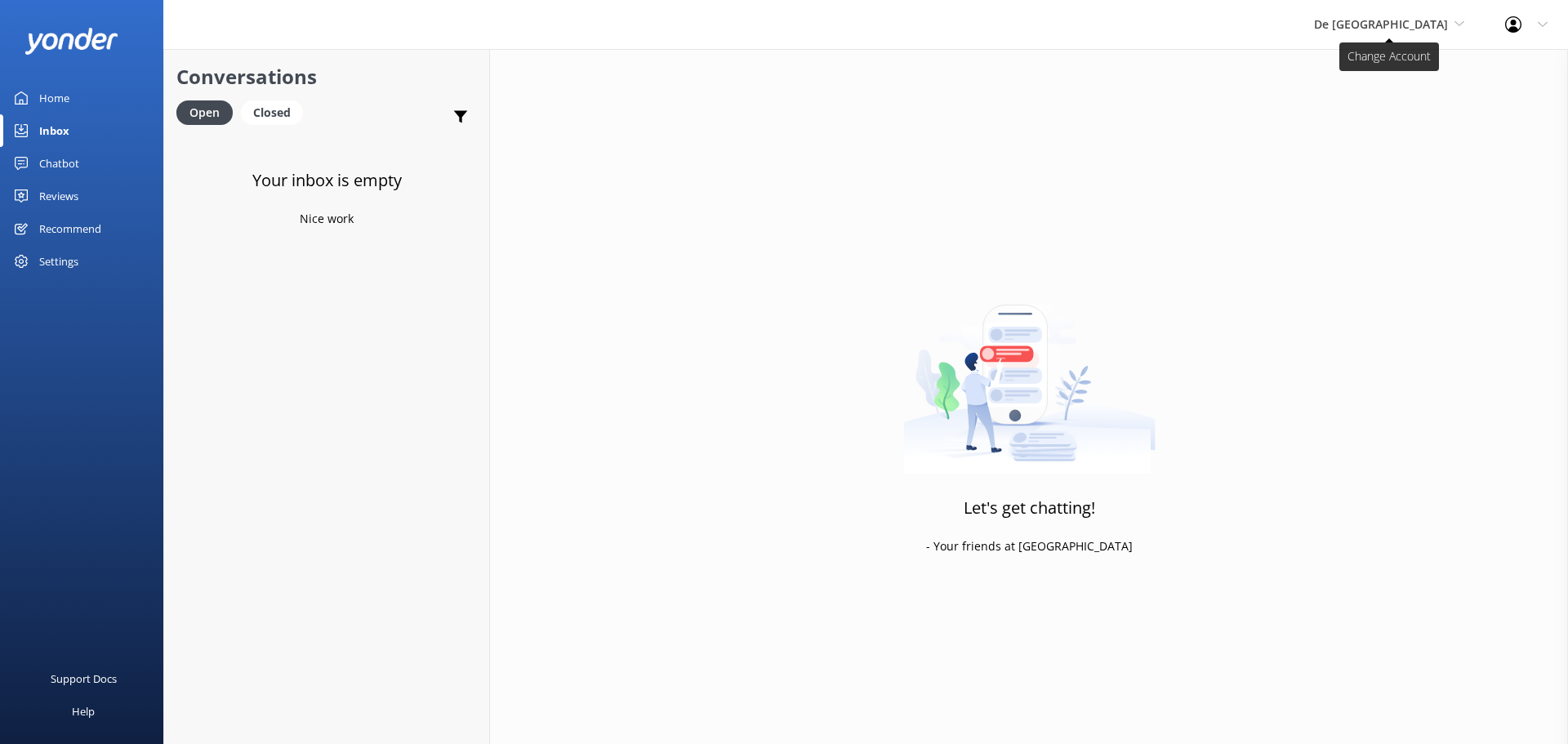
click at [1403, 27] on span "De [GEOGRAPHIC_DATA]" at bounding box center [1381, 24] width 134 height 16
click at [1377, 106] on link "Aruba's Activities Expert" at bounding box center [1376, 107] width 163 height 39
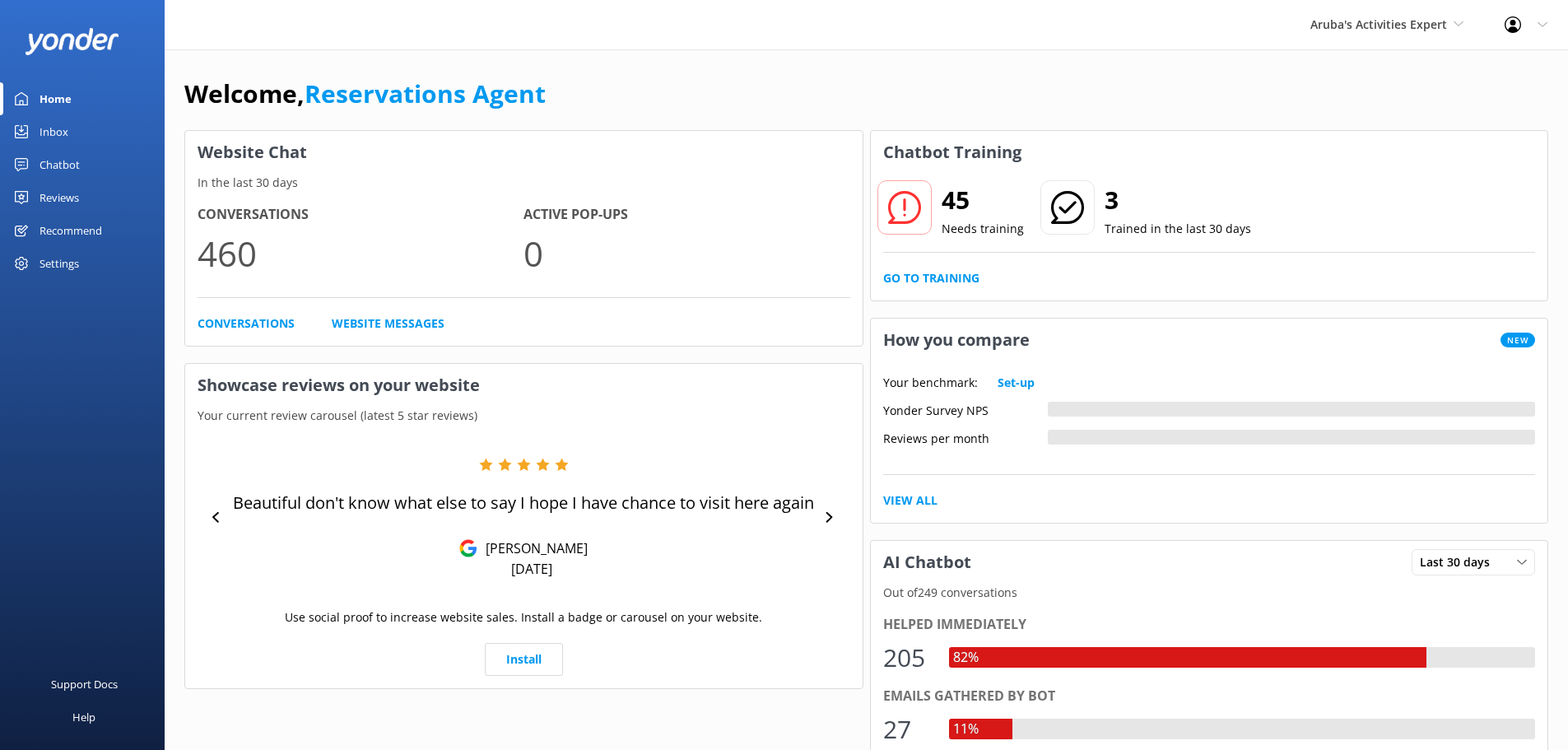
click at [82, 132] on link "Inbox" at bounding box center [82, 131] width 165 height 33
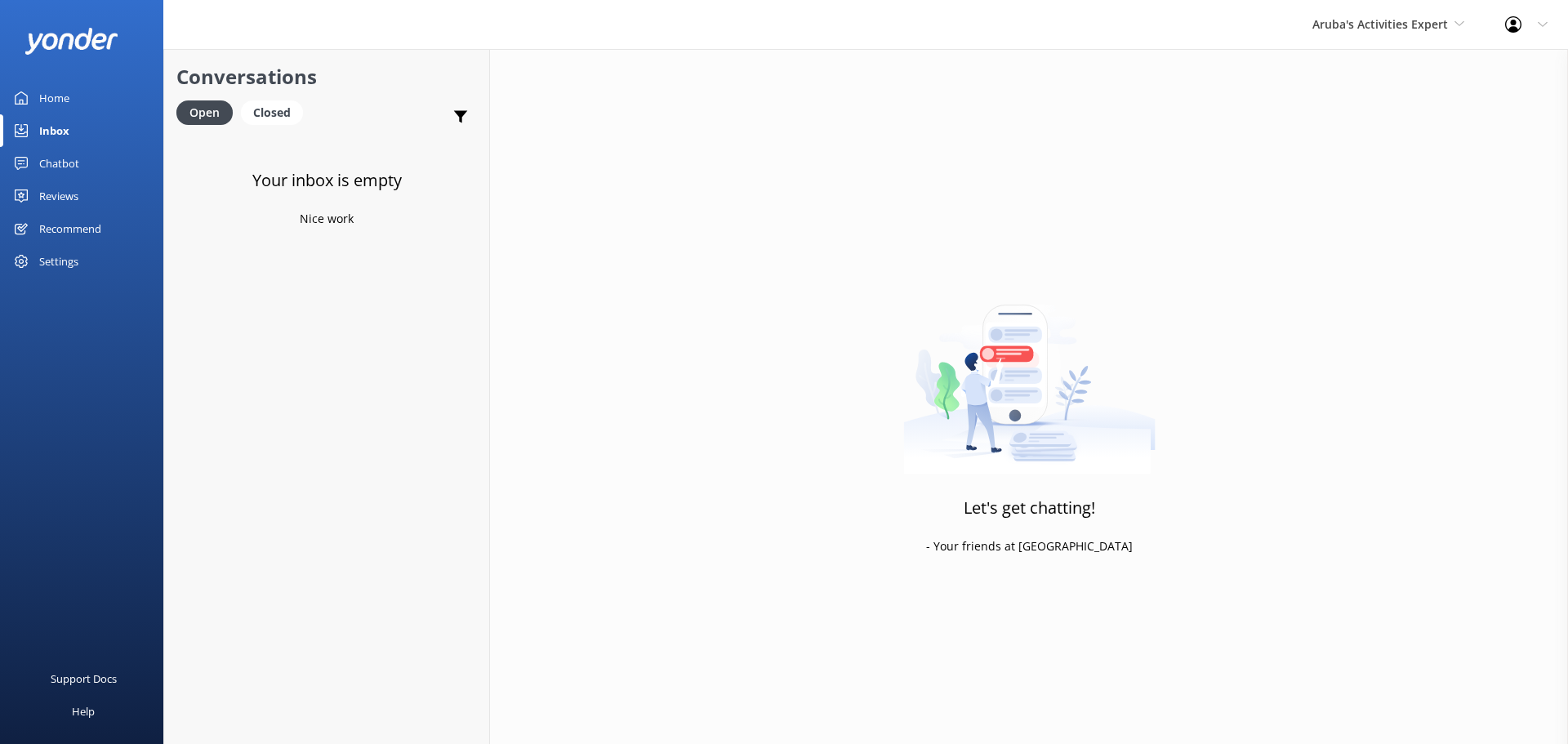
click at [1340, 36] on div "Aruba's Activities Expert De Palm Island Aruba's Activities Expert The Captain" at bounding box center [1389, 24] width 192 height 49
click at [1356, 138] on link "The Captain" at bounding box center [1374, 147] width 163 height 39
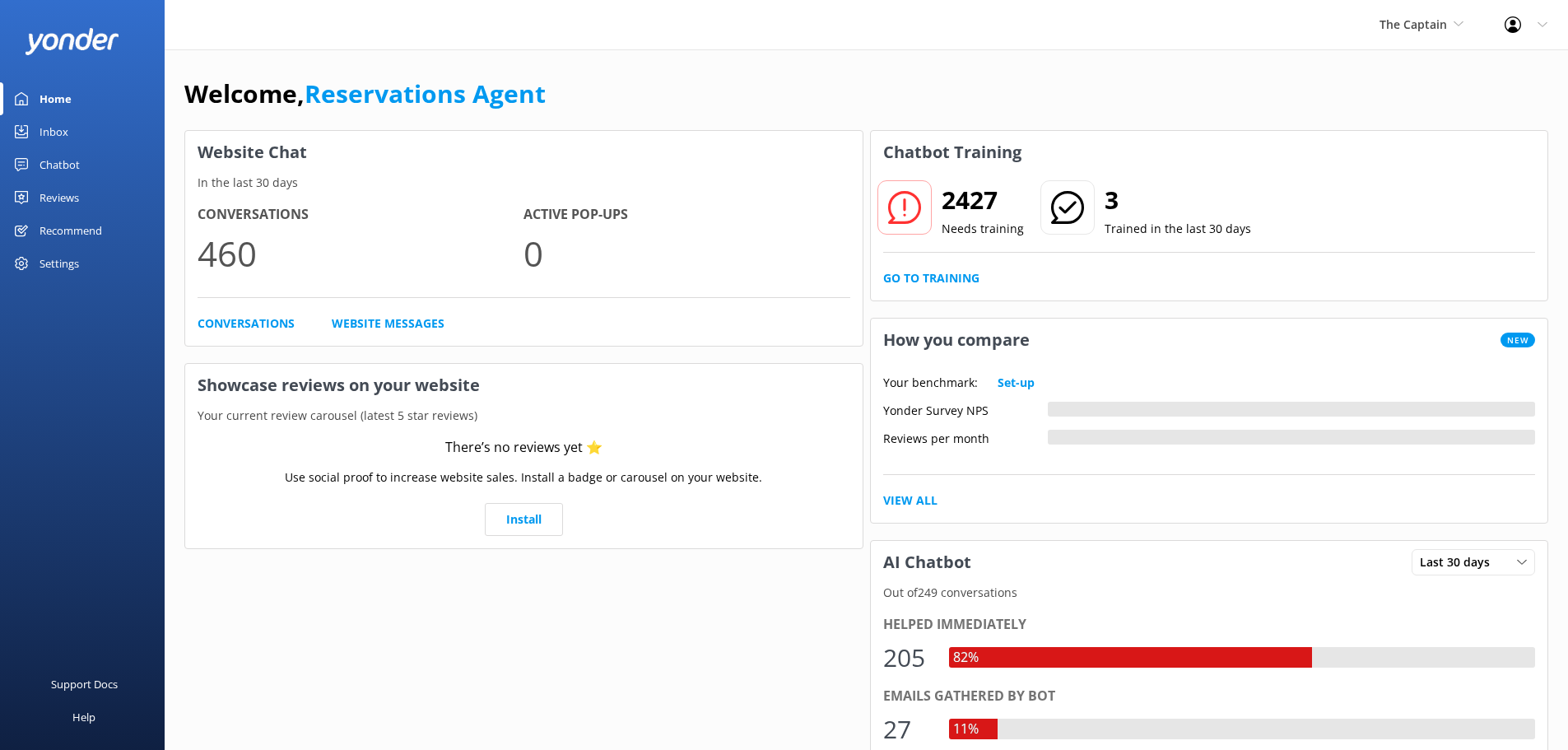
click at [43, 125] on div "Inbox" at bounding box center [53, 131] width 28 height 33
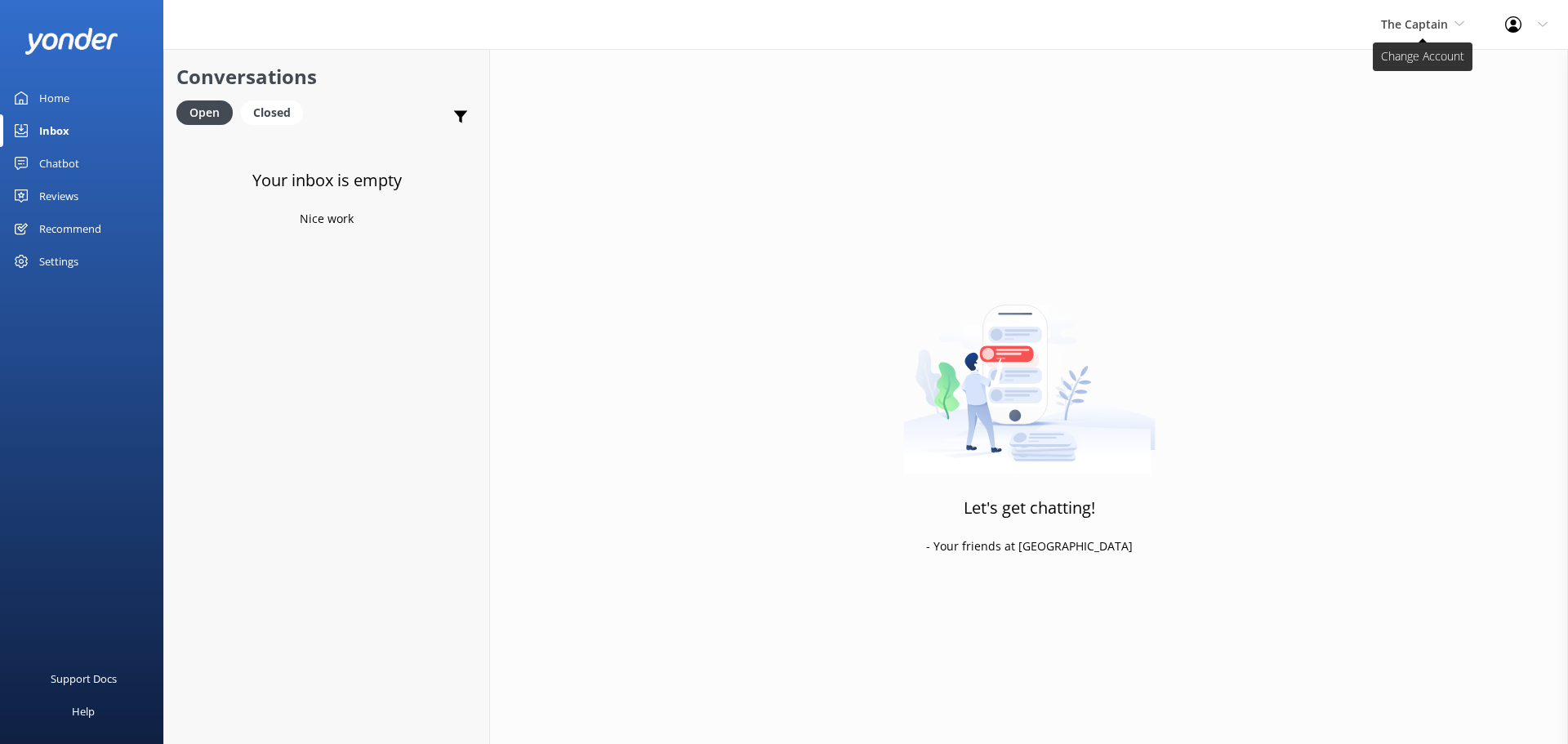
click at [1439, 29] on span "The Captain" at bounding box center [1415, 24] width 67 height 16
click at [1379, 77] on link "De [GEOGRAPHIC_DATA]" at bounding box center [1442, 68] width 163 height 39
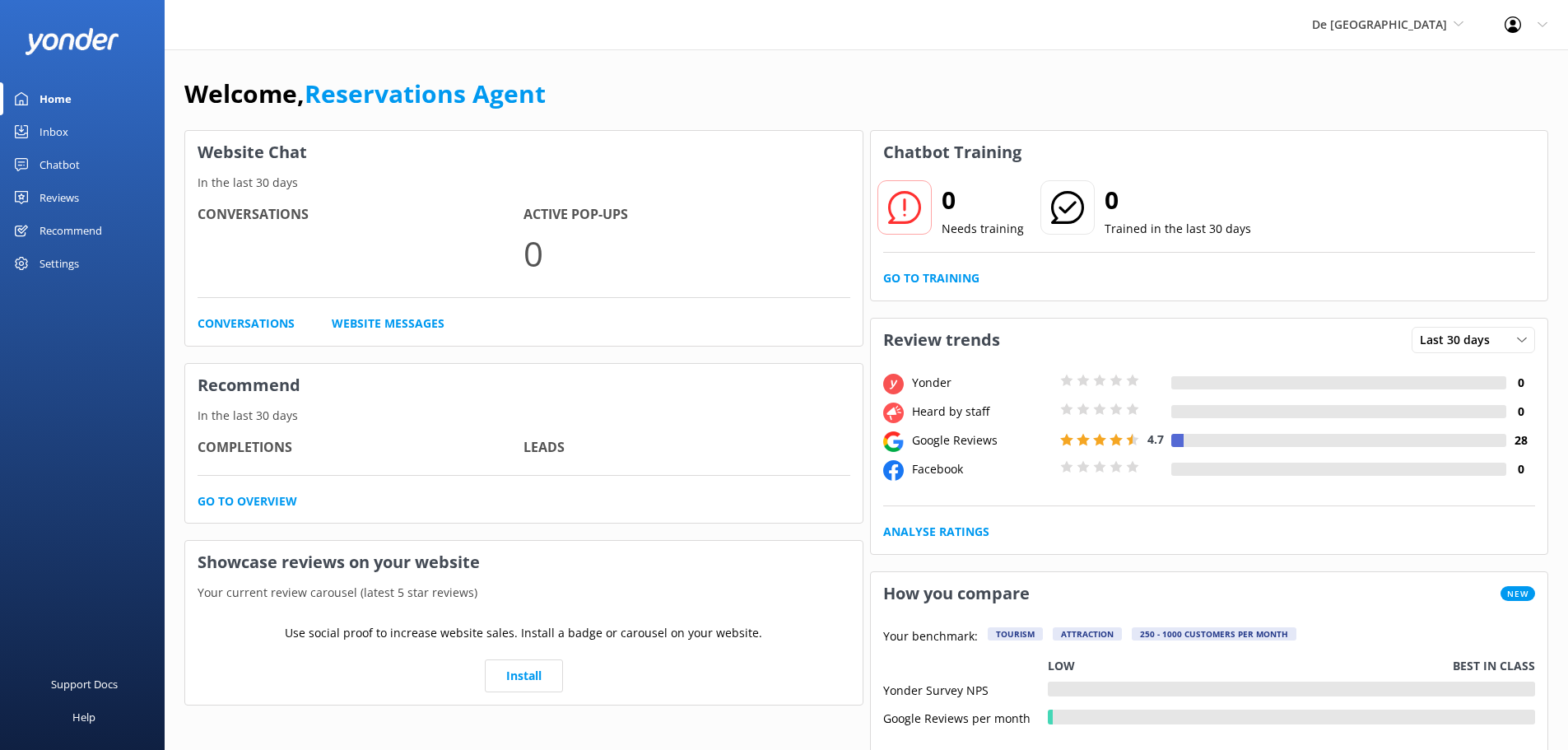
click at [87, 132] on link "Inbox" at bounding box center [82, 131] width 165 height 33
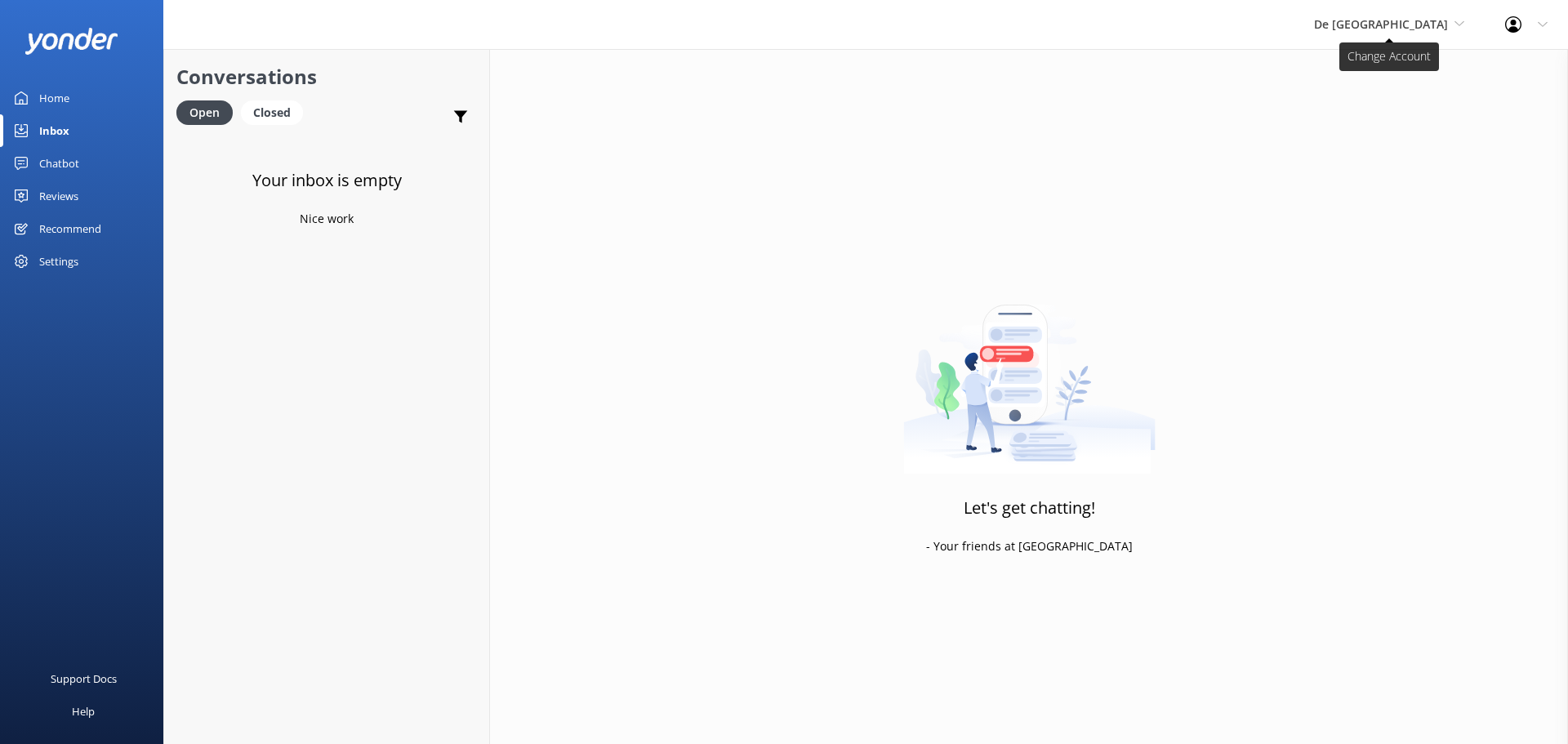
click at [1415, 33] on span "De [GEOGRAPHIC_DATA]" at bounding box center [1389, 25] width 150 height 18
click at [1406, 101] on link "Aruba's Activities Expert" at bounding box center [1376, 107] width 163 height 39
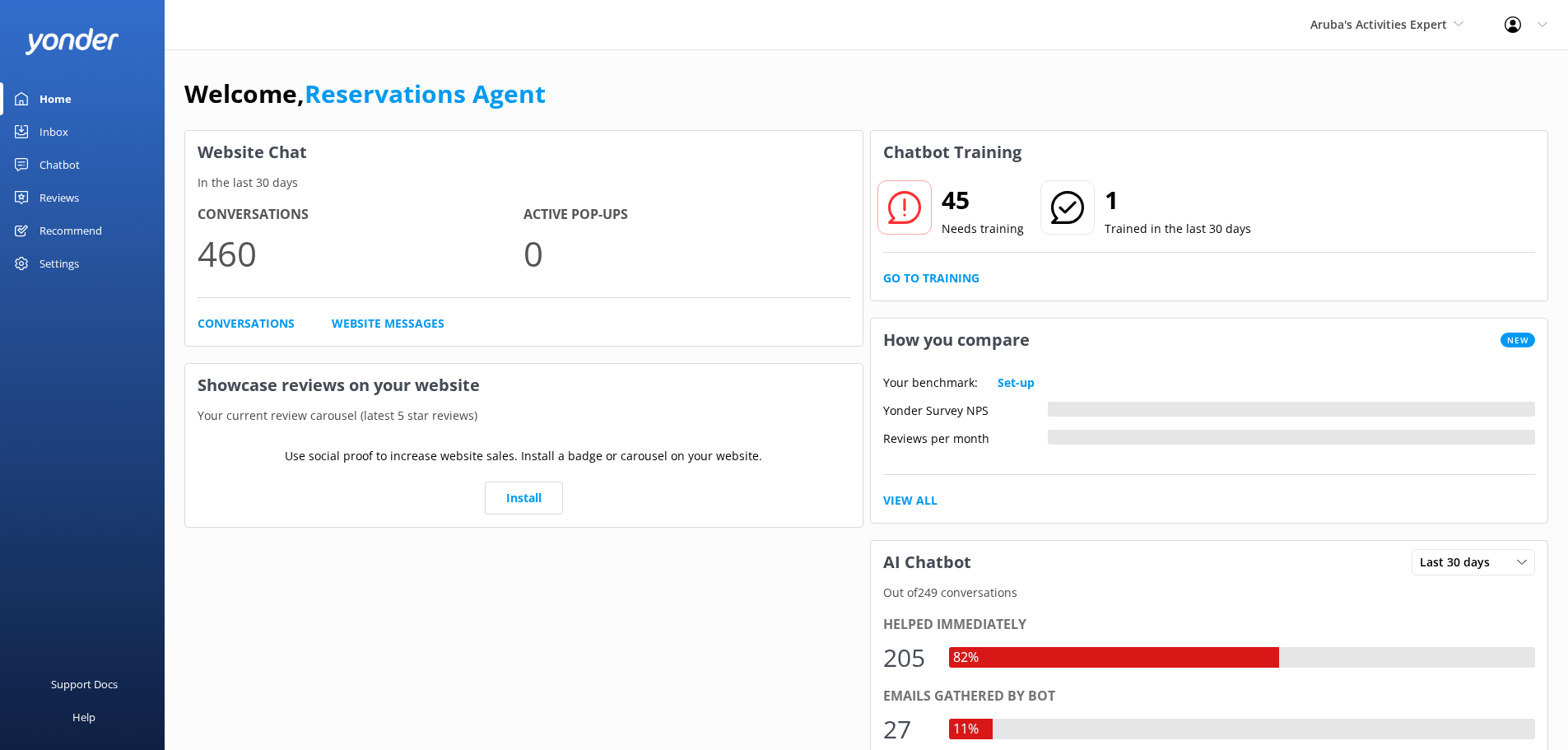
click at [64, 134] on div "Inbox" at bounding box center [53, 131] width 28 height 33
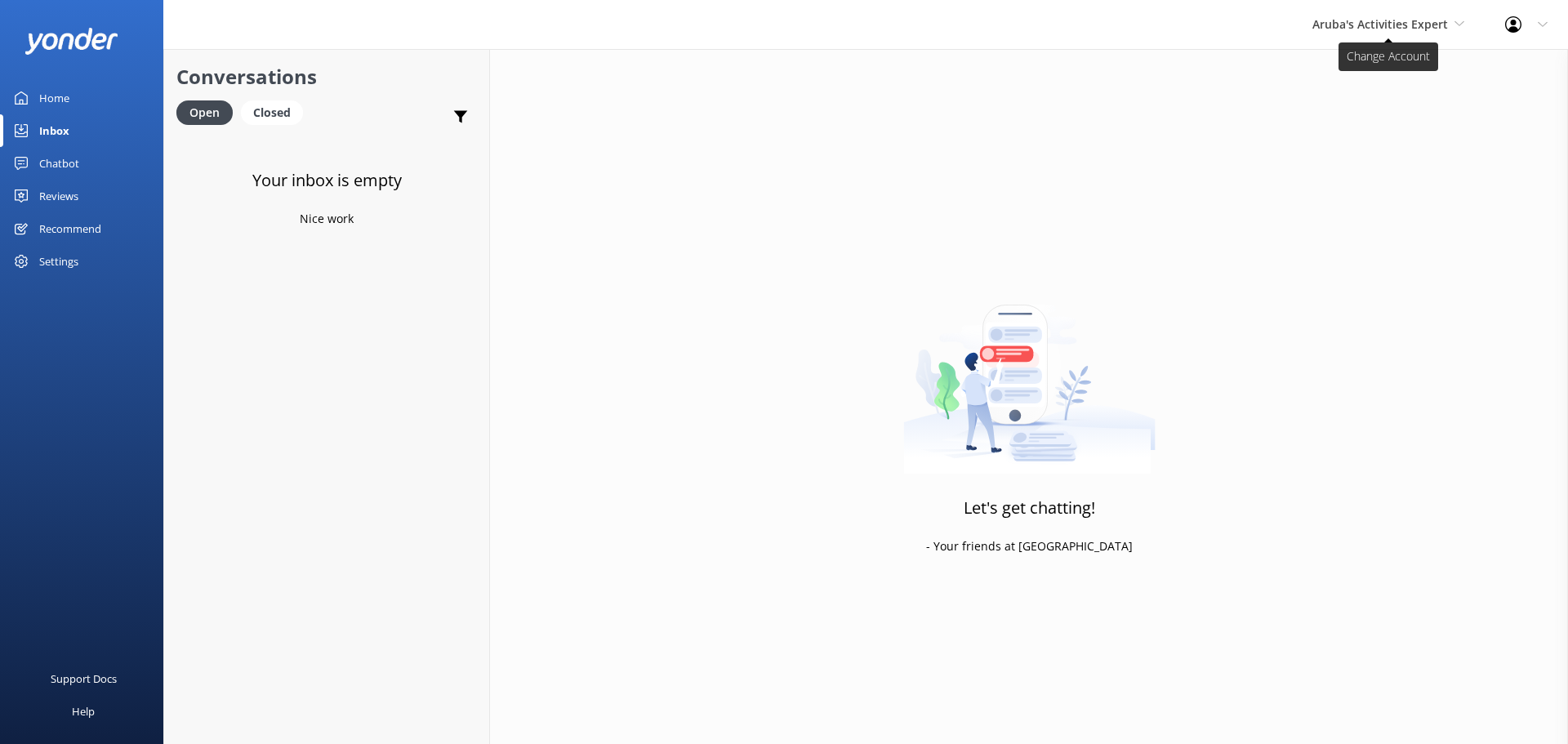
click at [1349, 27] on span "Aruba's Activities Expert" at bounding box center [1380, 24] width 135 height 16
click at [1327, 146] on link "The Captain" at bounding box center [1374, 147] width 163 height 39
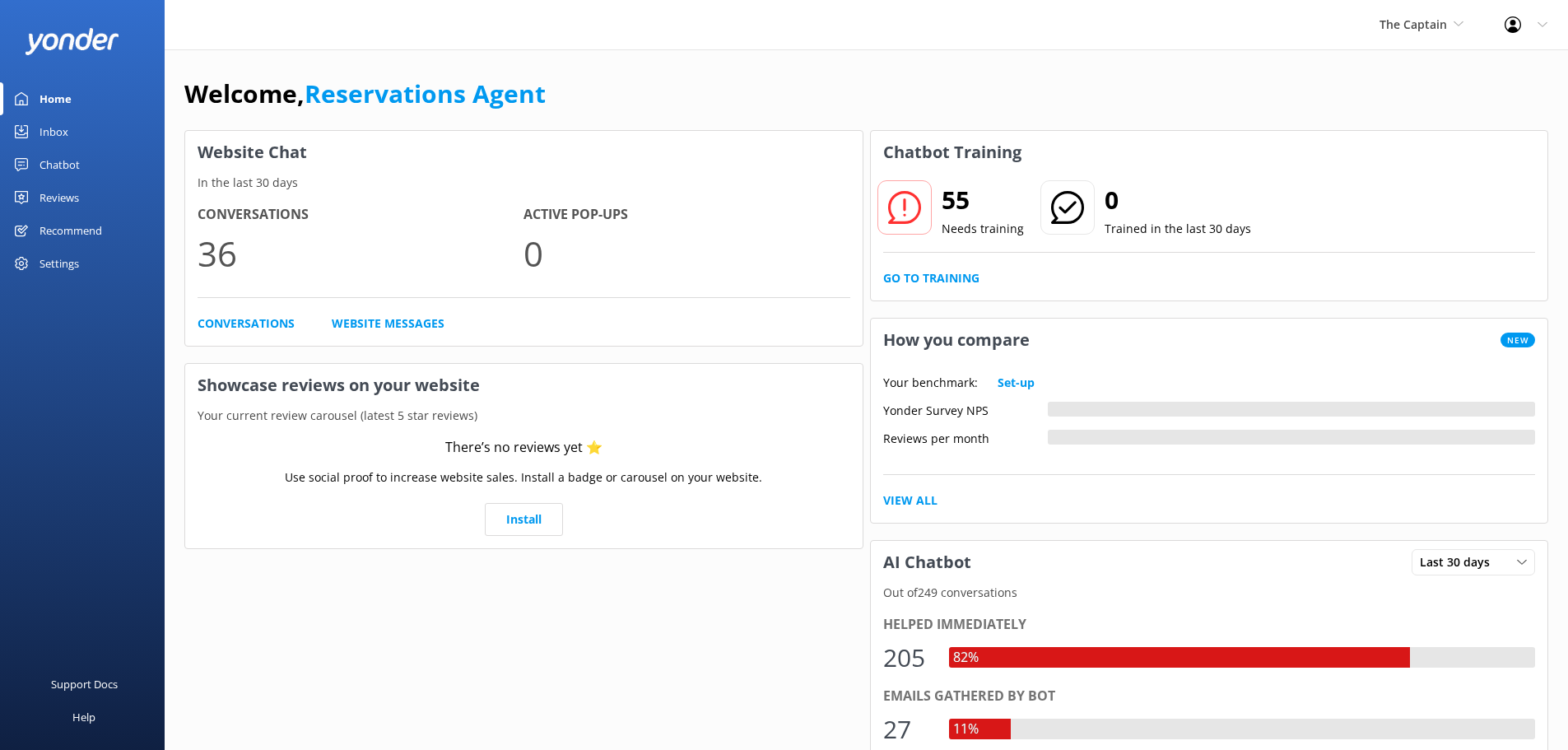
click at [51, 124] on div "Inbox" at bounding box center [53, 131] width 28 height 33
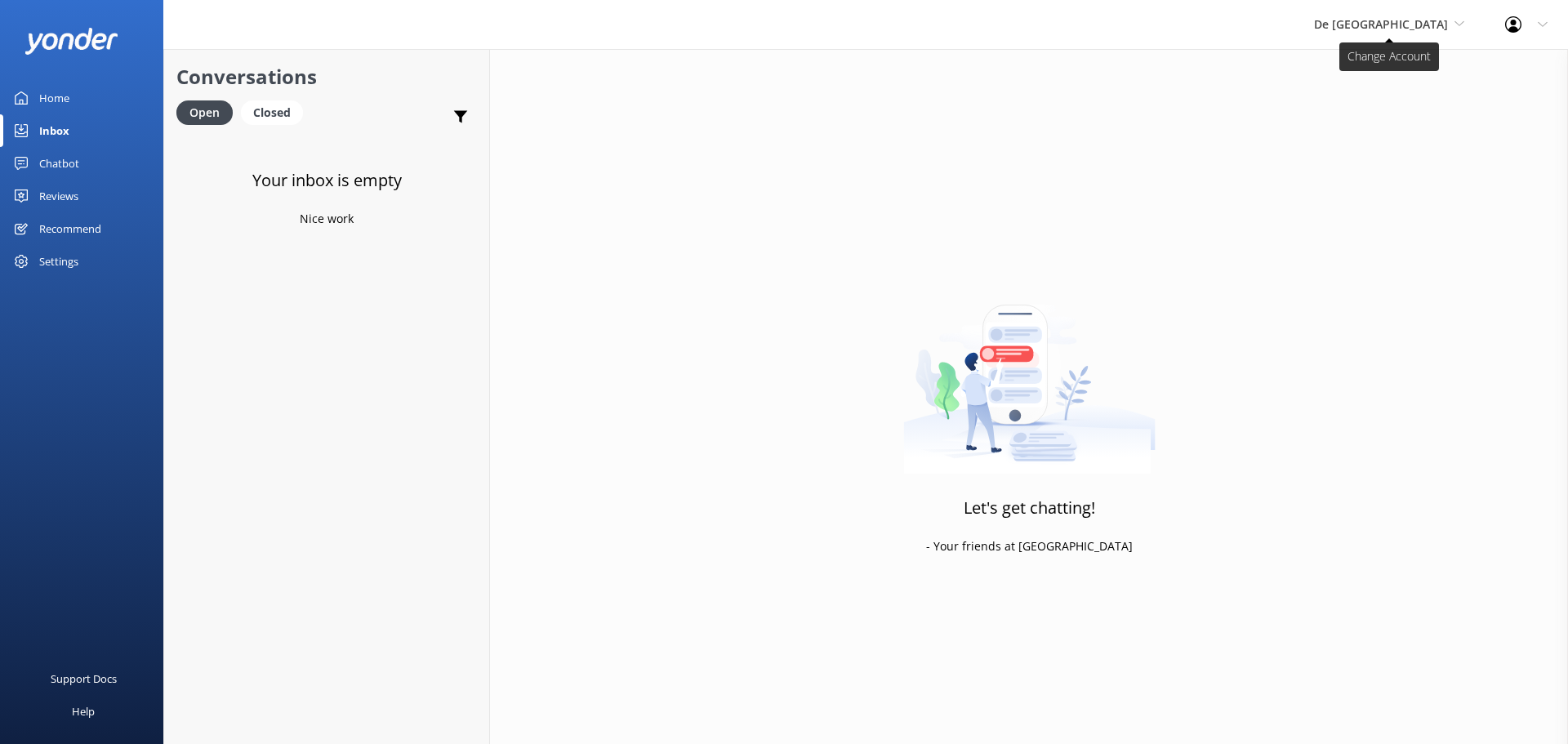
click at [1410, 31] on span "De [GEOGRAPHIC_DATA]" at bounding box center [1381, 24] width 134 height 16
click at [1384, 75] on link "De [GEOGRAPHIC_DATA]" at bounding box center [1376, 68] width 163 height 39
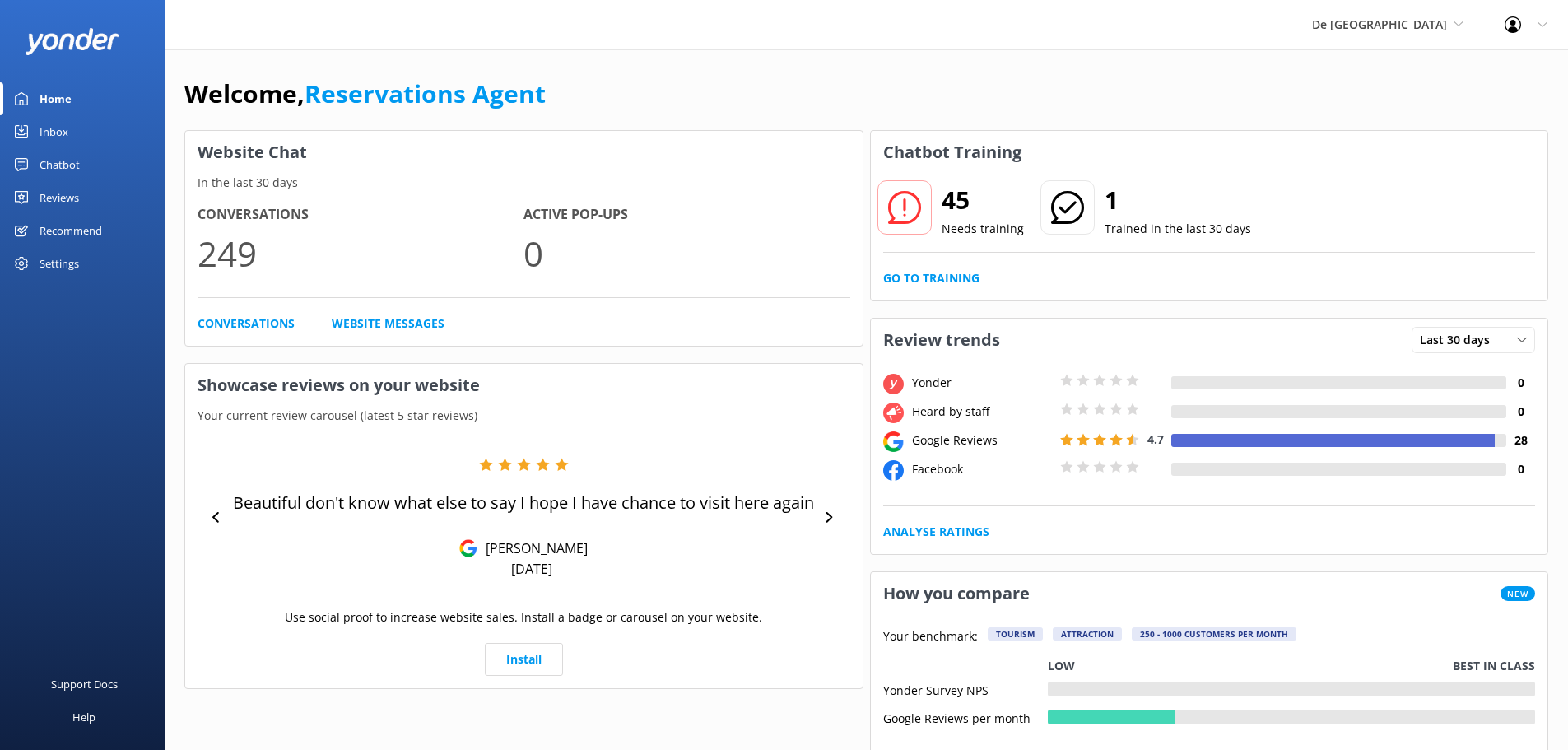
click at [82, 125] on link "Inbox" at bounding box center [82, 131] width 165 height 33
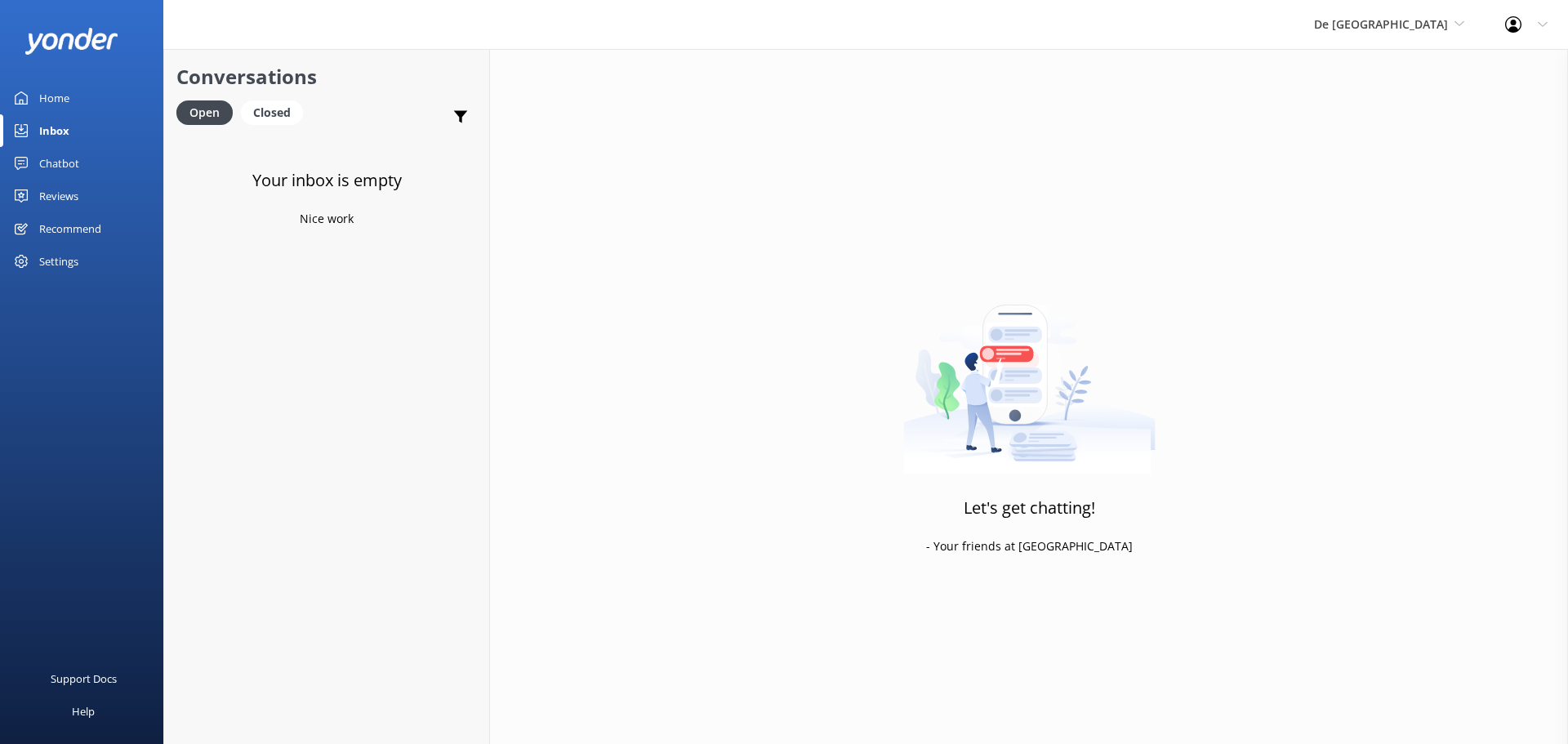
click at [80, 135] on link "Inbox" at bounding box center [81, 130] width 163 height 32
click at [1415, 21] on span "De [GEOGRAPHIC_DATA]" at bounding box center [1381, 24] width 134 height 16
click at [1385, 152] on link "The Captain" at bounding box center [1376, 147] width 163 height 39
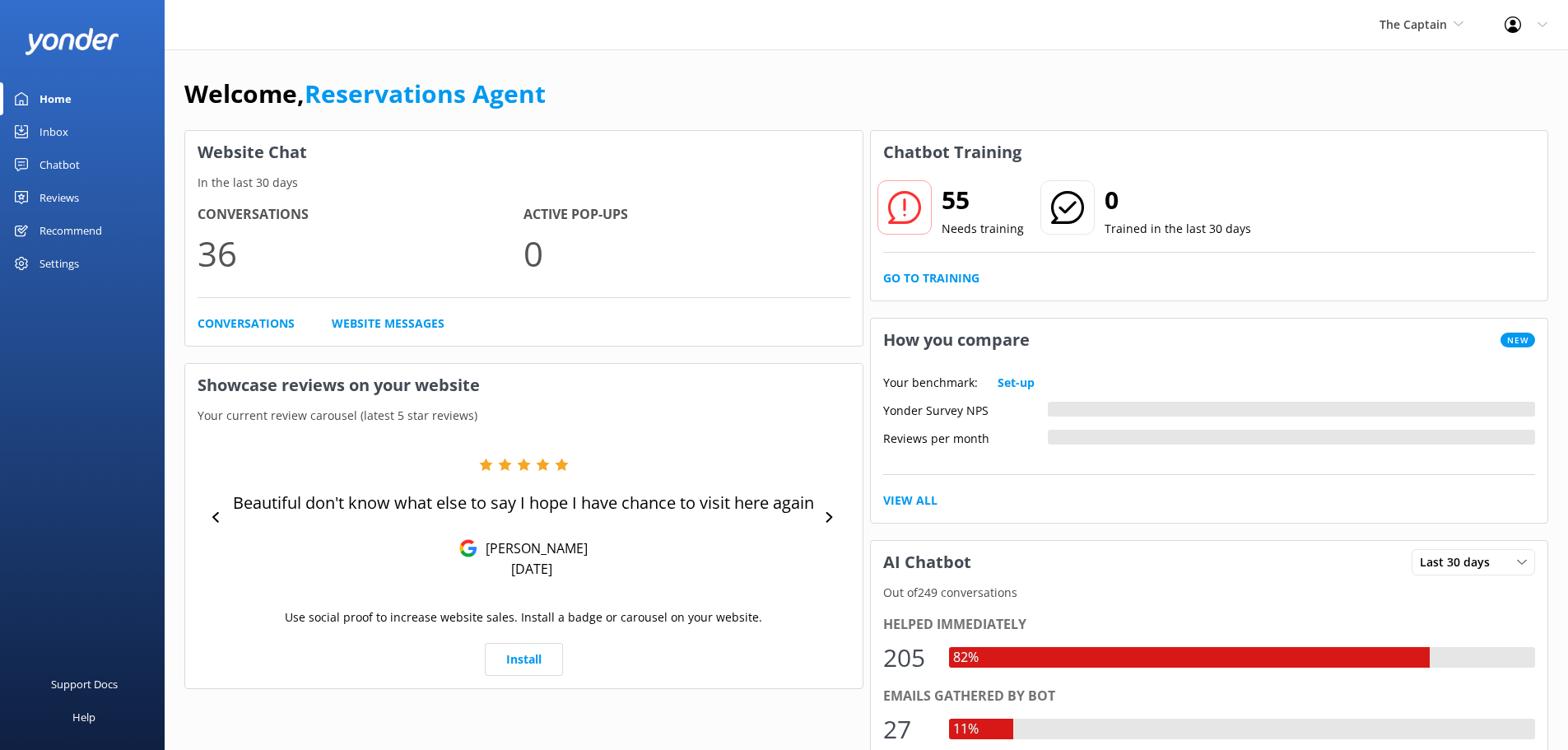
click at [85, 135] on link "Inbox" at bounding box center [82, 131] width 165 height 33
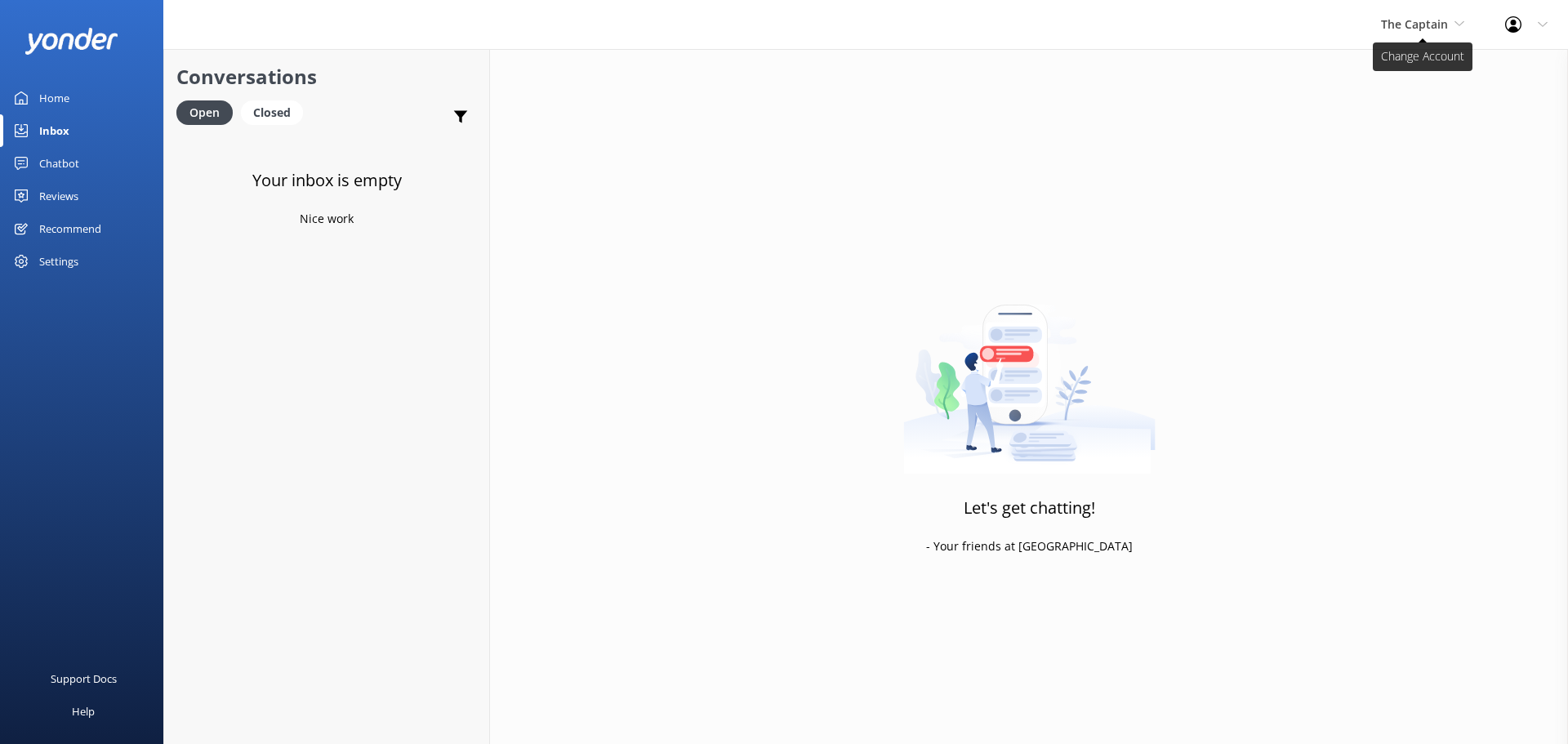
click at [1396, 33] on span "The Captain" at bounding box center [1423, 25] width 83 height 18
click at [1409, 77] on link "De [GEOGRAPHIC_DATA]" at bounding box center [1442, 68] width 163 height 39
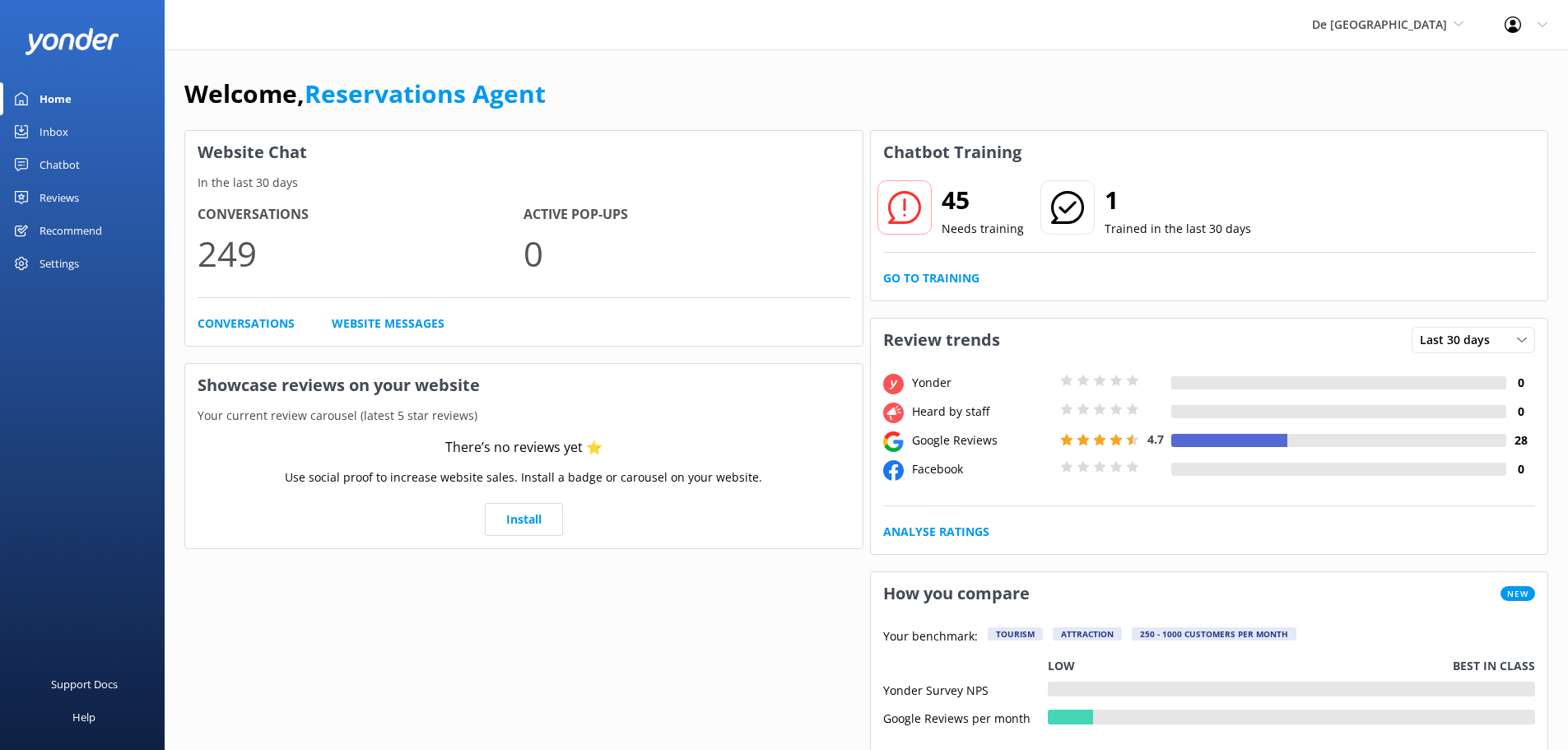
click at [55, 137] on div "Inbox" at bounding box center [53, 131] width 28 height 33
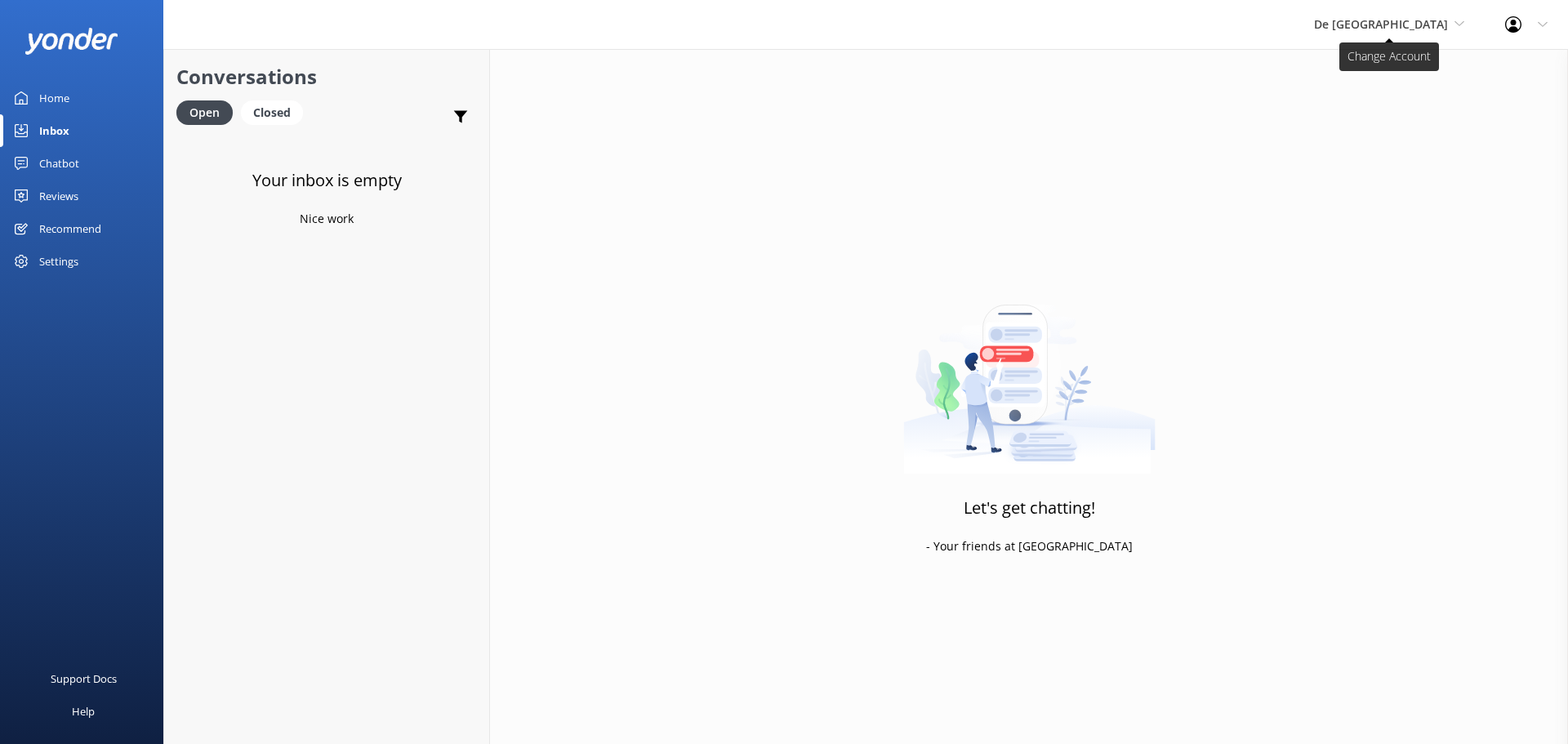
click at [1432, 30] on span "De [GEOGRAPHIC_DATA]" at bounding box center [1381, 24] width 134 height 16
click at [1420, 100] on link "Aruba's Activities Expert" at bounding box center [1376, 107] width 163 height 39
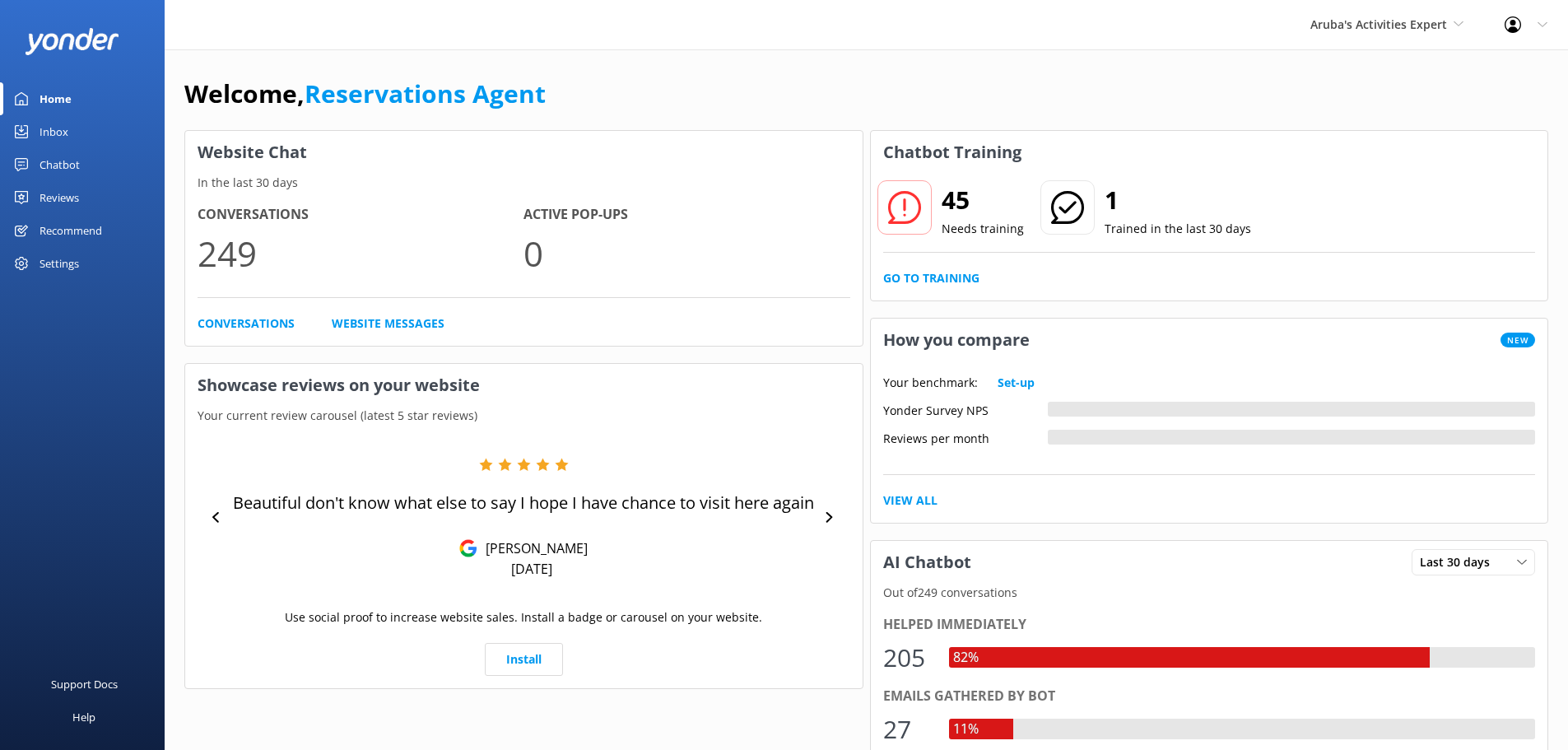
click at [61, 119] on div "Inbox" at bounding box center [53, 131] width 28 height 33
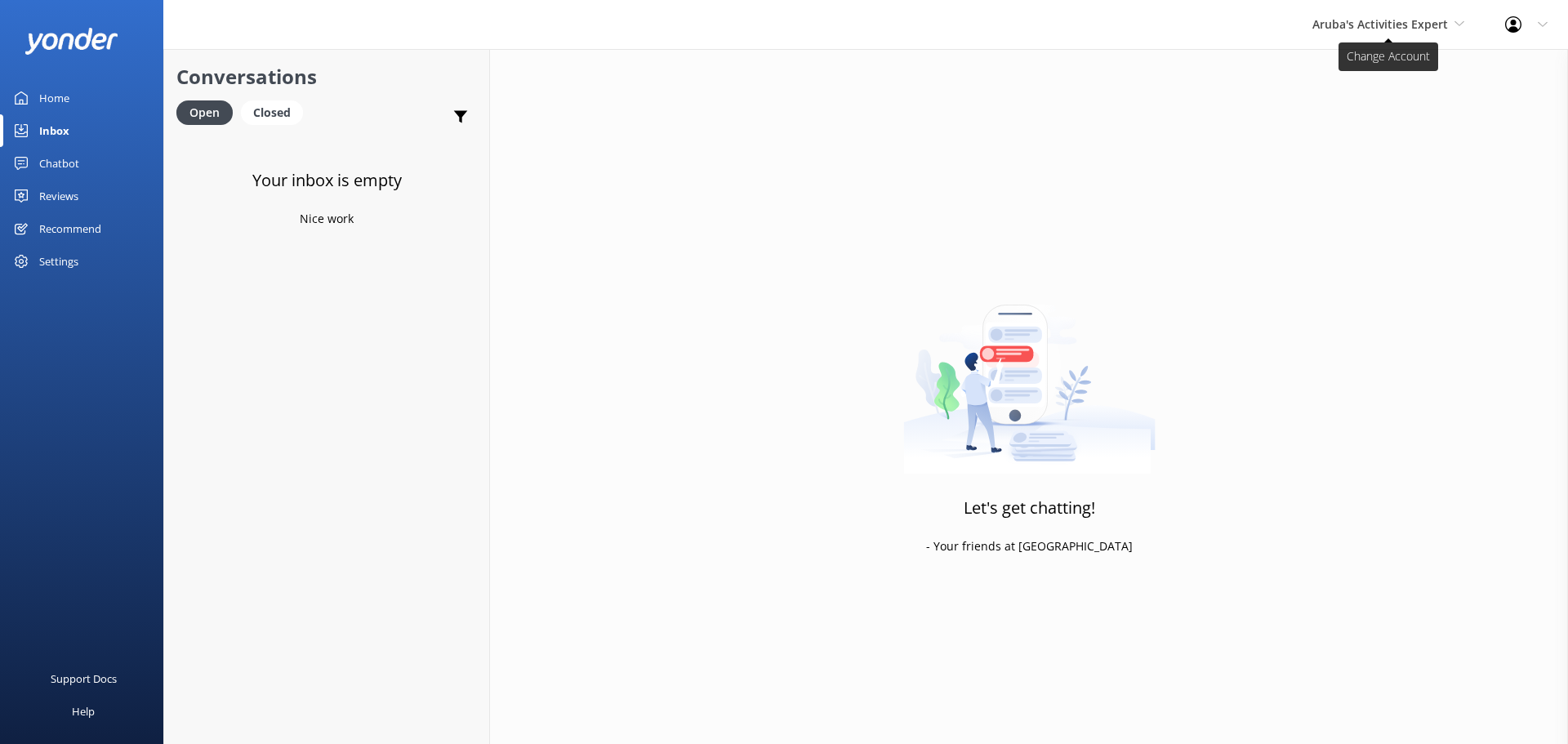
click at [1438, 32] on span "Aruba's Activities Expert" at bounding box center [1388, 25] width 152 height 18
click at [1372, 144] on link "The Captain" at bounding box center [1374, 147] width 163 height 39
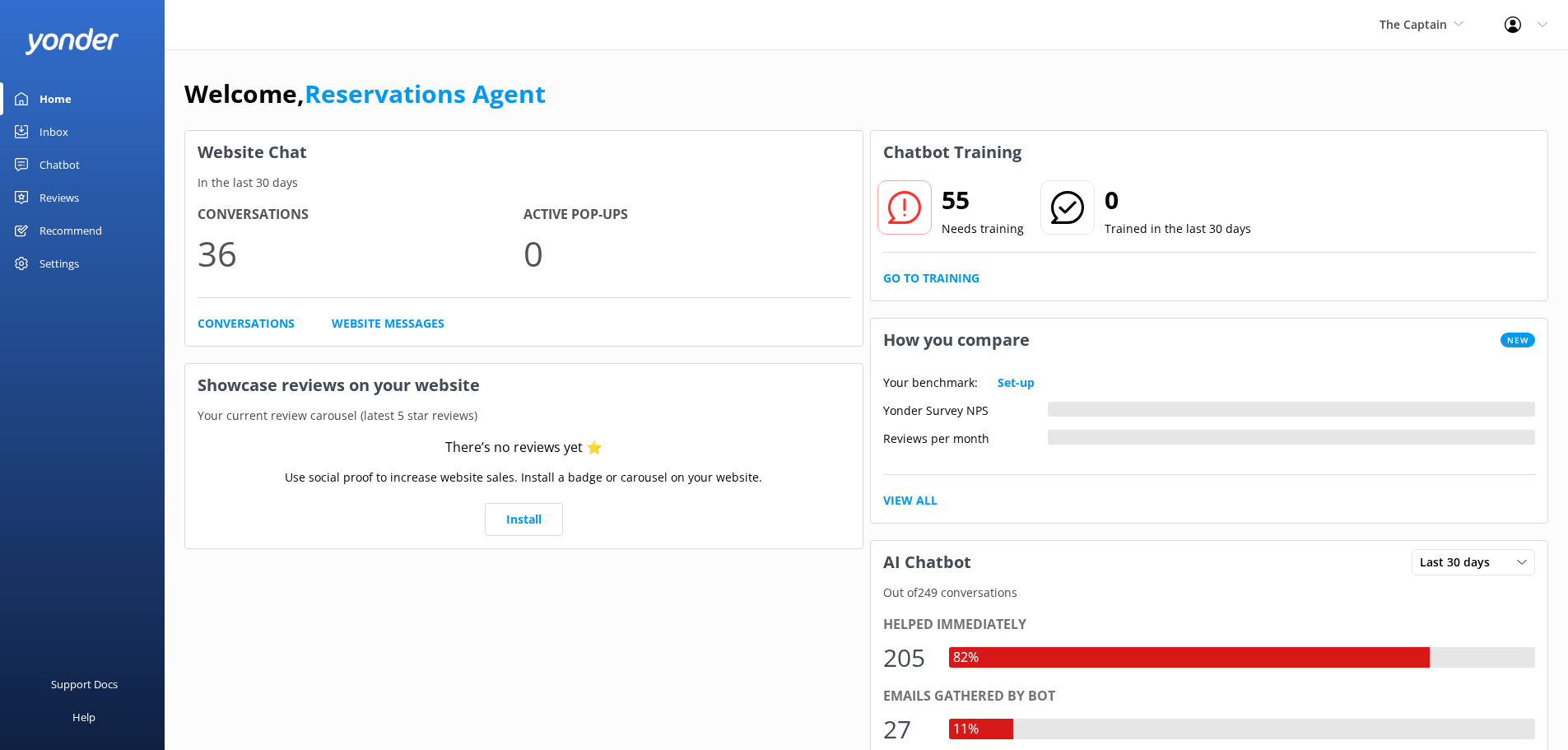
click at [87, 136] on link "Inbox" at bounding box center [82, 131] width 165 height 33
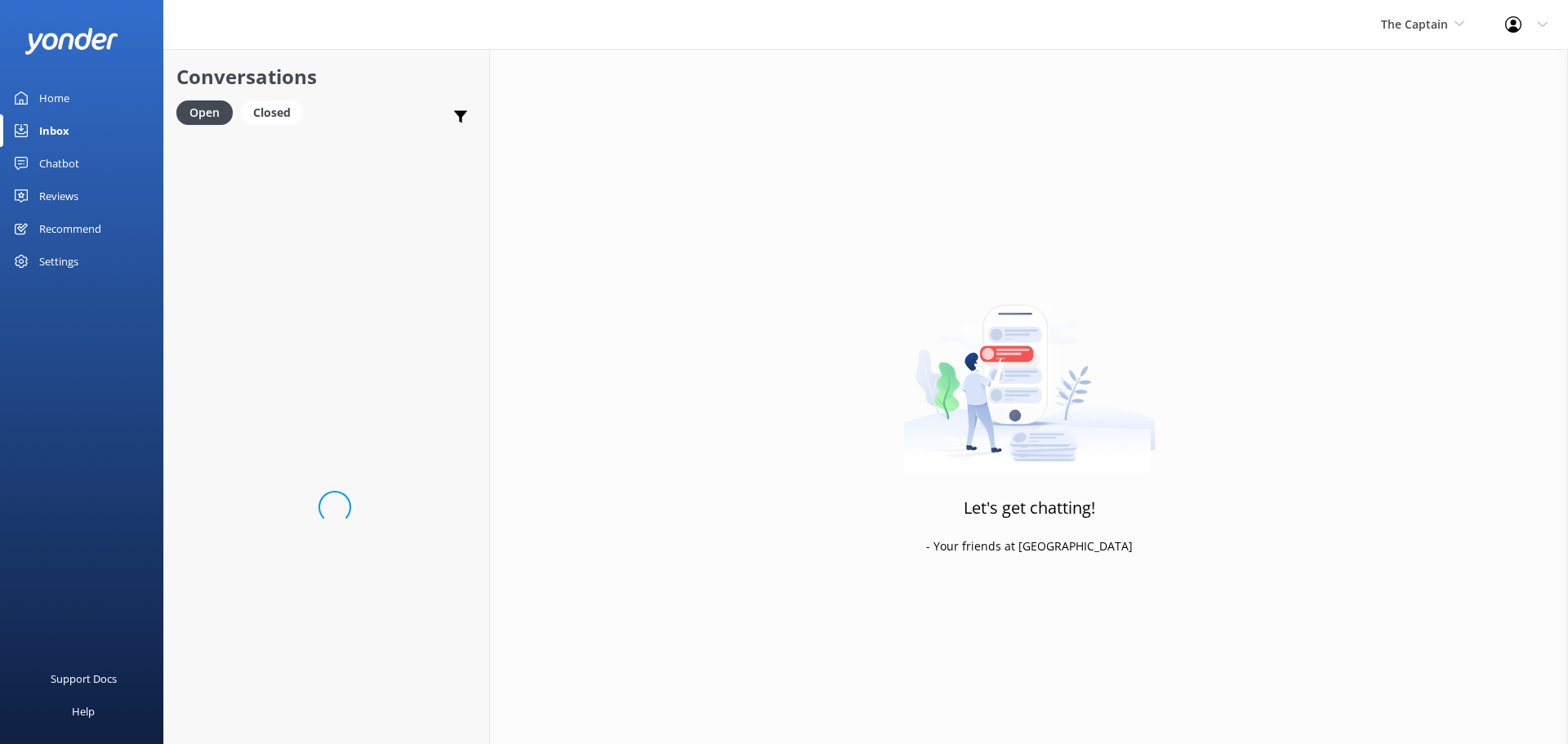
click at [1405, 18] on span "The Captain" at bounding box center [1415, 24] width 67 height 16
click at [1409, 60] on link "De [GEOGRAPHIC_DATA]" at bounding box center [1442, 68] width 163 height 39
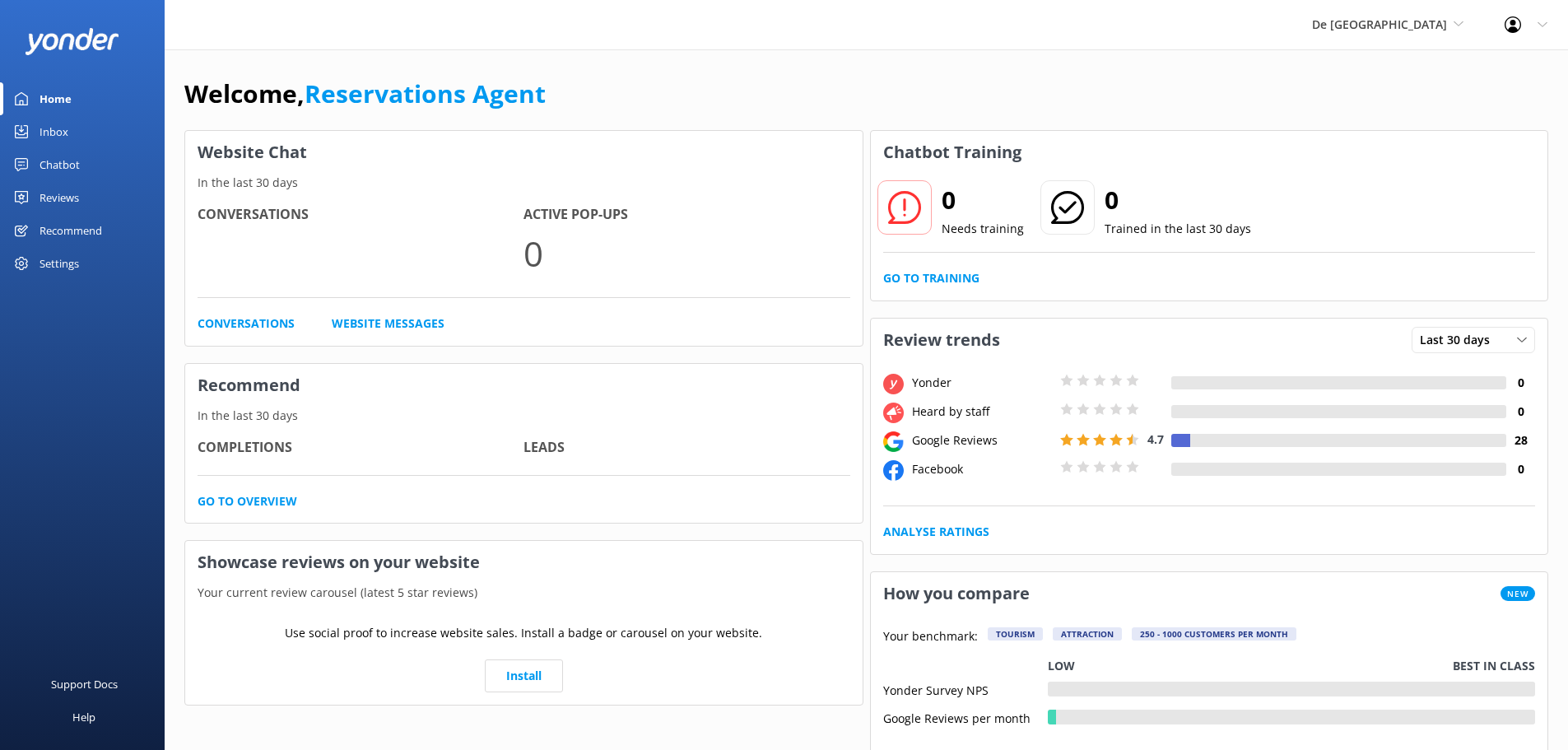
click at [62, 124] on div "Inbox" at bounding box center [53, 131] width 28 height 33
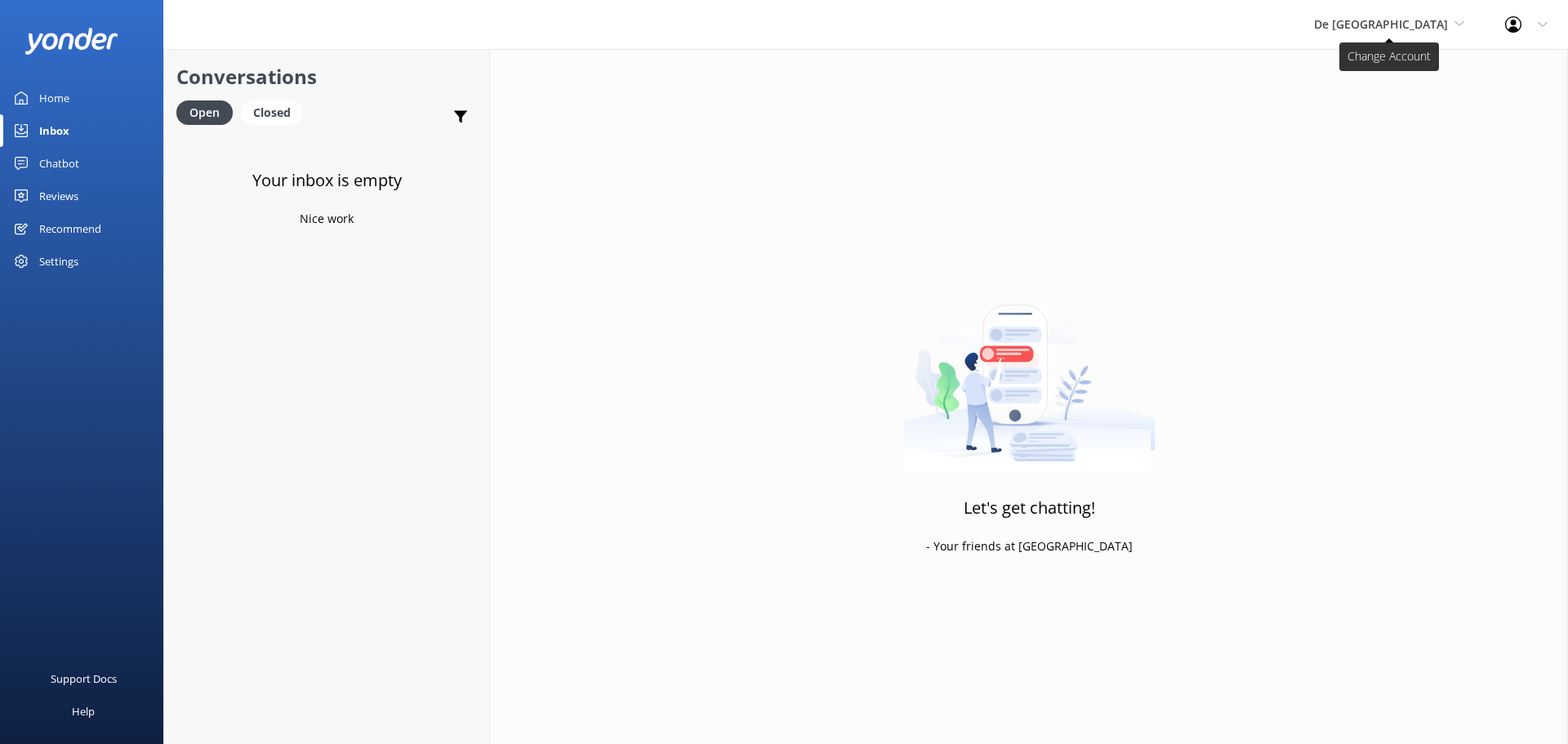
click at [1384, 22] on span "De [GEOGRAPHIC_DATA]" at bounding box center [1381, 24] width 134 height 16
click at [1410, 109] on link "Aruba's Activities Expert" at bounding box center [1376, 107] width 163 height 39
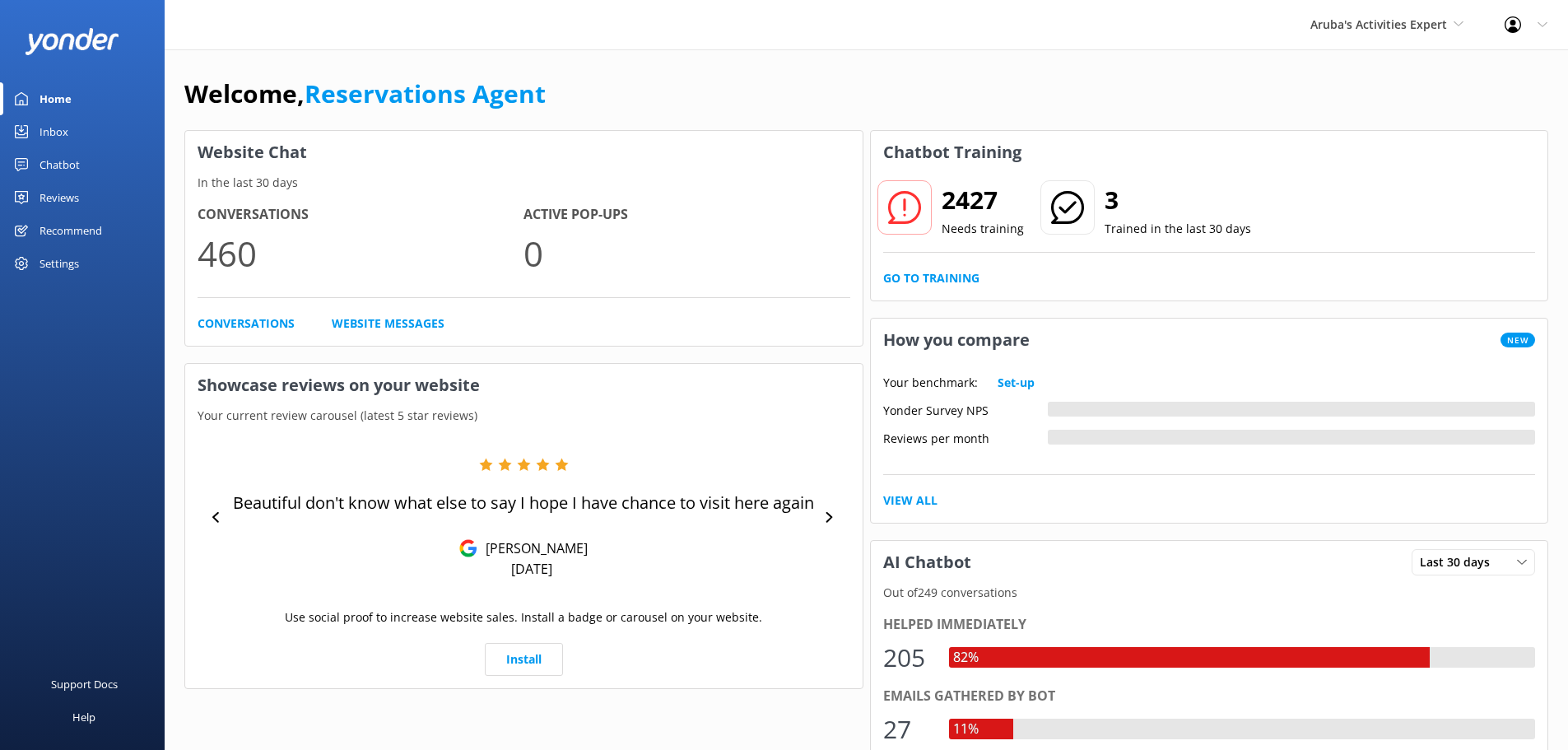
click at [66, 135] on div "Inbox" at bounding box center [53, 131] width 28 height 33
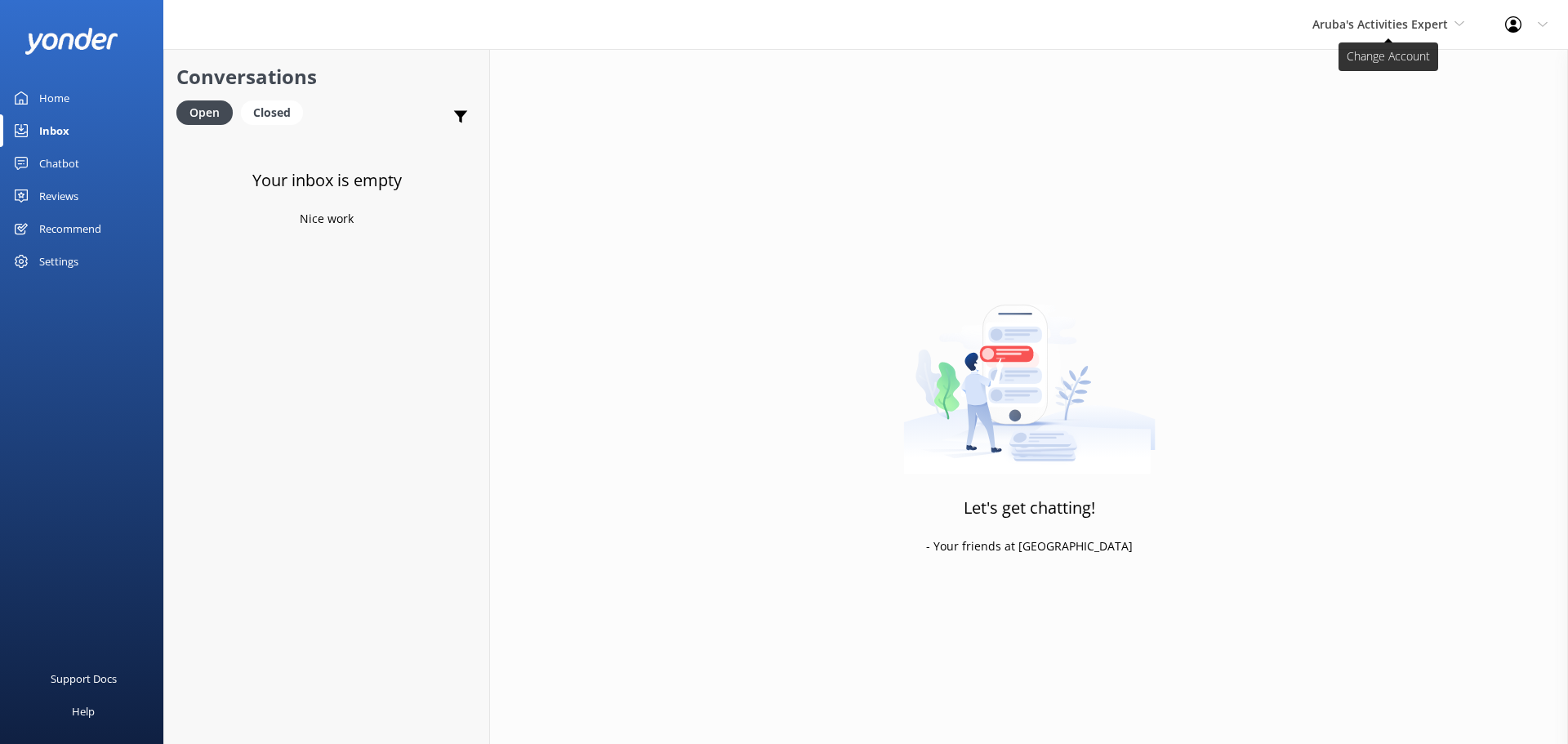
click at [1346, 18] on span "Aruba's Activities Expert" at bounding box center [1380, 24] width 135 height 16
click at [1356, 143] on link "The Captain" at bounding box center [1374, 147] width 163 height 39
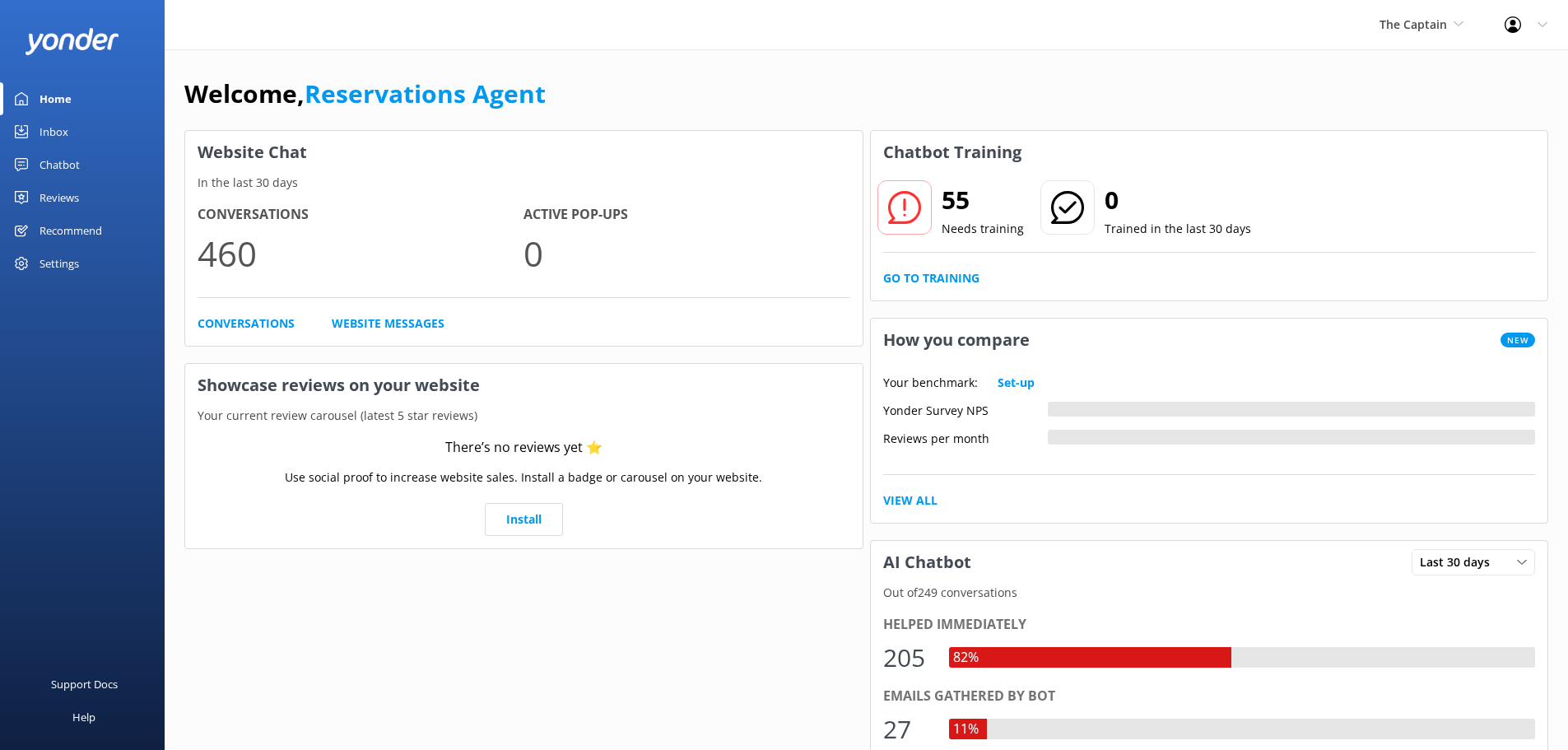
click at [53, 119] on div "Inbox" at bounding box center [53, 131] width 28 height 33
